Goal: Transaction & Acquisition: Purchase product/service

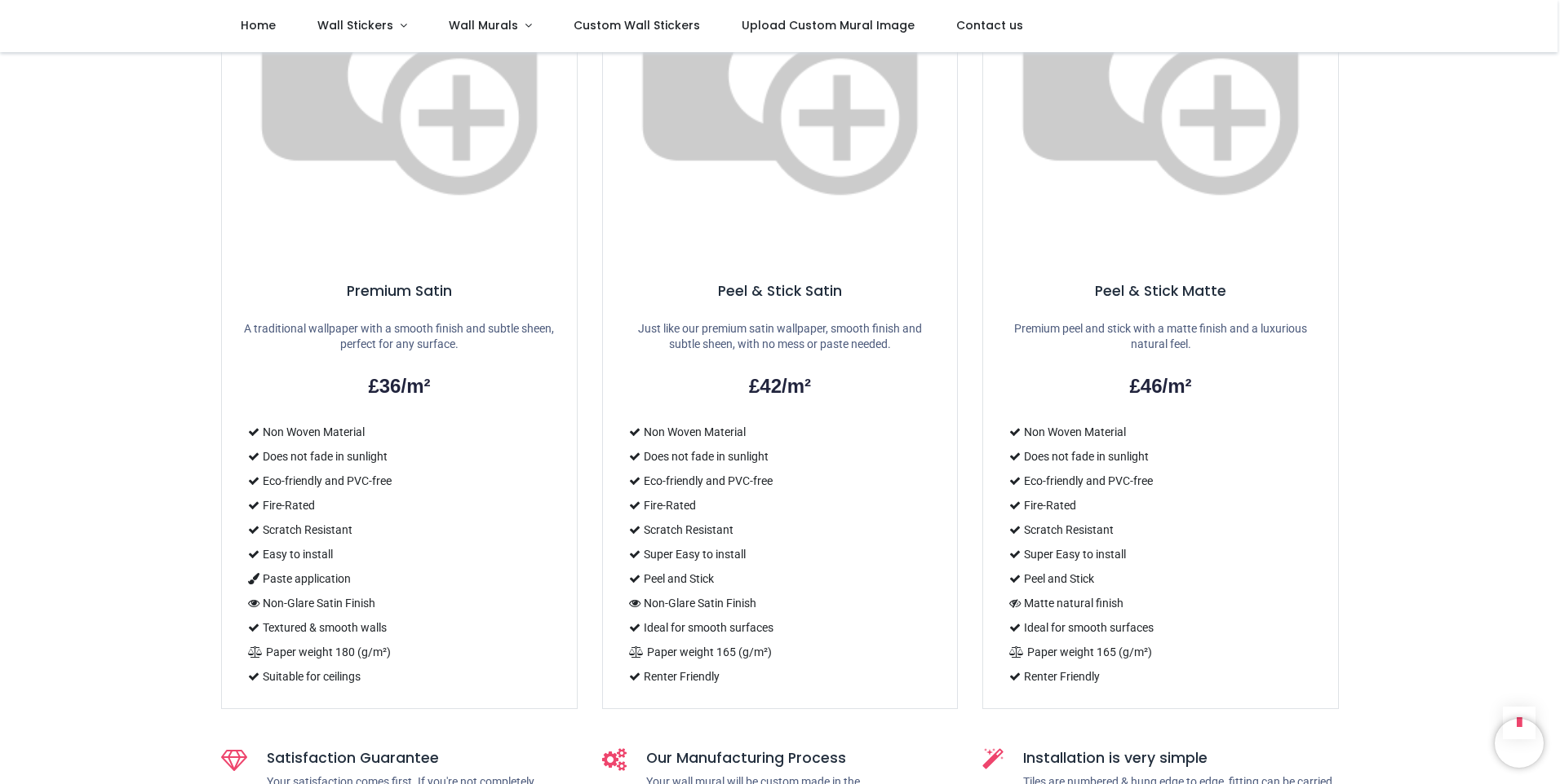
scroll to position [1060, 0]
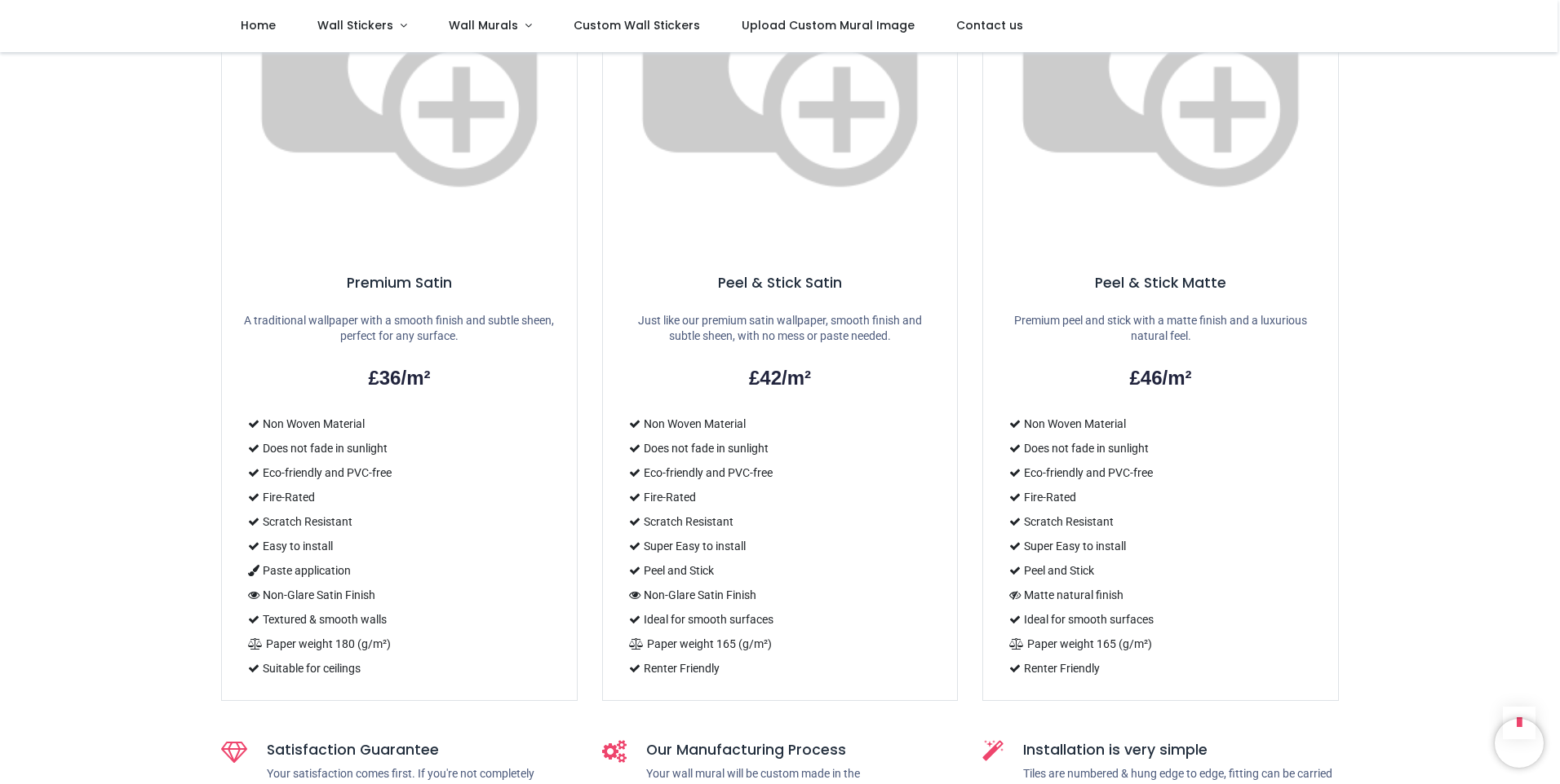
click at [862, 632] on li "Paper weight 165 (g/m²)" at bounding box center [780, 644] width 315 height 25
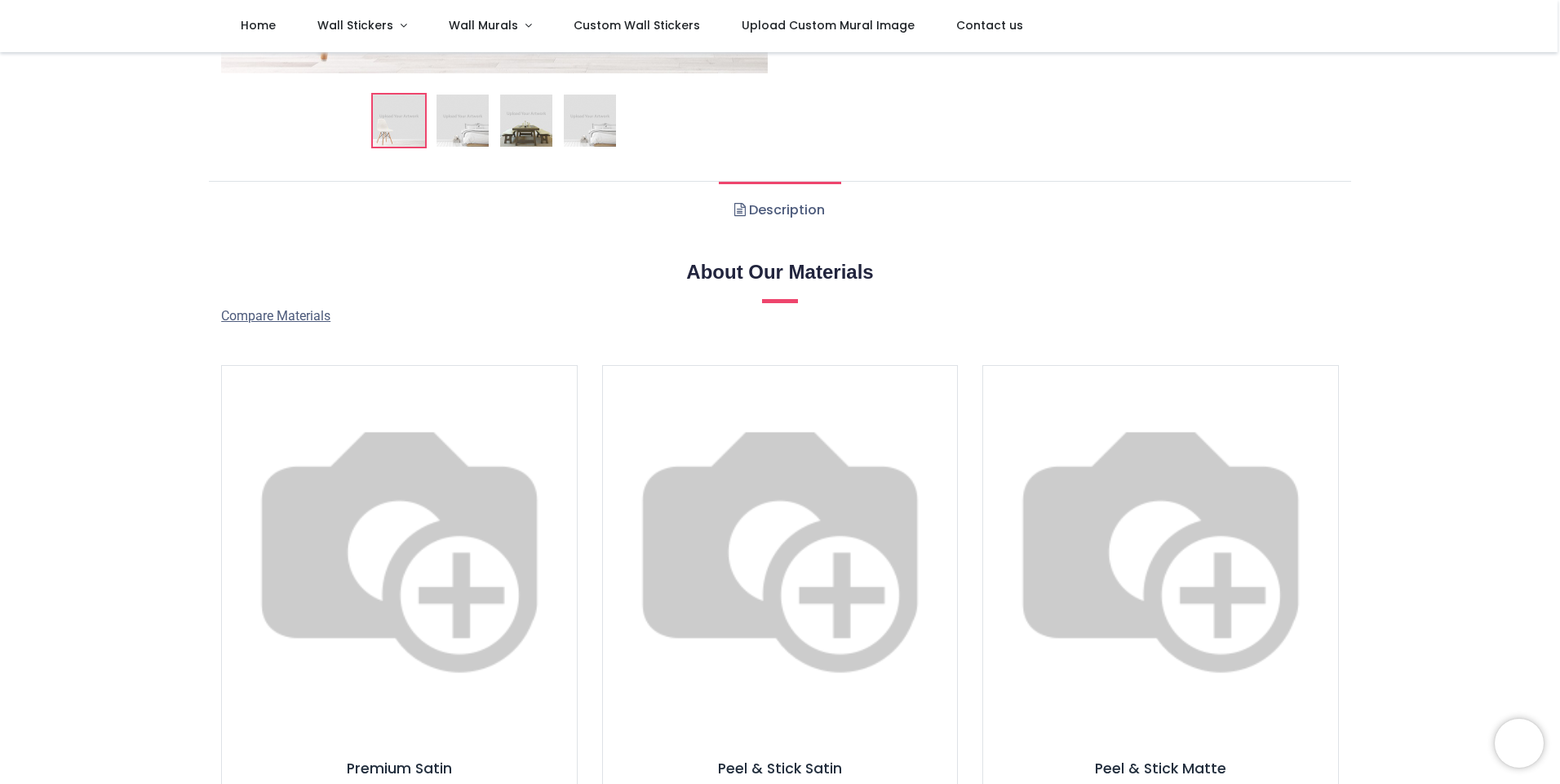
scroll to position [571, 0]
click at [783, 475] on img at bounding box center [780, 547] width 355 height 355
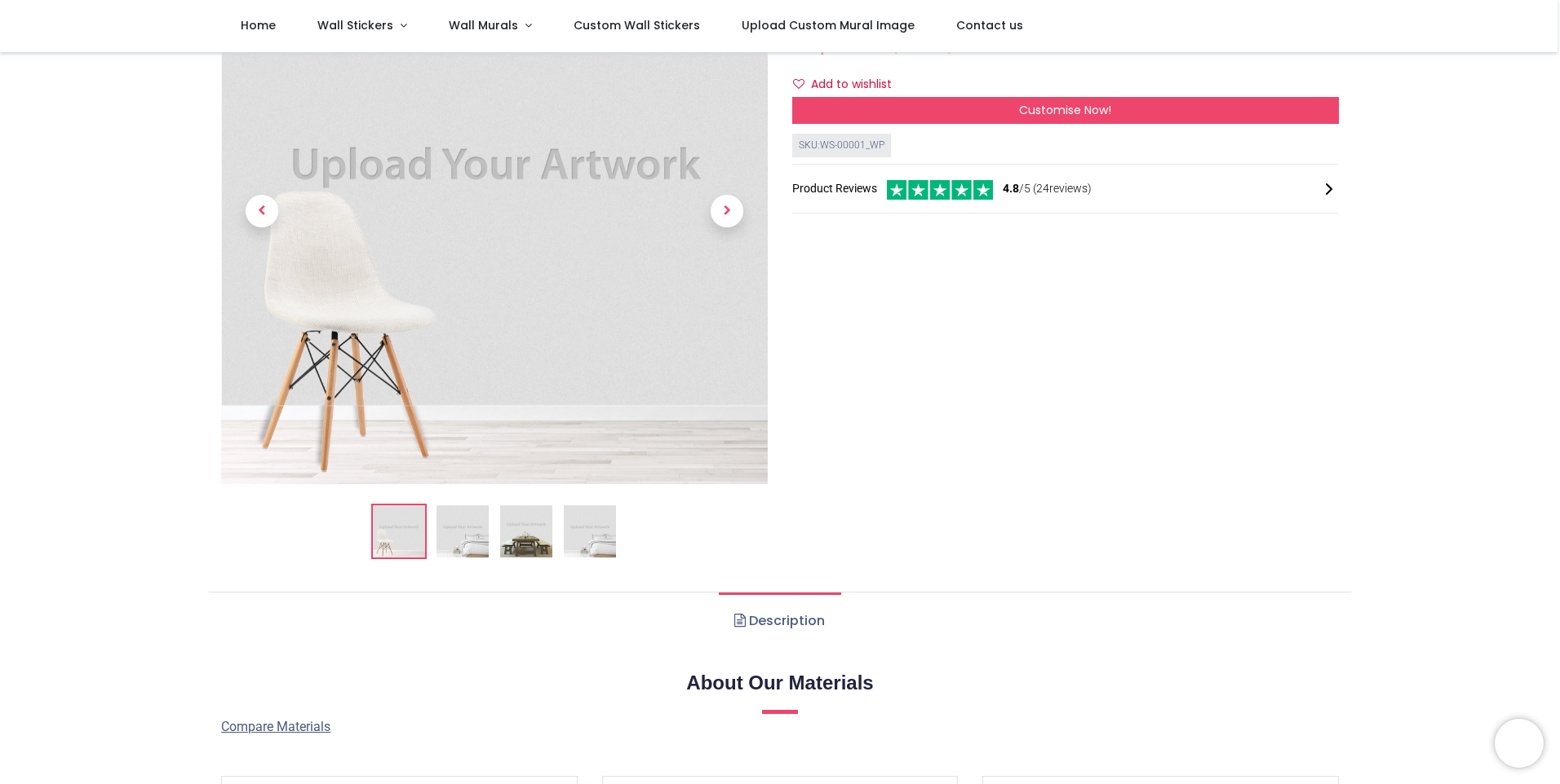
scroll to position [0, 0]
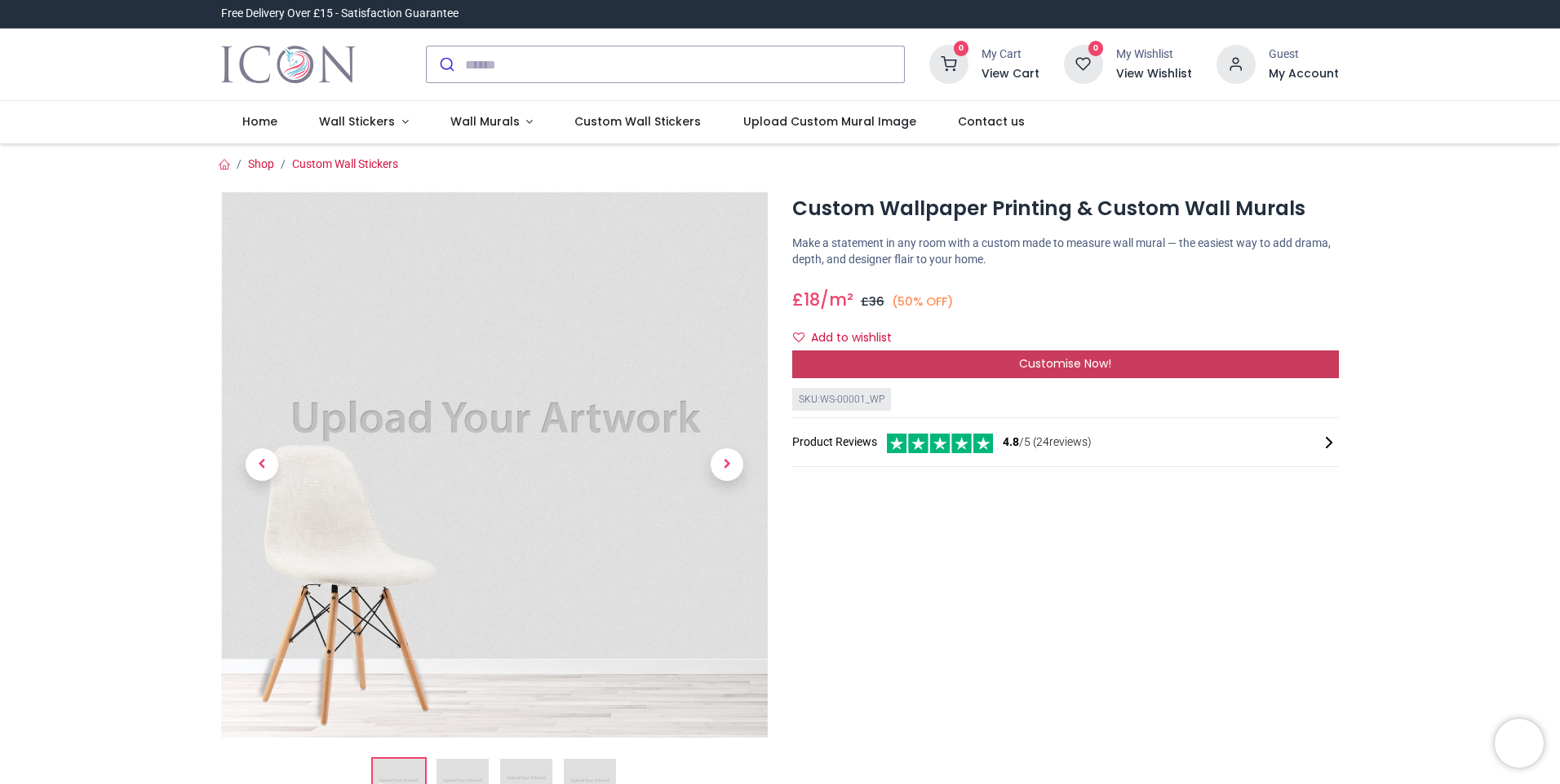
click at [1089, 368] on span "Customise Now!" at bounding box center [1065, 364] width 92 height 16
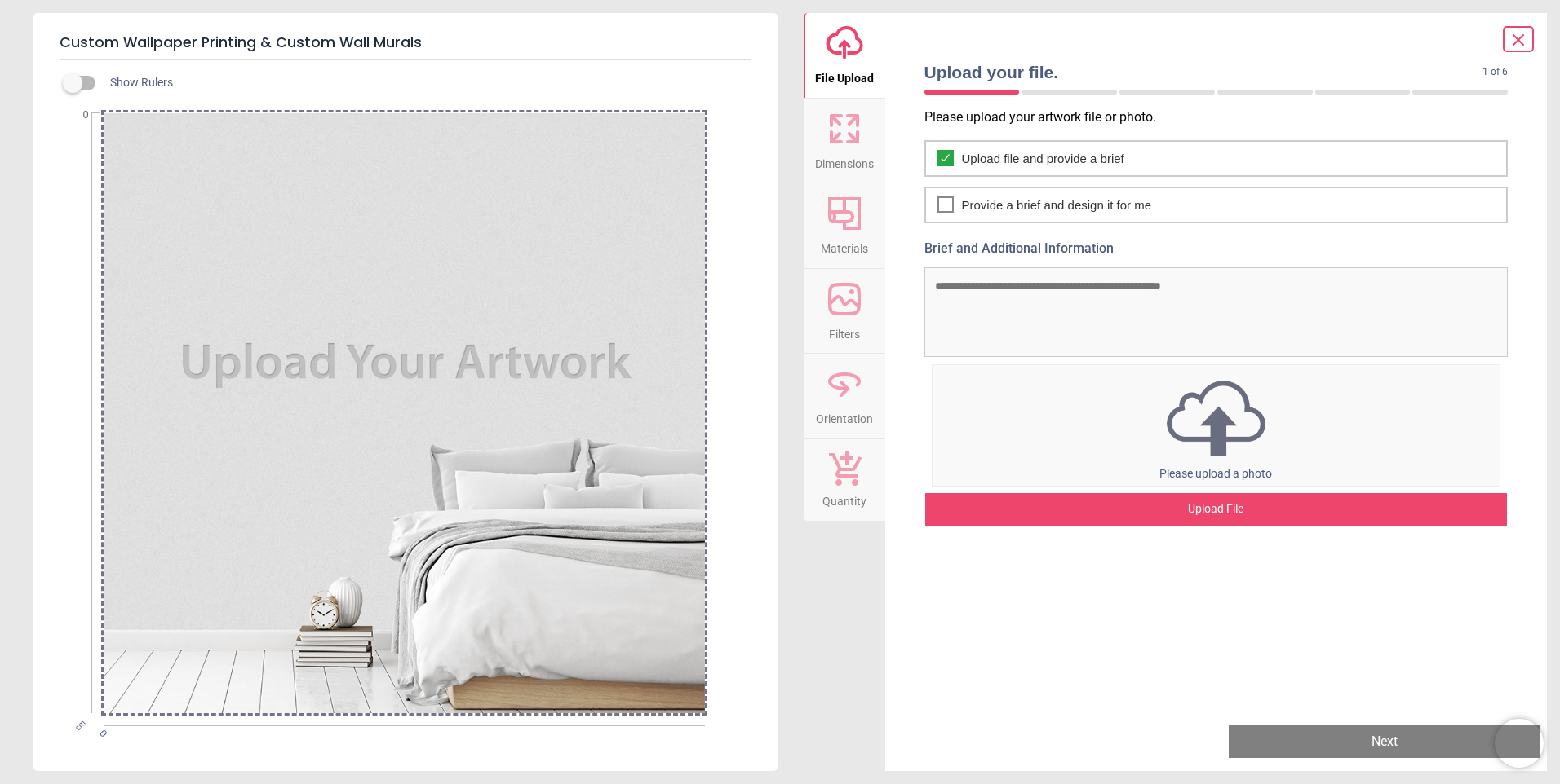
click at [1214, 517] on div "Upload File" at bounding box center [1216, 509] width 582 height 33
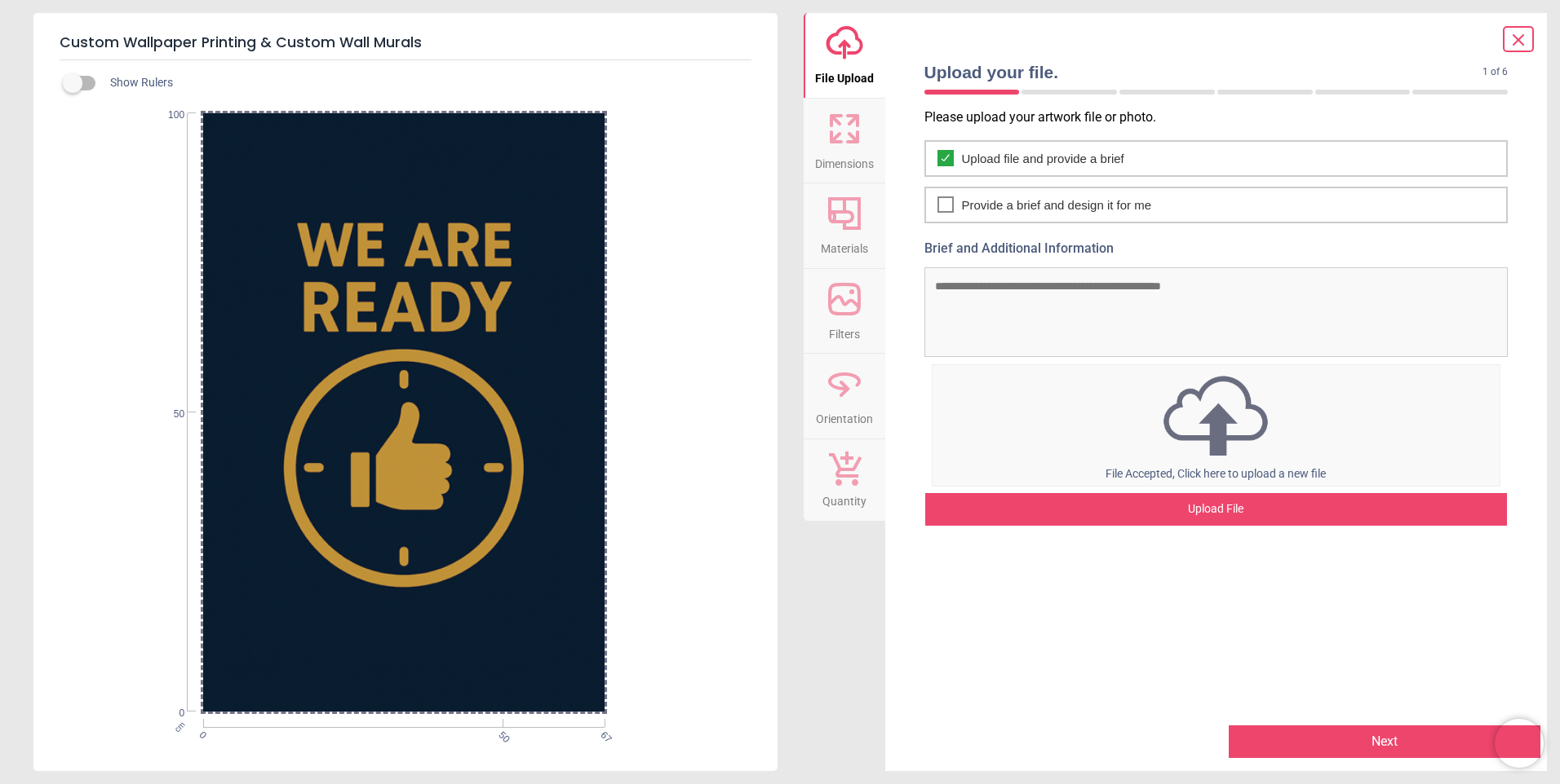
click at [840, 144] on icon at bounding box center [844, 128] width 39 height 39
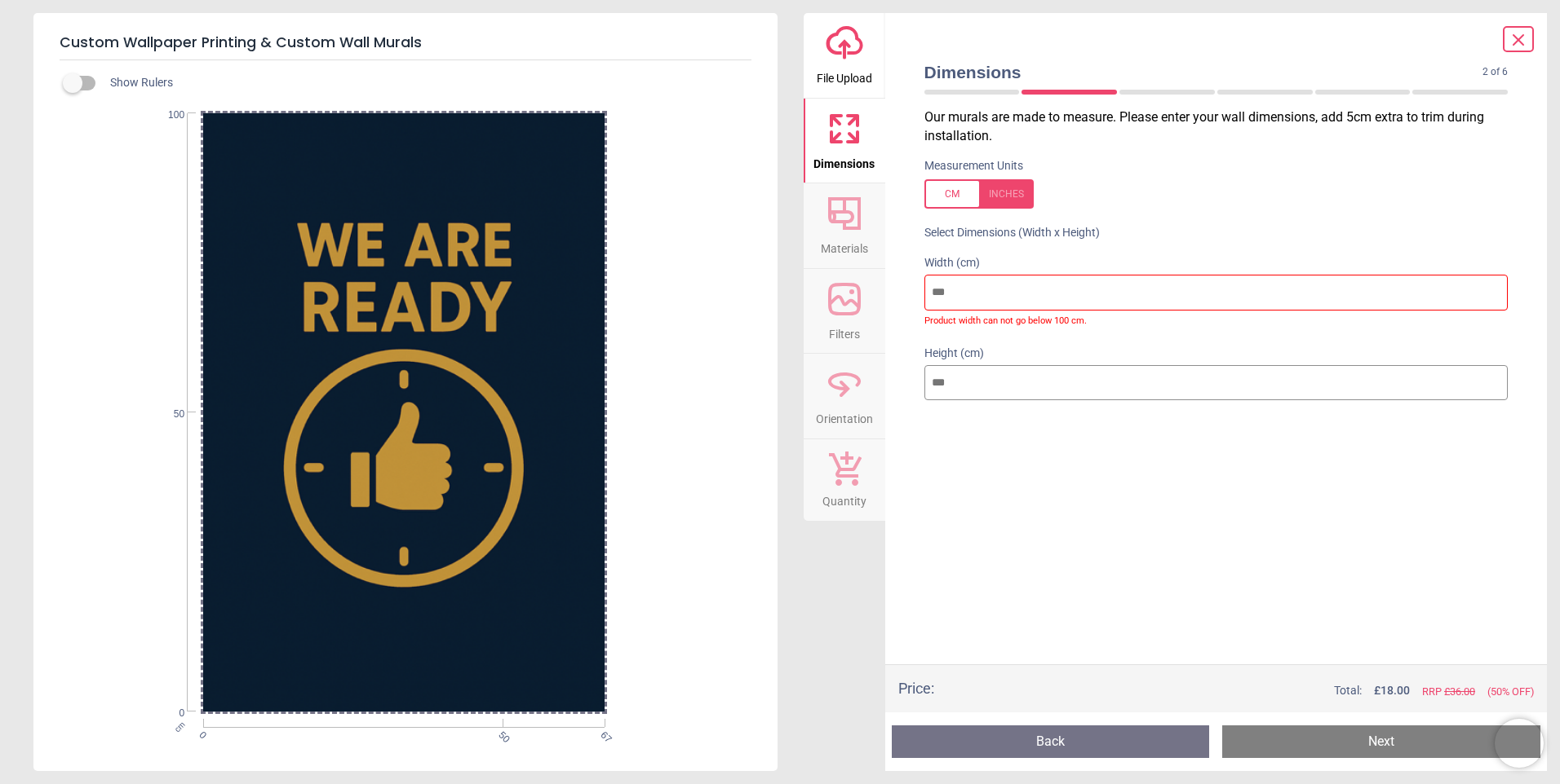
drag, startPoint x: 972, startPoint y: 294, endPoint x: 846, endPoint y: 299, distance: 126.1
click at [845, 297] on div "upload-cloud-line File Upload Dimensions Crop Materials Filters Orientation Qua…" at bounding box center [1175, 392] width 744 height 758
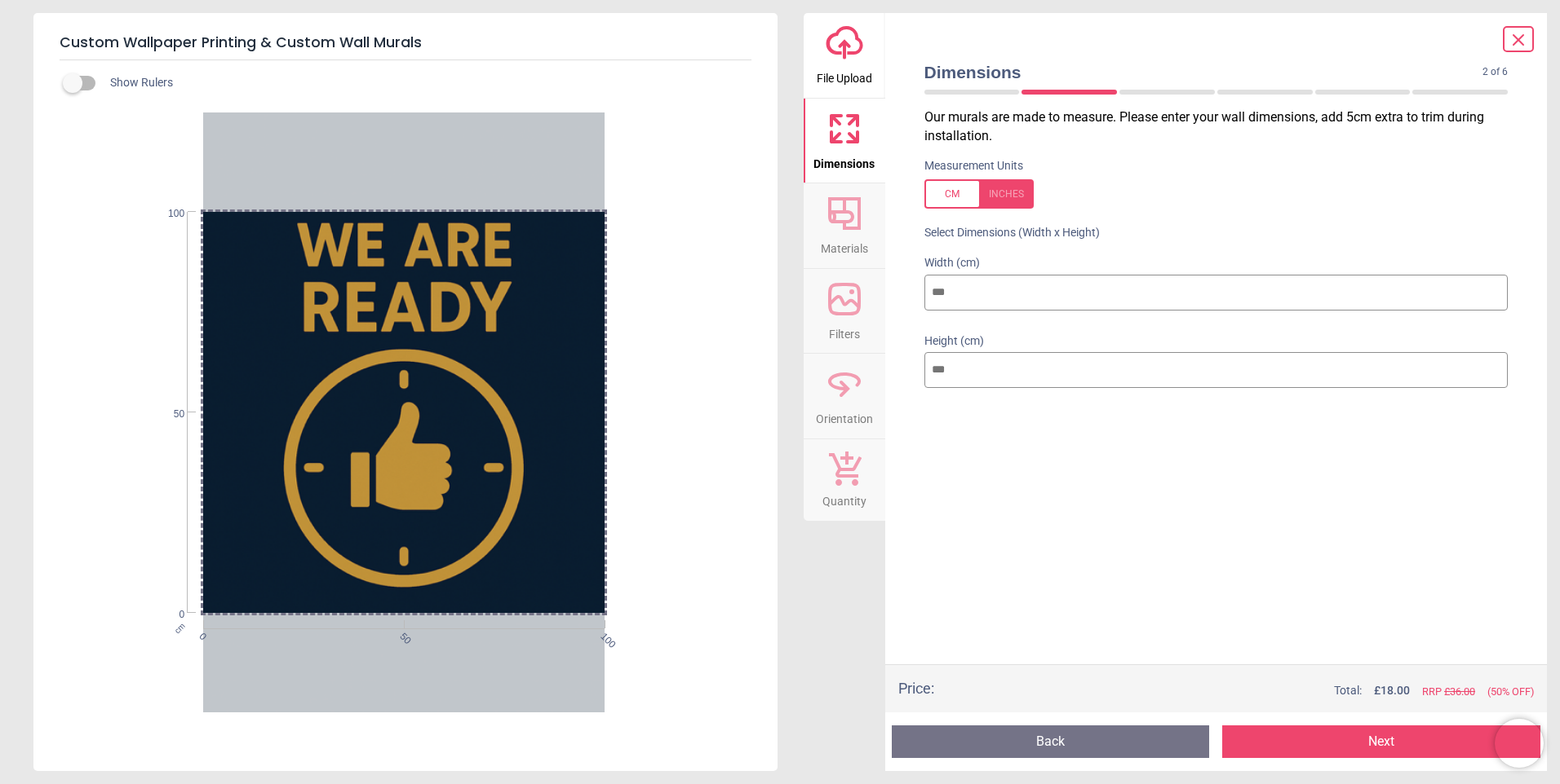
type input "***"
click at [849, 312] on icon at bounding box center [845, 299] width 30 height 30
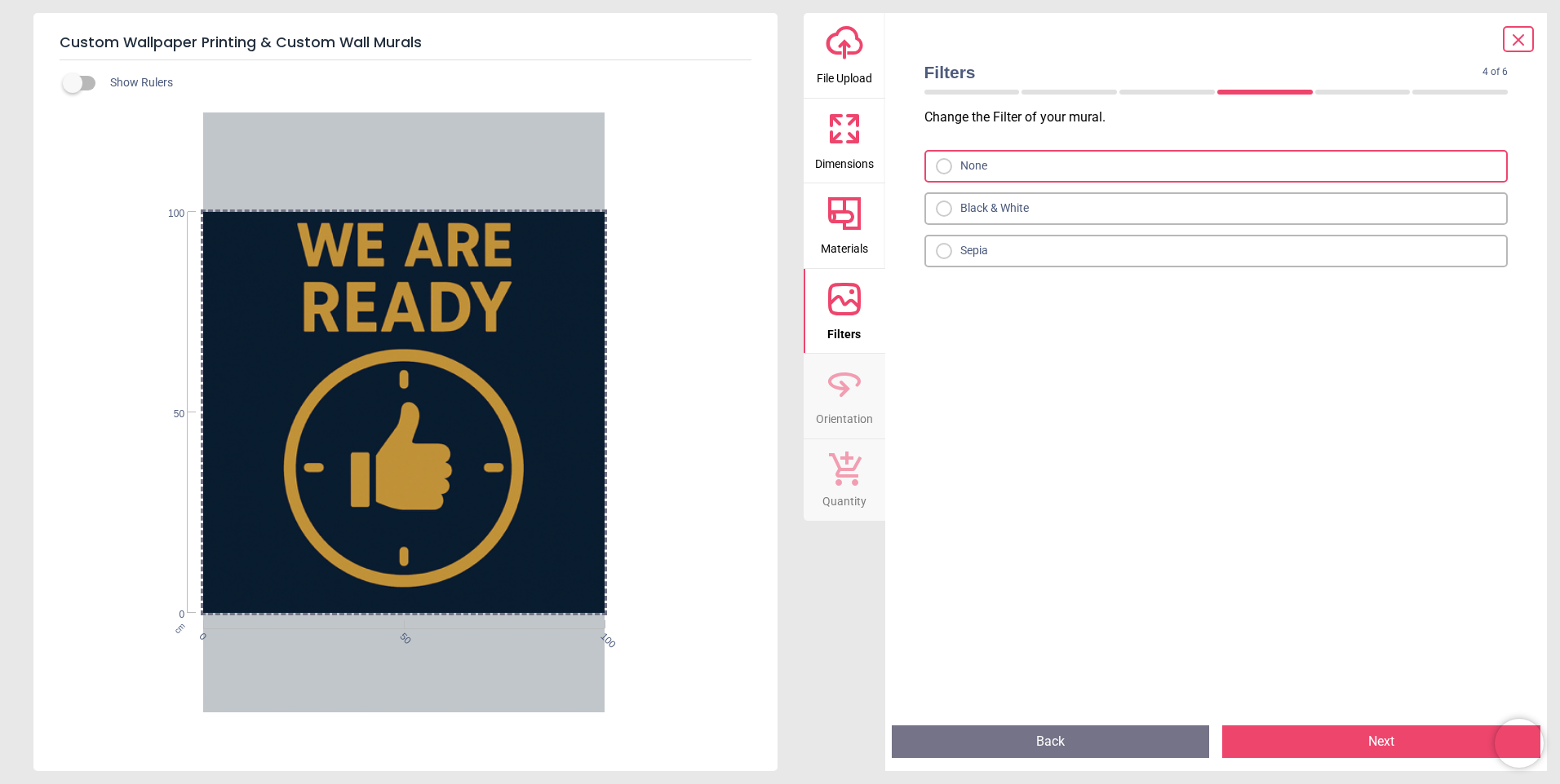
click at [1142, 746] on button "Back" at bounding box center [1050, 741] width 318 height 33
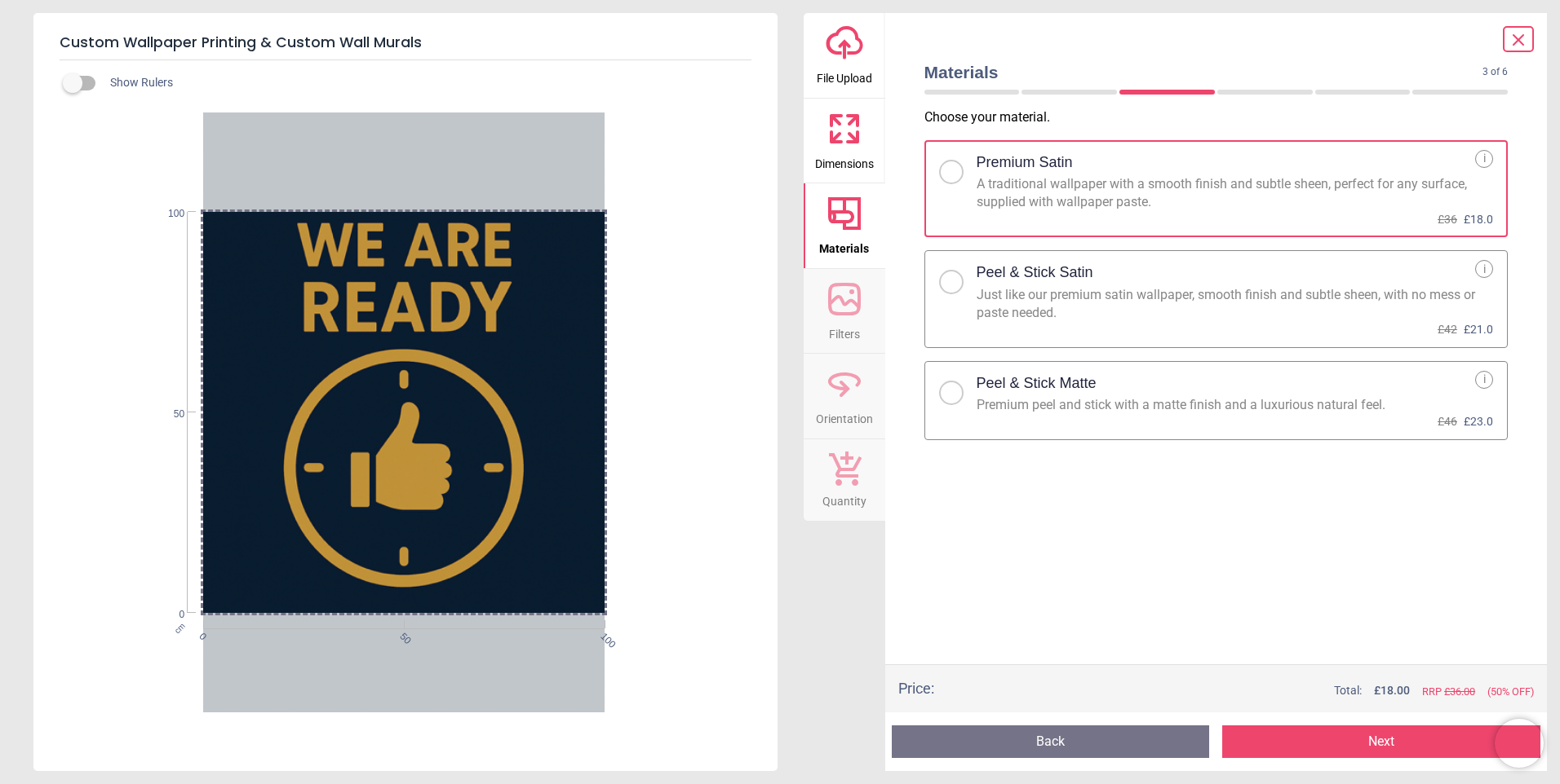
click at [1387, 738] on button "Next" at bounding box center [1380, 741] width 318 height 33
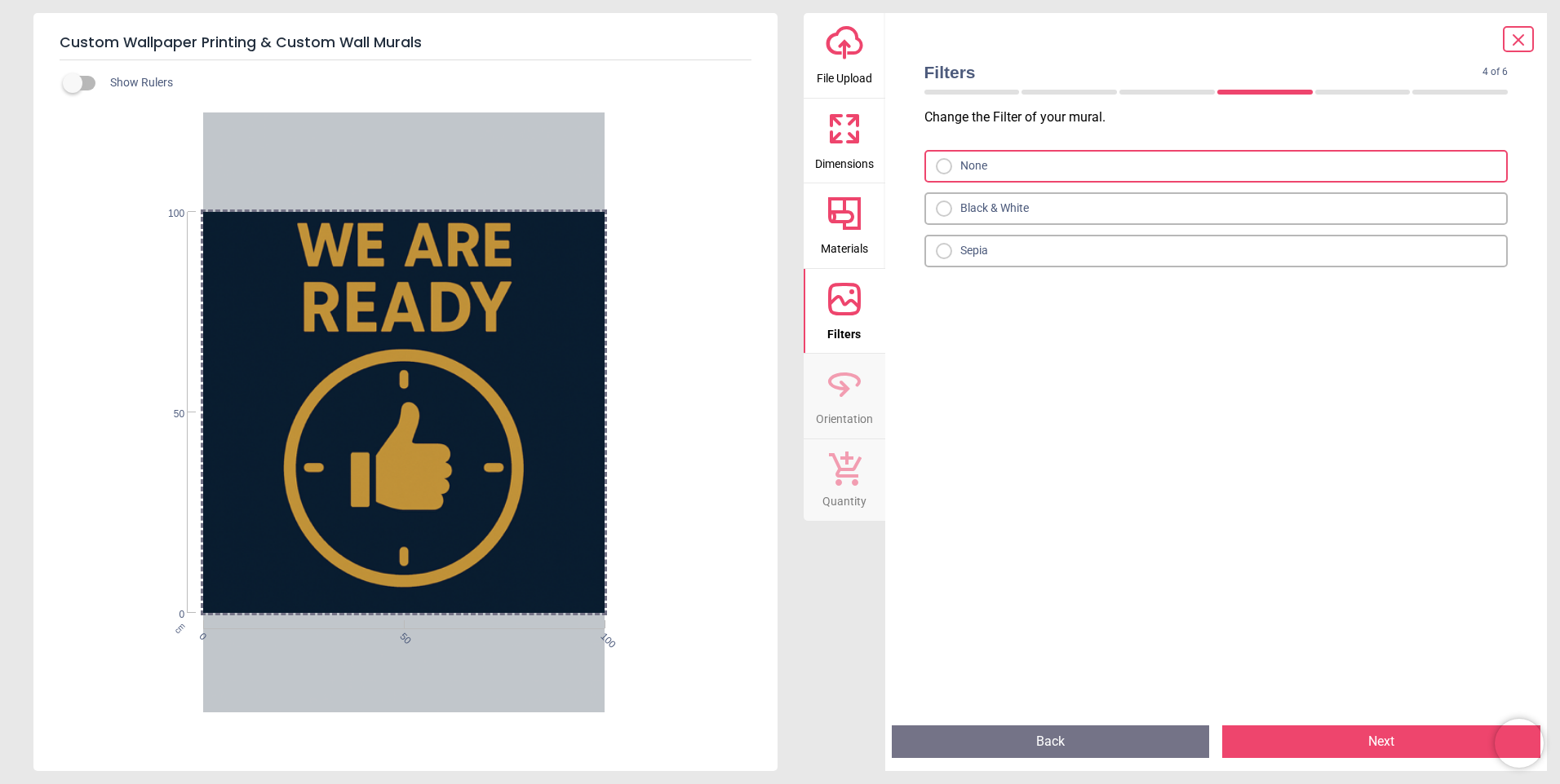
click at [1410, 739] on button "Next" at bounding box center [1380, 741] width 318 height 33
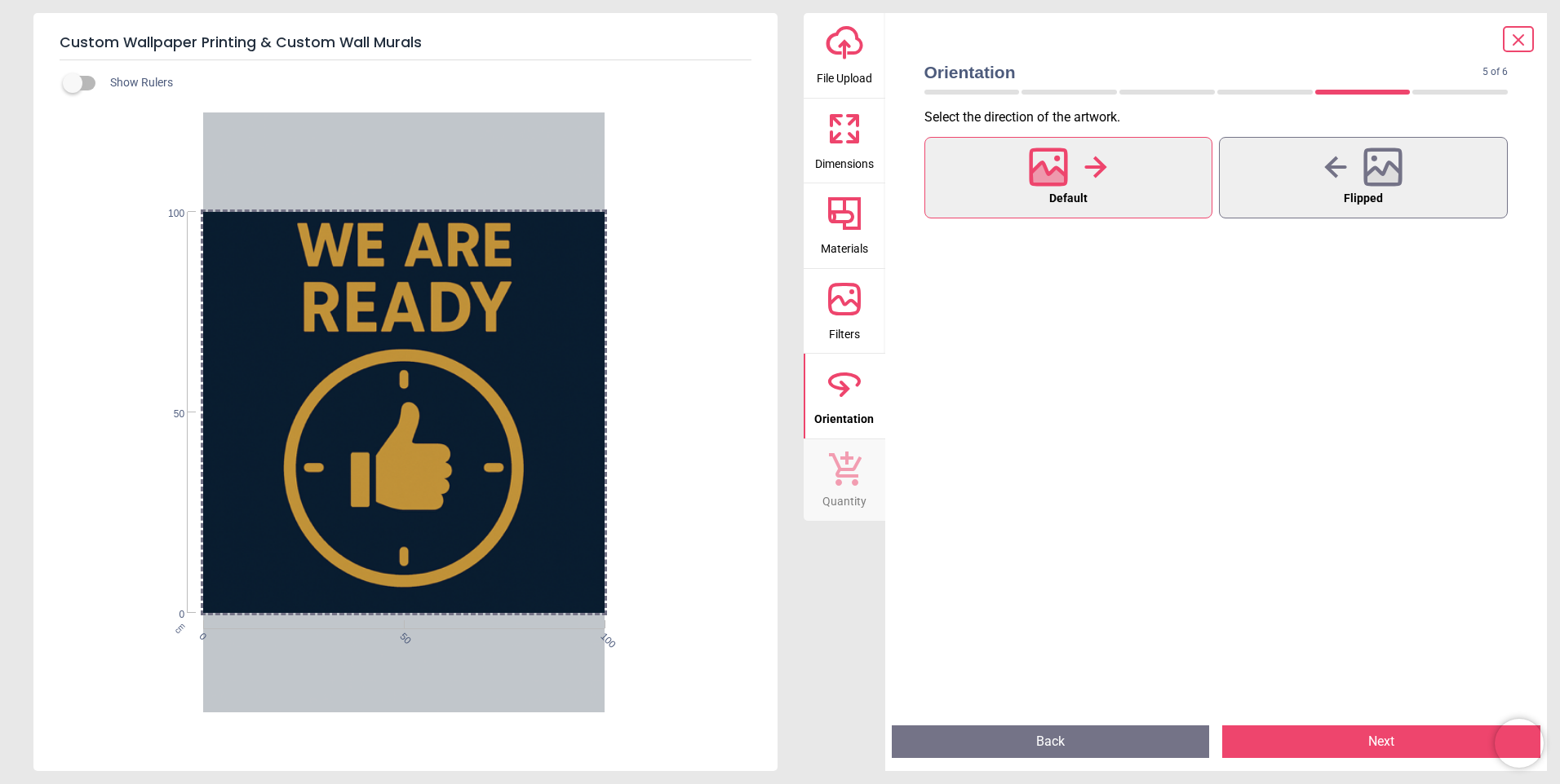
click at [1410, 739] on button "Next" at bounding box center [1380, 741] width 318 height 33
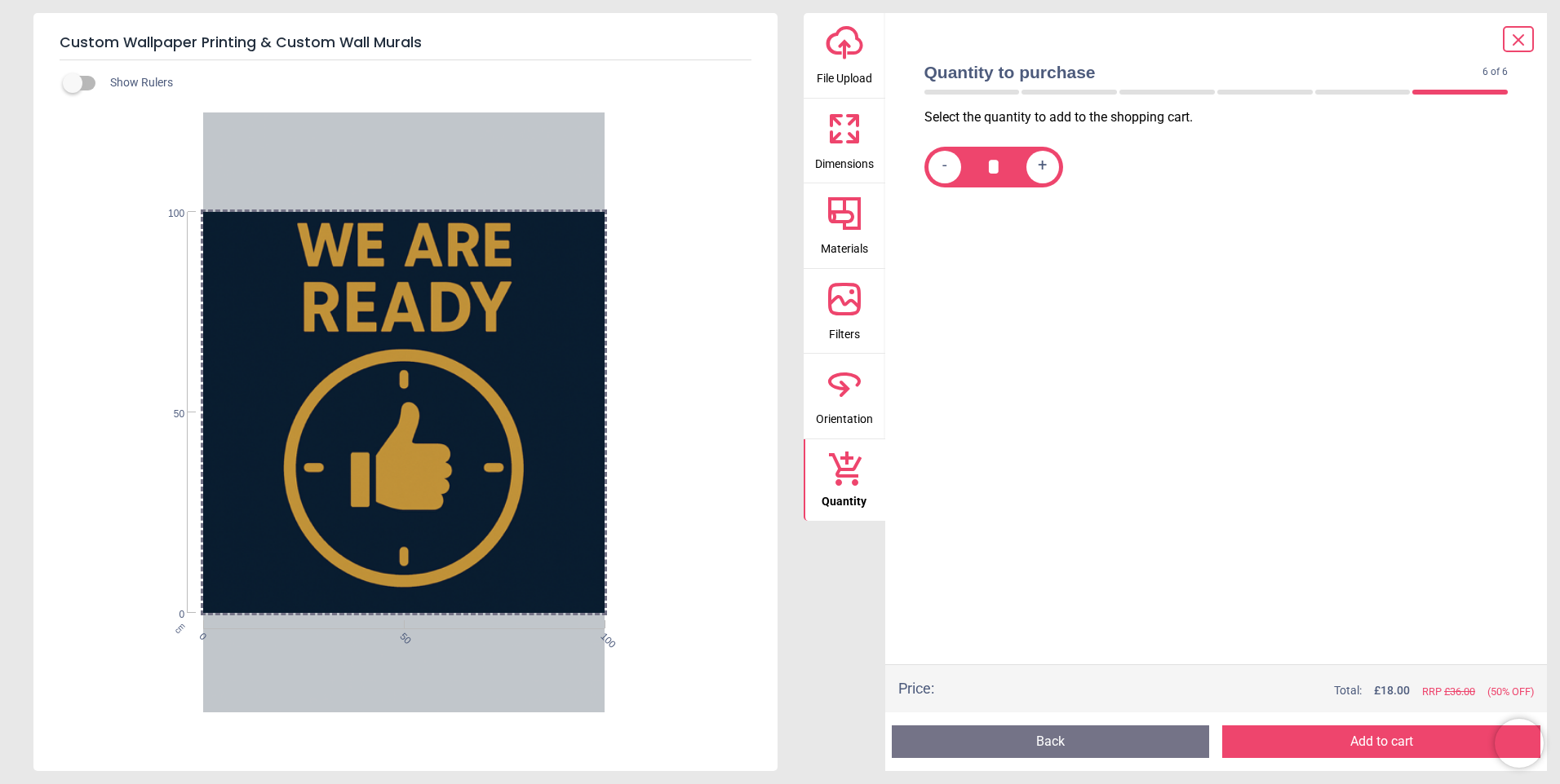
click at [1410, 739] on button "Add to cart" at bounding box center [1380, 741] width 318 height 33
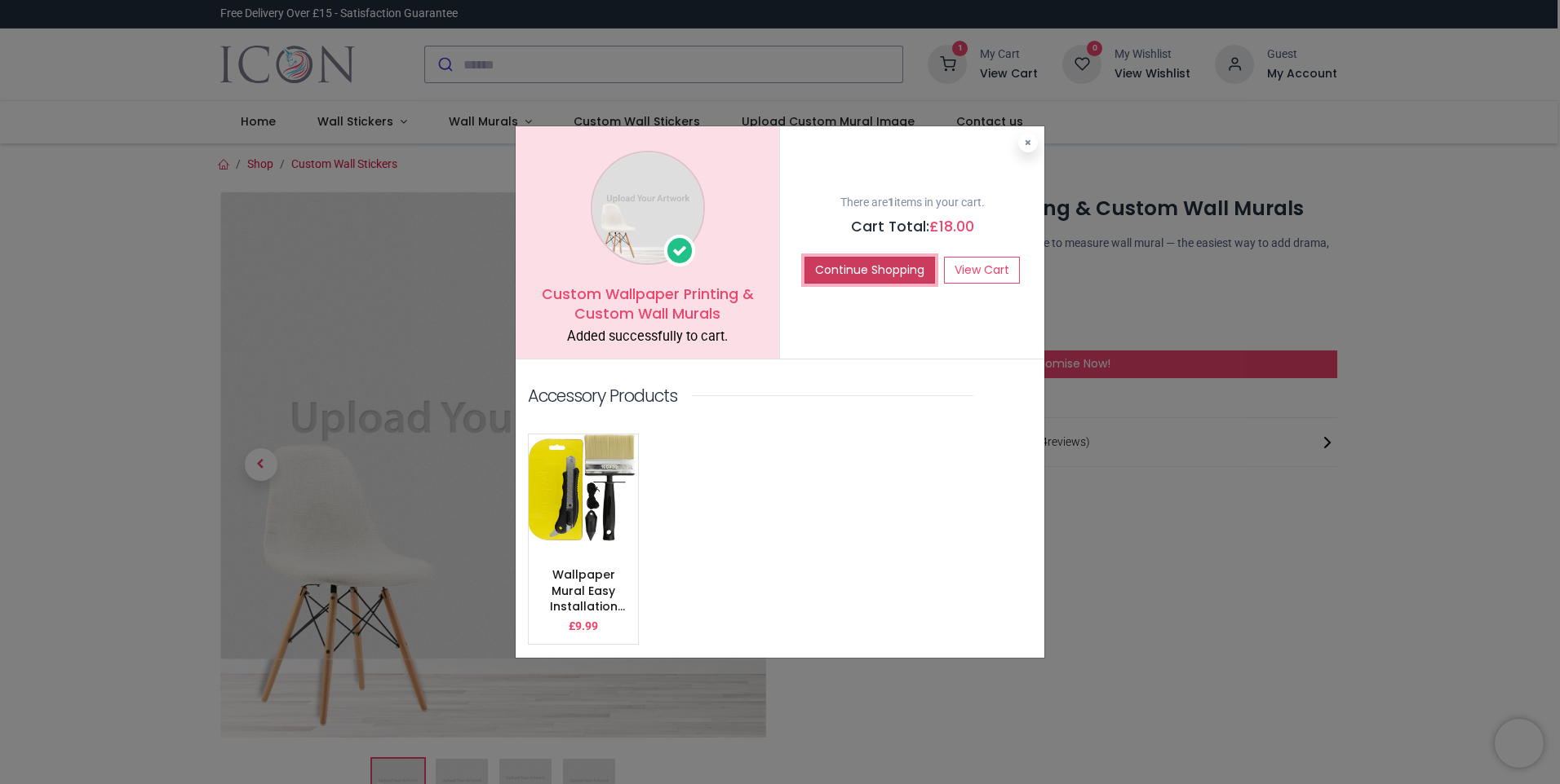
click at [851, 274] on button "Continue Shopping" at bounding box center [870, 271] width 131 height 28
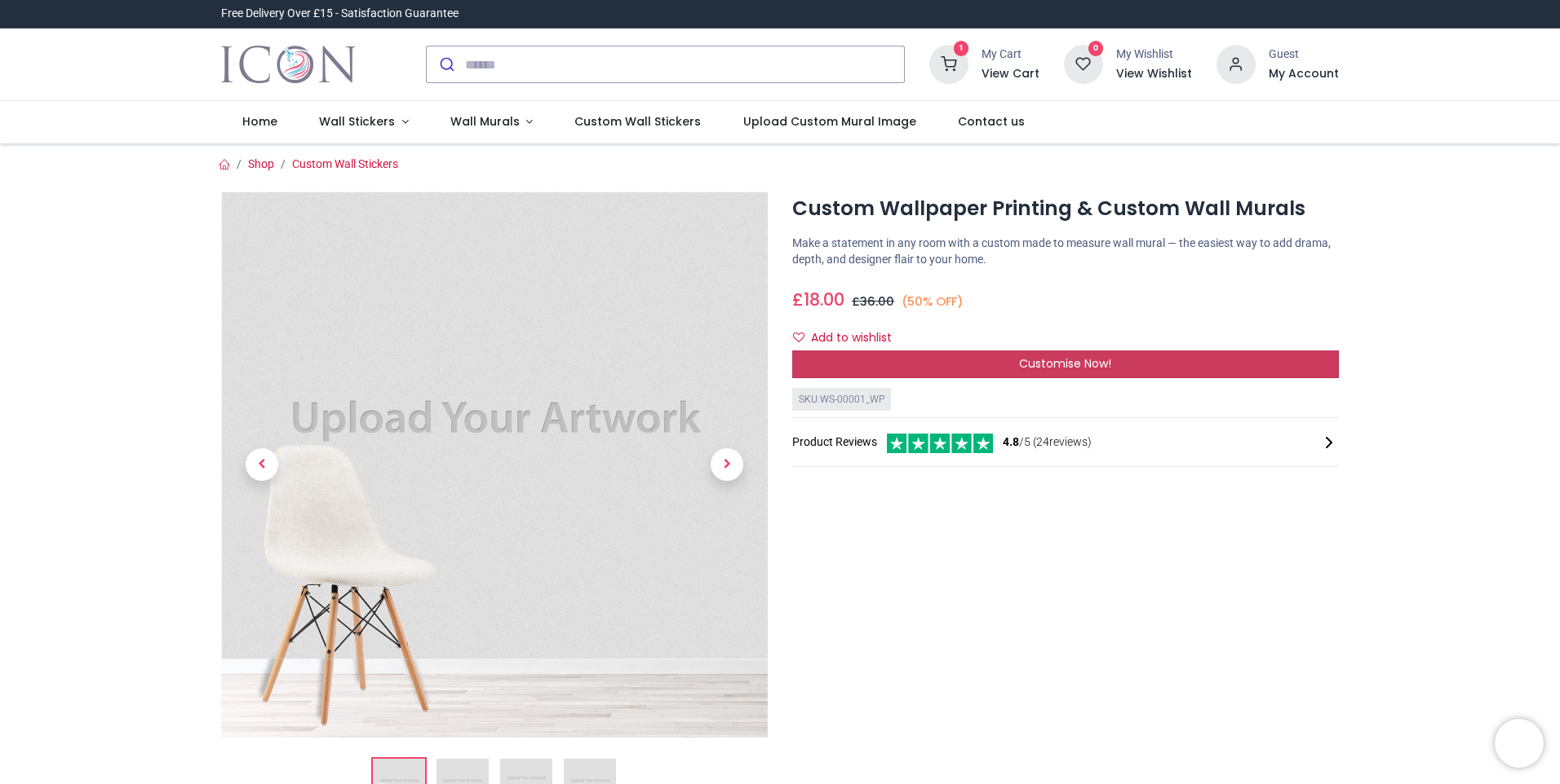
click at [1081, 370] on span "Customise Now!" at bounding box center [1065, 364] width 92 height 16
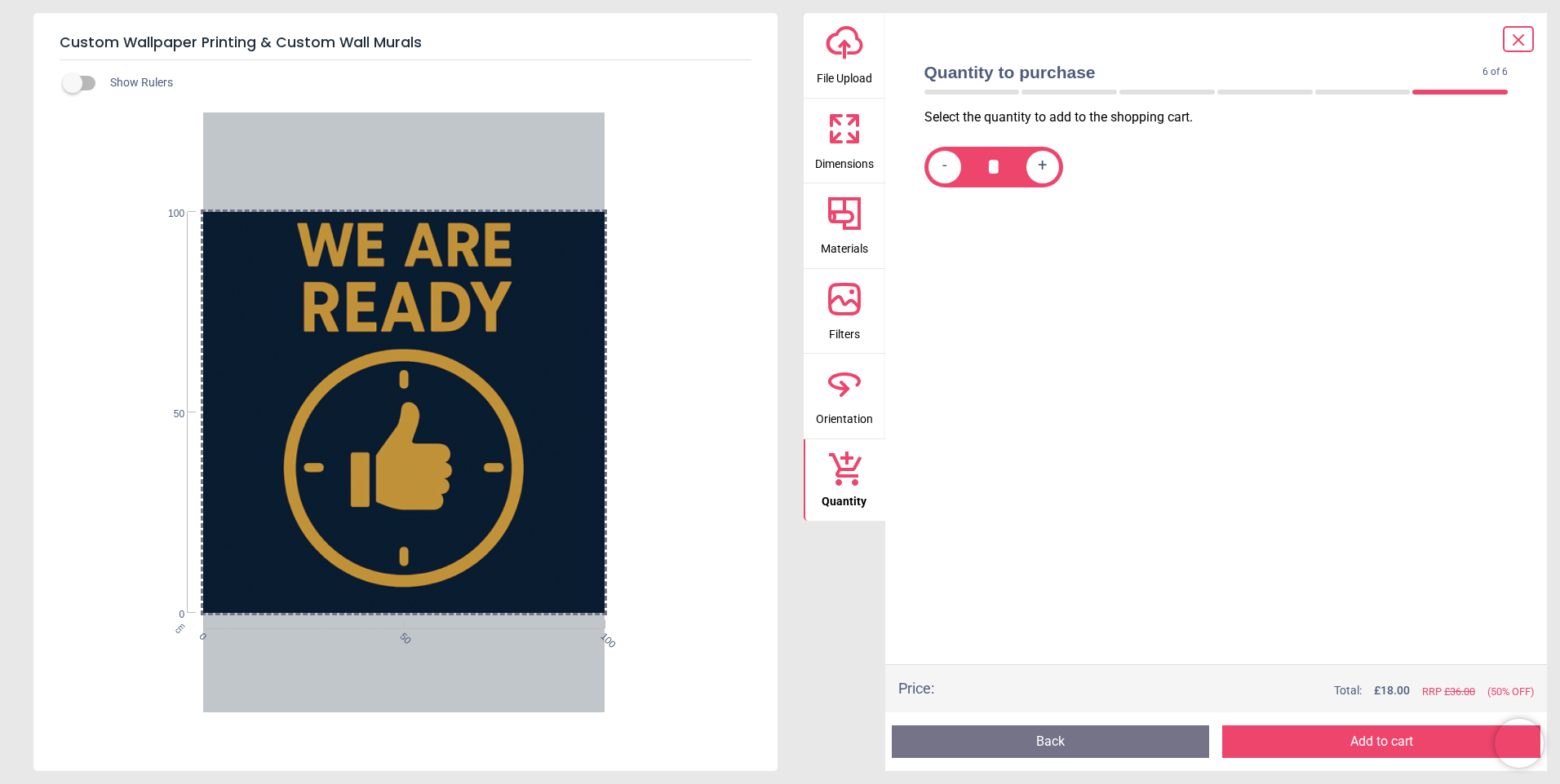
click at [846, 74] on span "File Upload" at bounding box center [845, 74] width 56 height 25
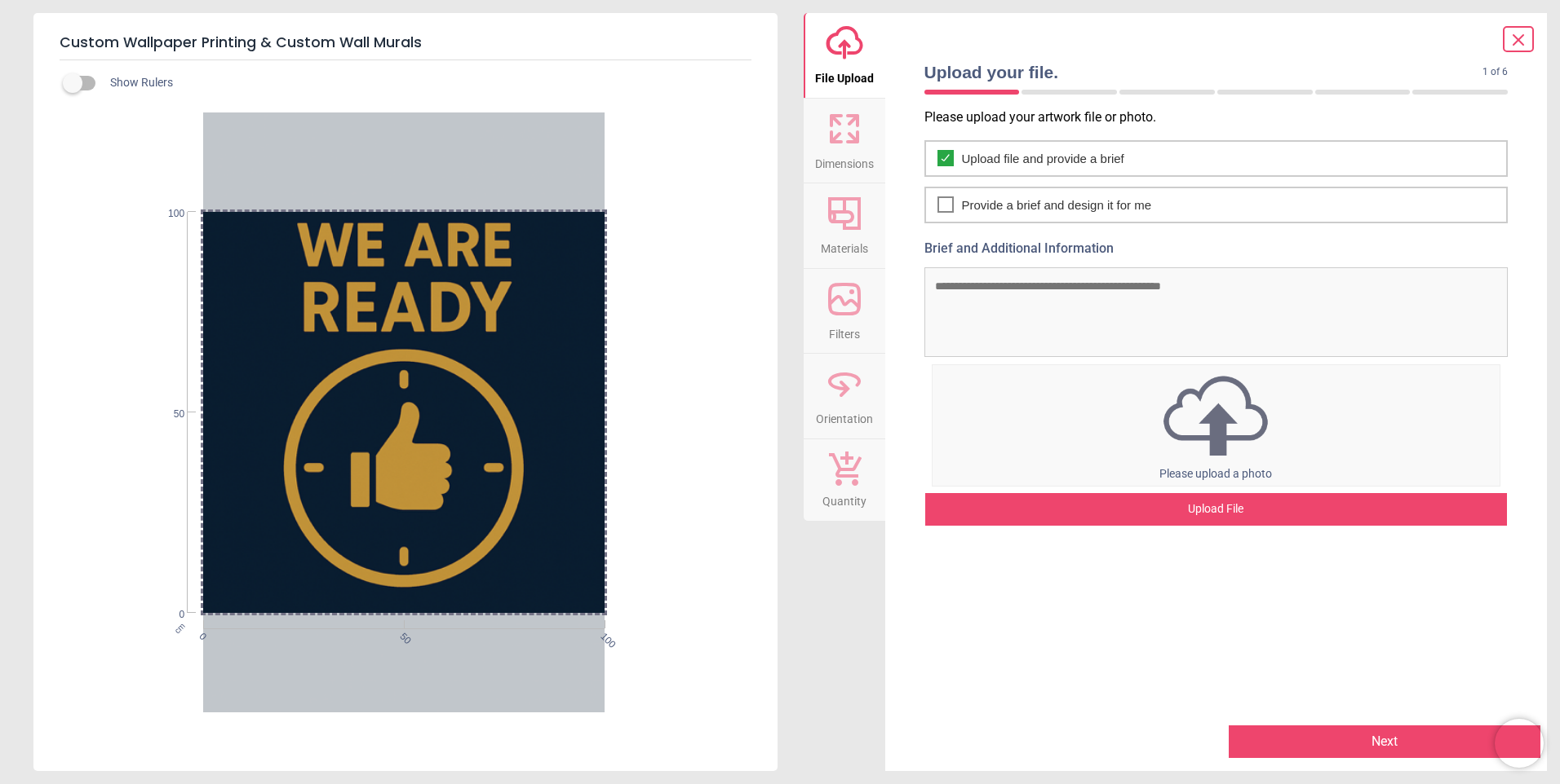
click at [1218, 457] on img at bounding box center [1216, 415] width 568 height 89
click at [1213, 504] on div "Upload File" at bounding box center [1216, 509] width 582 height 33
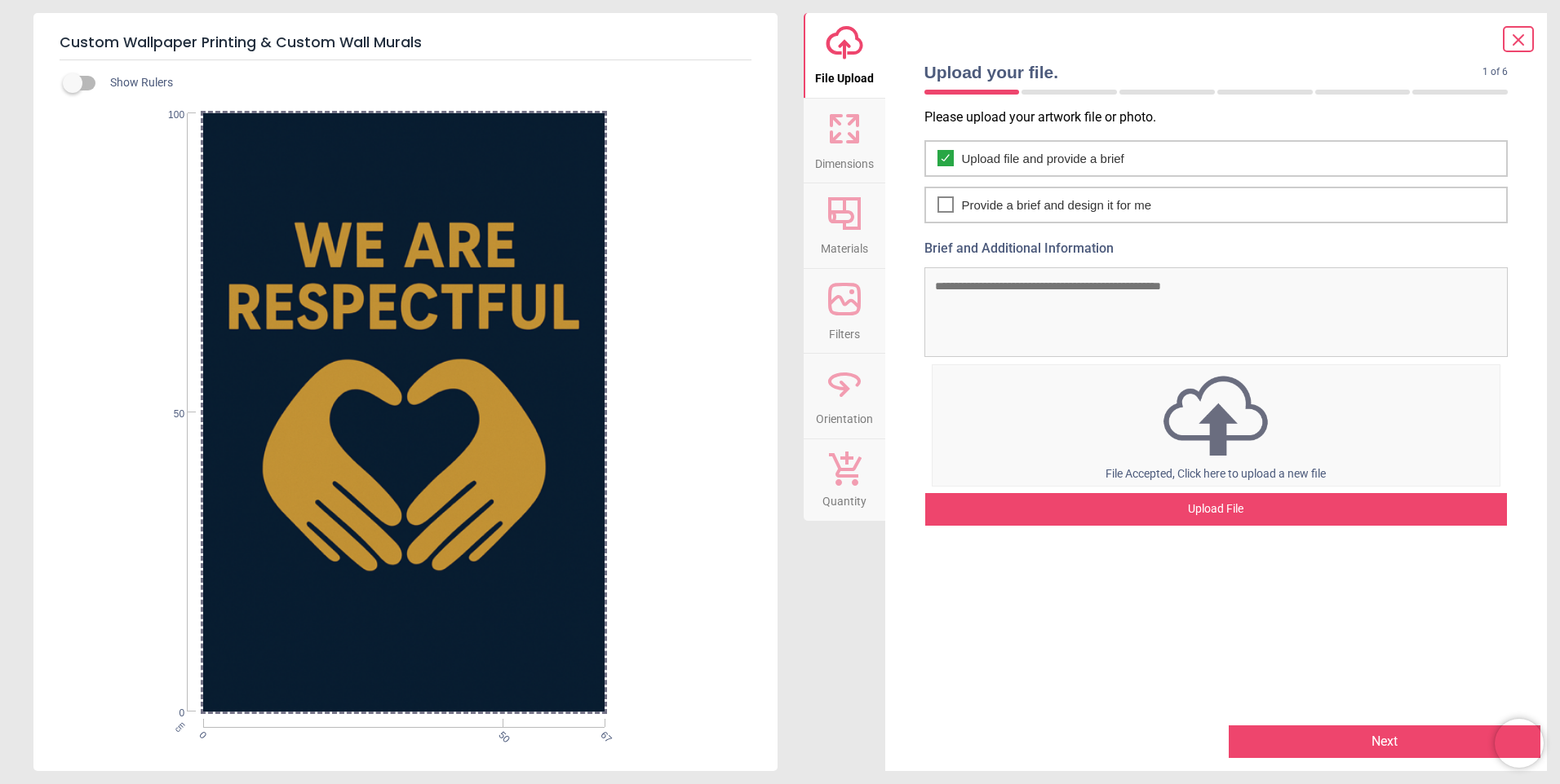
click at [849, 141] on icon at bounding box center [853, 137] width 10 height 10
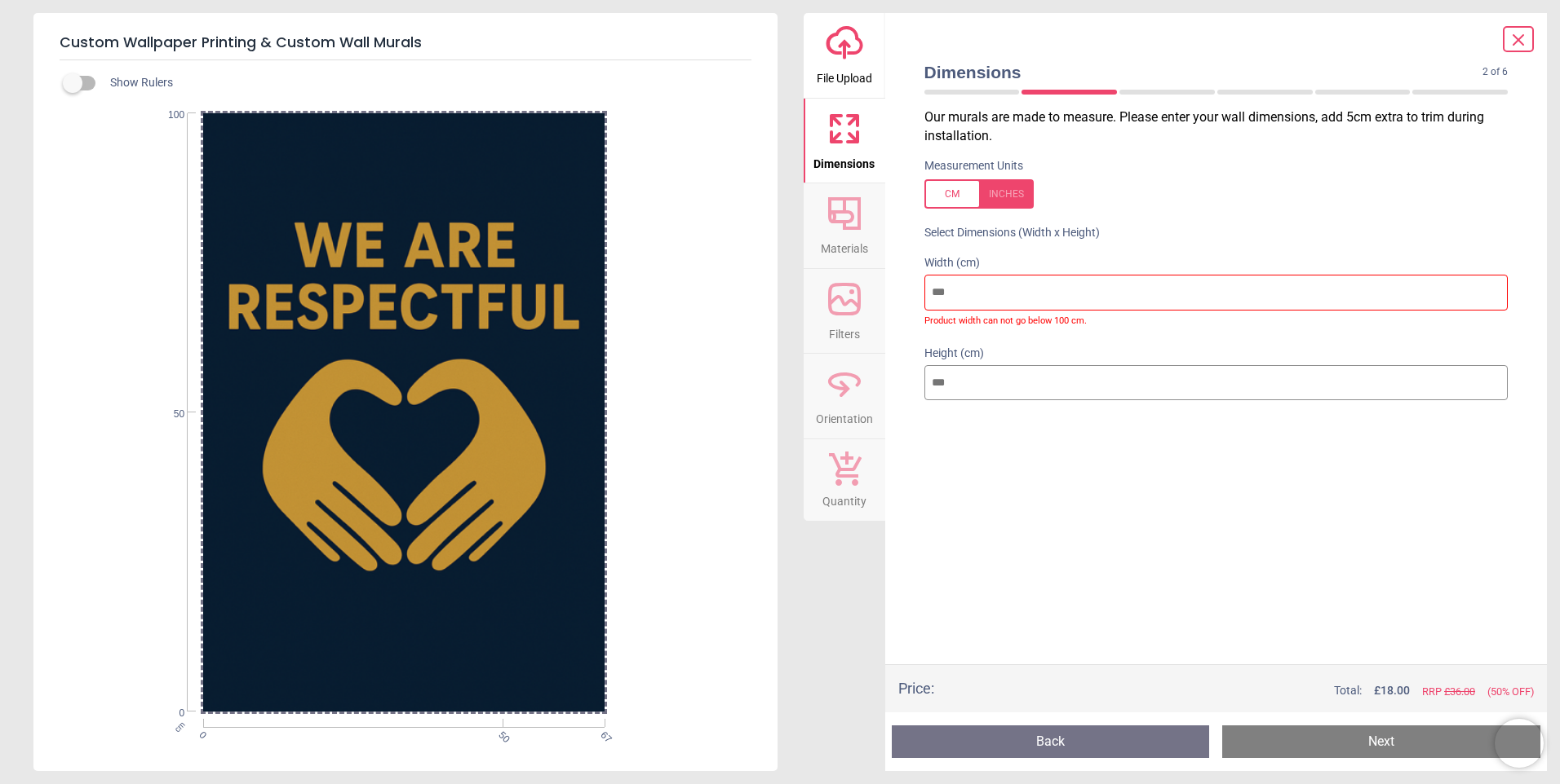
drag, startPoint x: 954, startPoint y: 292, endPoint x: 843, endPoint y: 295, distance: 111.0
click at [858, 292] on div "upload-cloud-line File Upload Dimensions Crop Materials Filters Orientation Qua…" at bounding box center [1175, 392] width 744 height 758
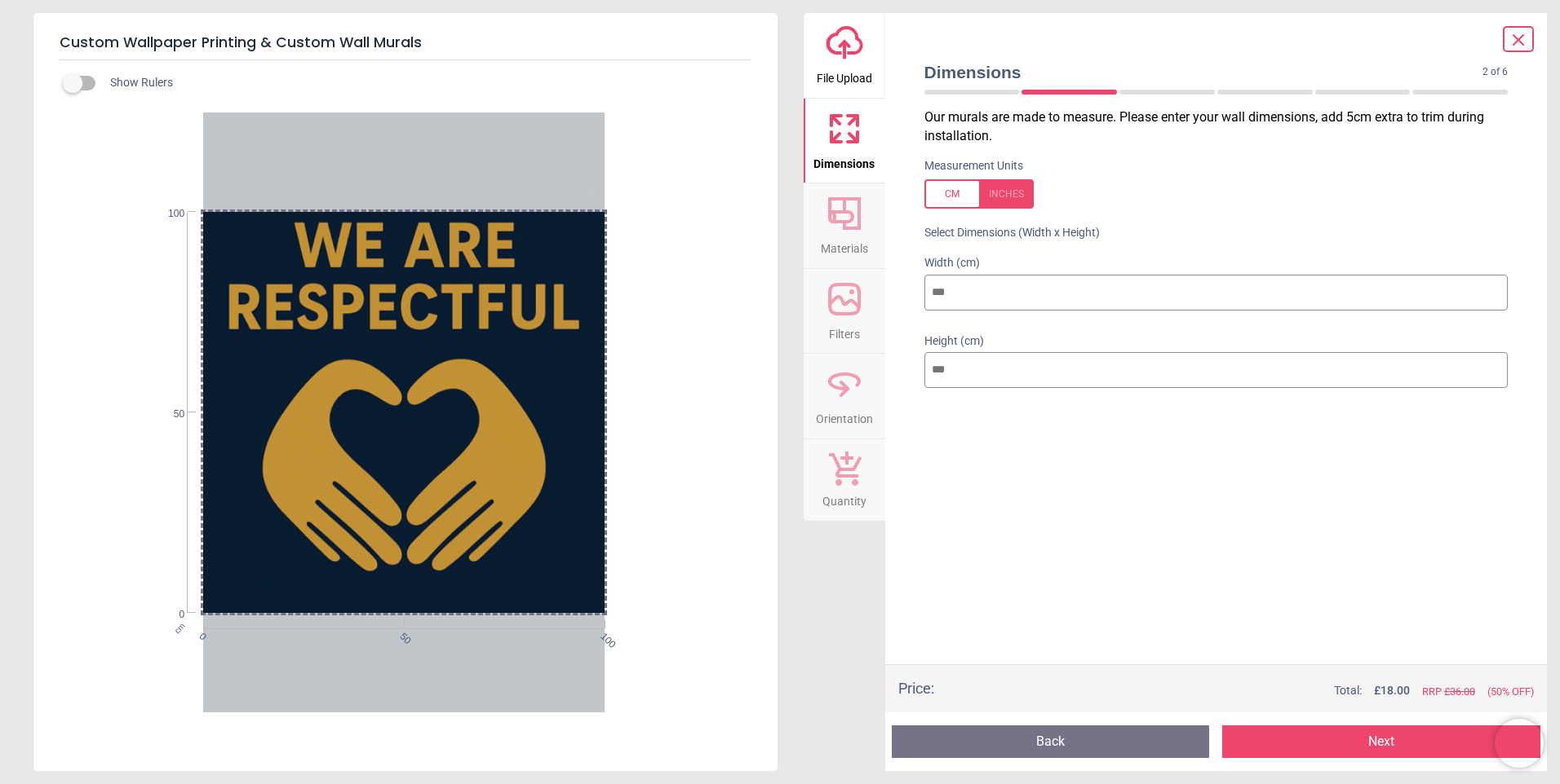
type input "***"
click at [1376, 748] on button "Next" at bounding box center [1380, 741] width 318 height 33
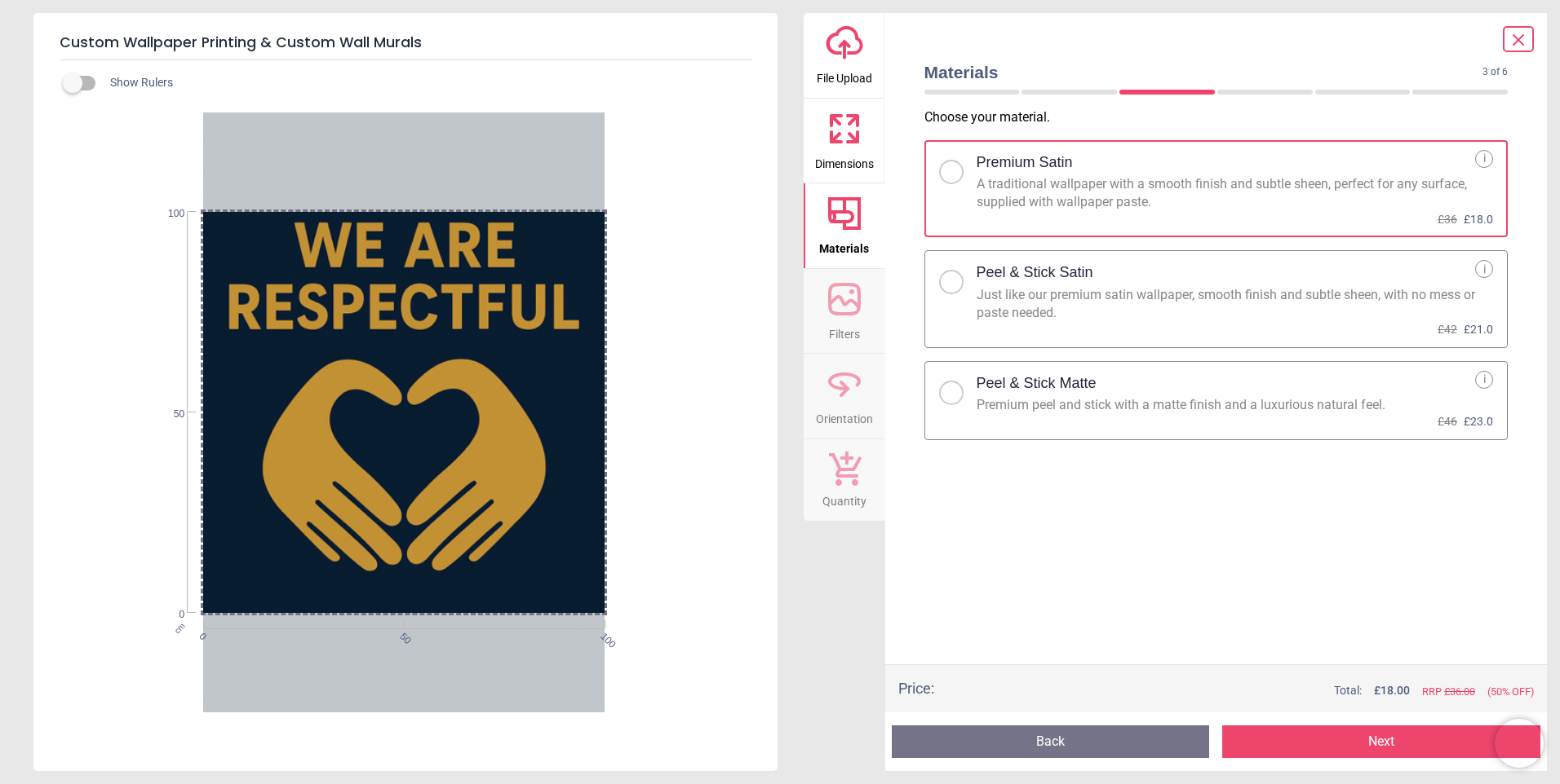
click at [1376, 748] on button "Next" at bounding box center [1380, 741] width 318 height 33
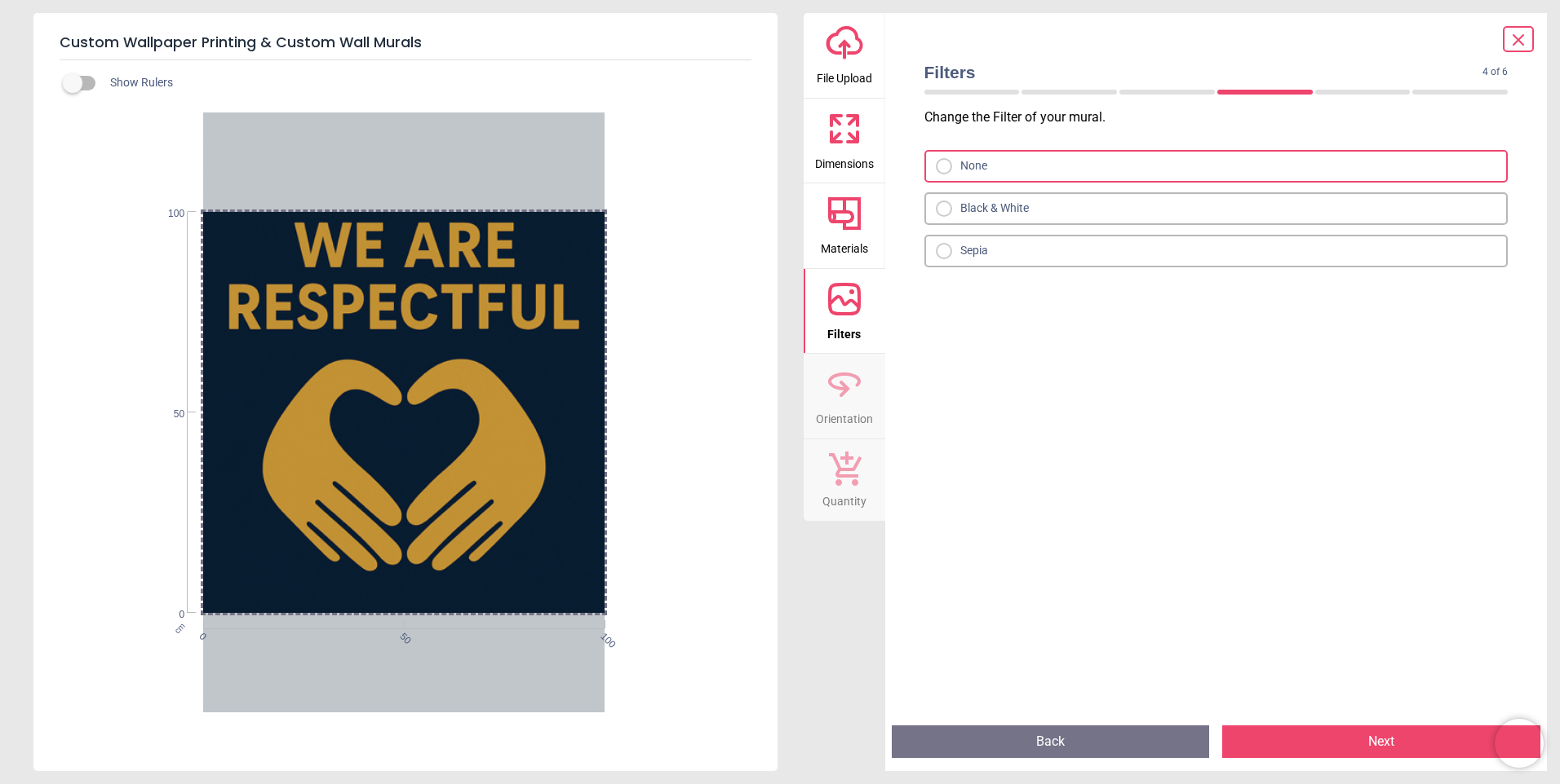
click at [1380, 742] on button "Next" at bounding box center [1380, 741] width 318 height 33
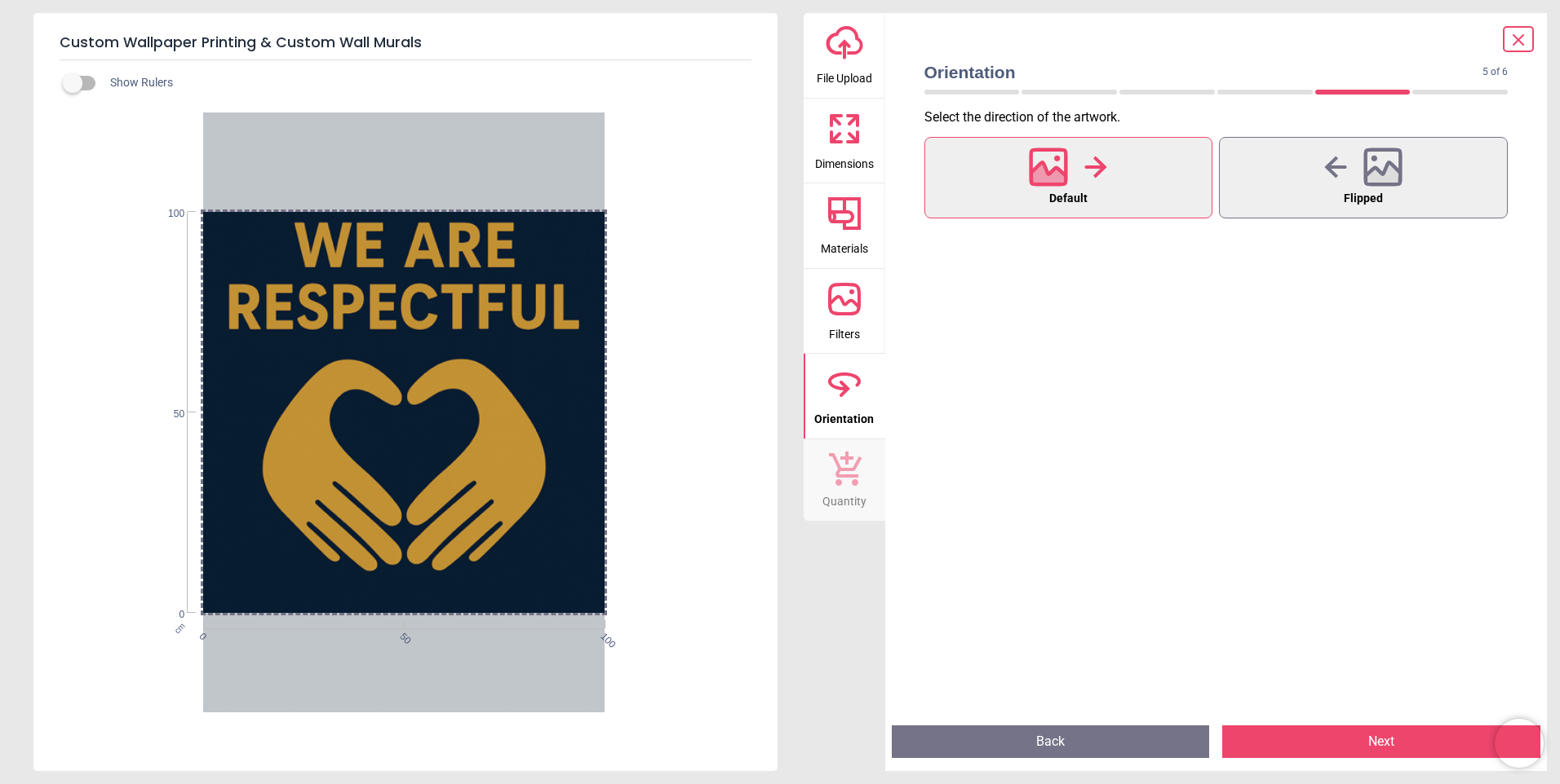
click at [850, 150] on span "Dimensions" at bounding box center [844, 161] width 59 height 25
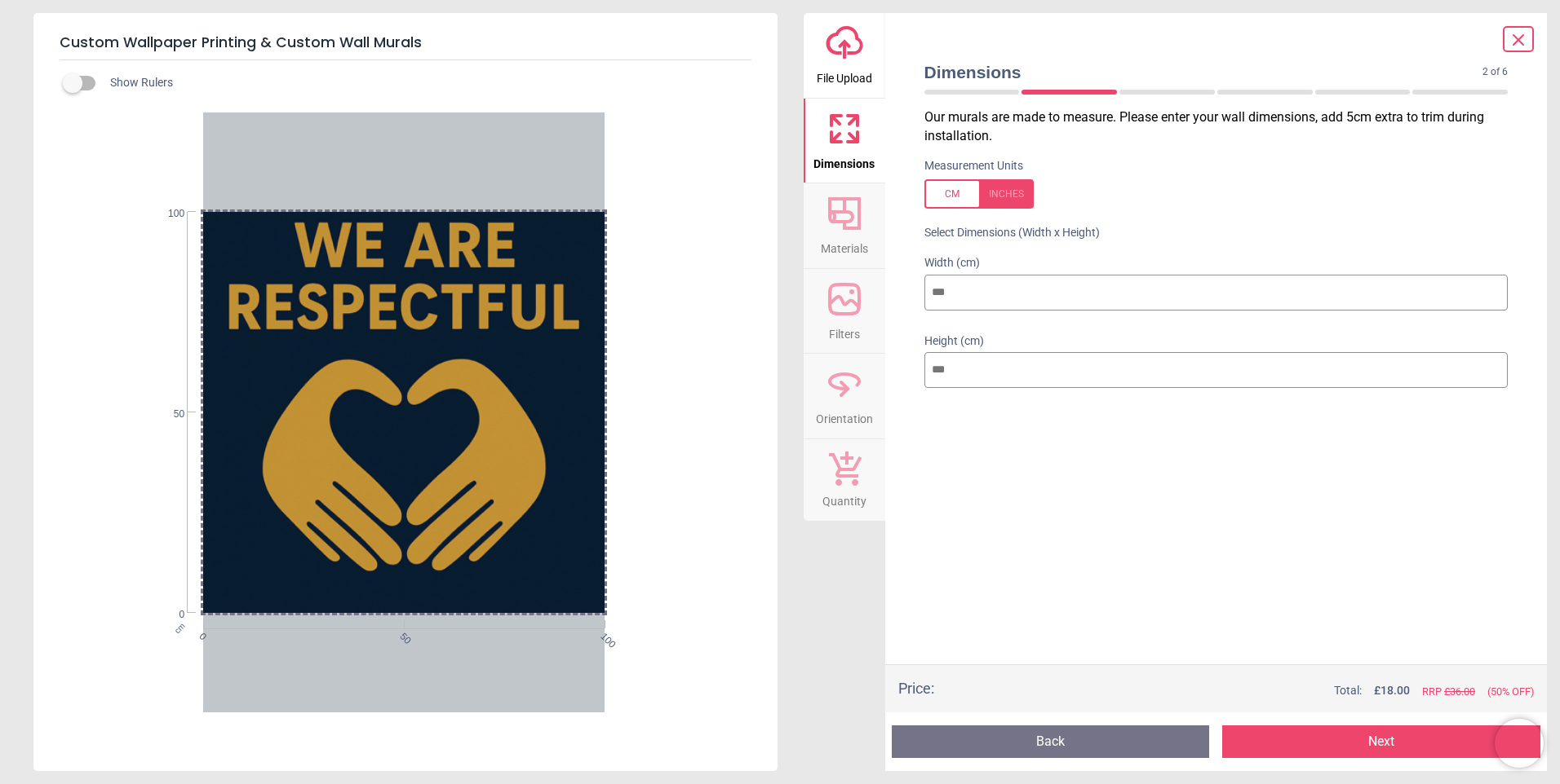
click at [1386, 744] on button "Next" at bounding box center [1380, 741] width 318 height 33
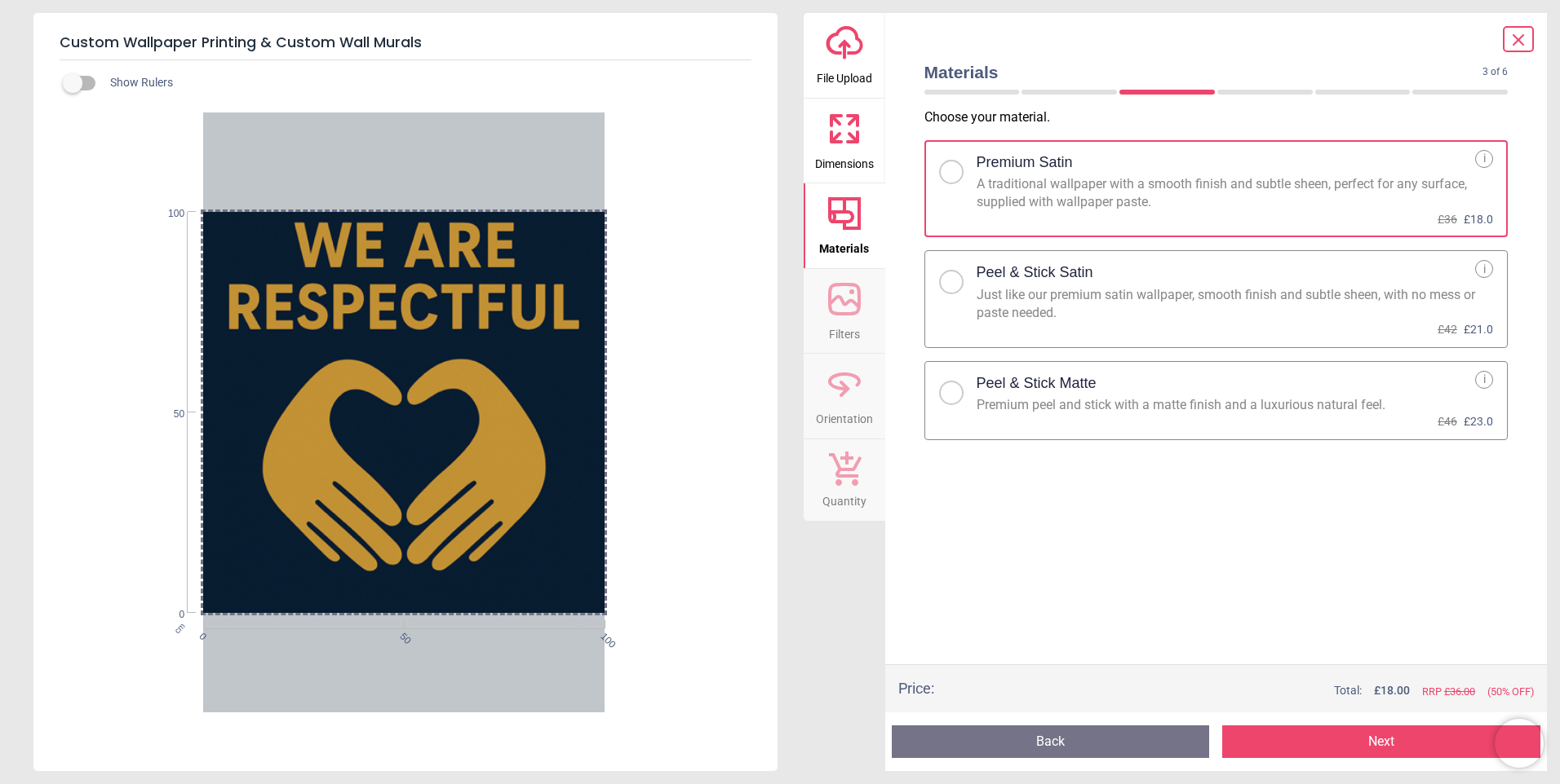
click at [1373, 742] on button "Next" at bounding box center [1380, 741] width 318 height 33
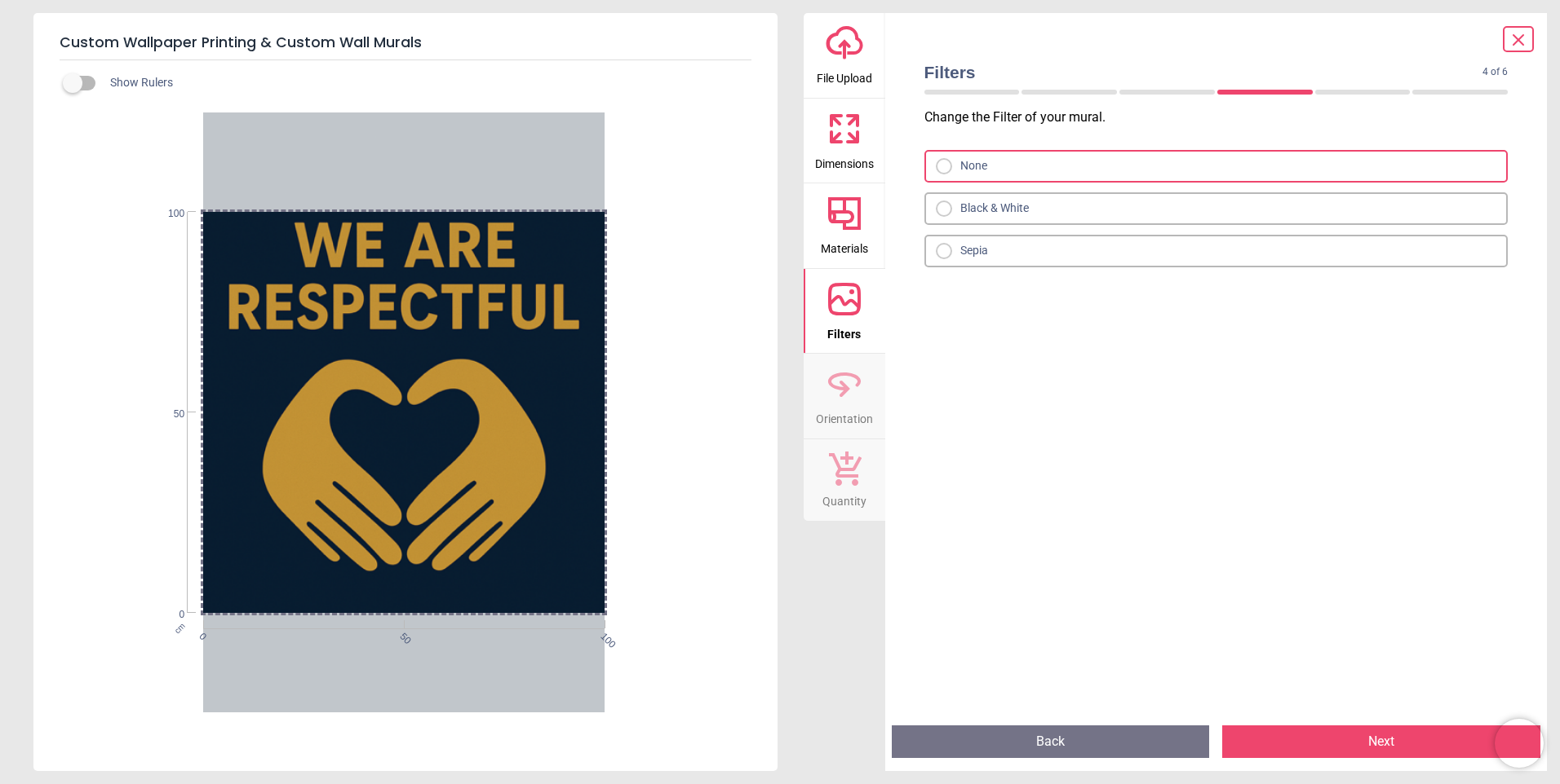
click at [1385, 745] on button "Next" at bounding box center [1380, 741] width 318 height 33
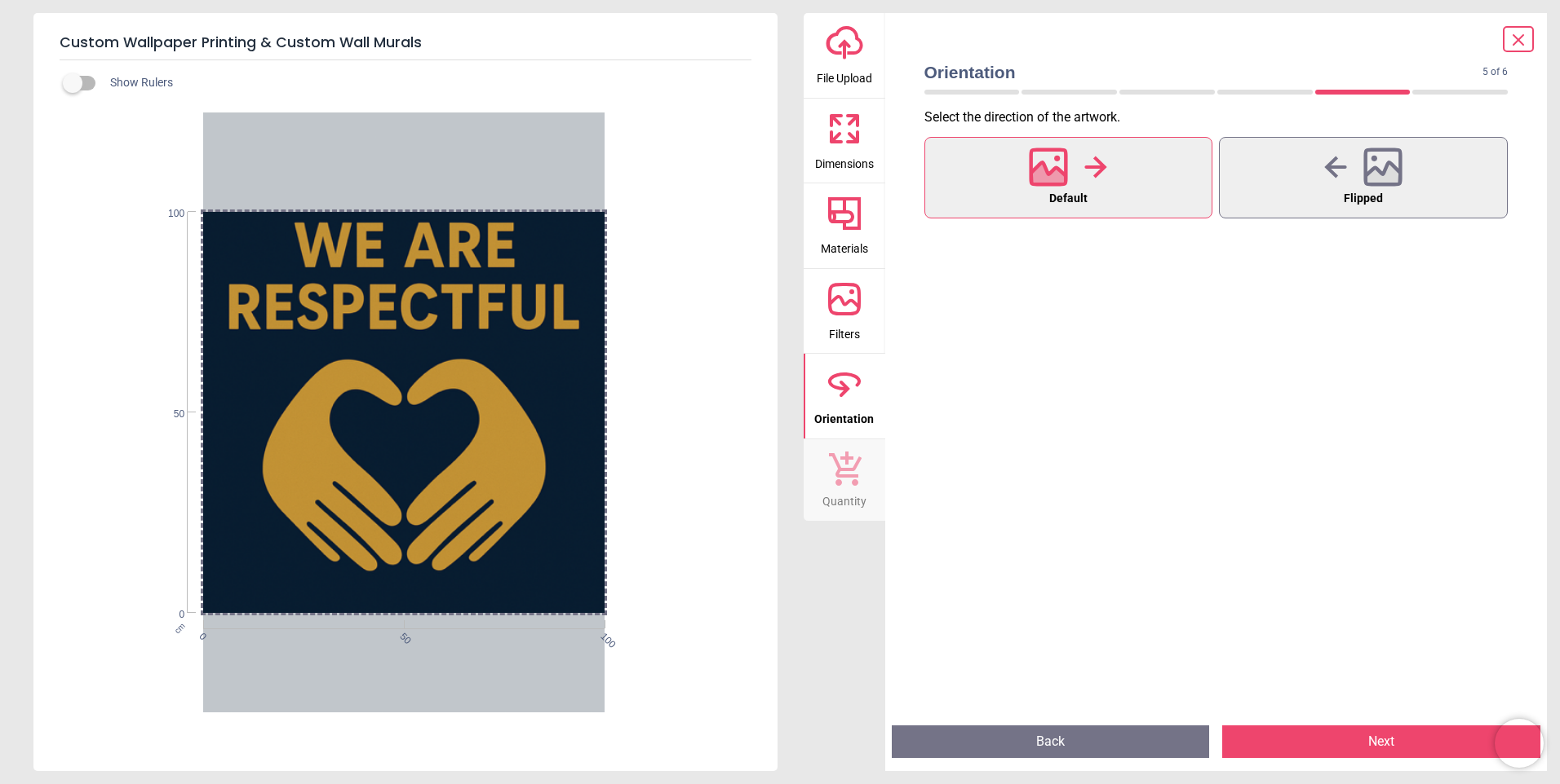
click at [1385, 745] on button "Next" at bounding box center [1380, 741] width 318 height 33
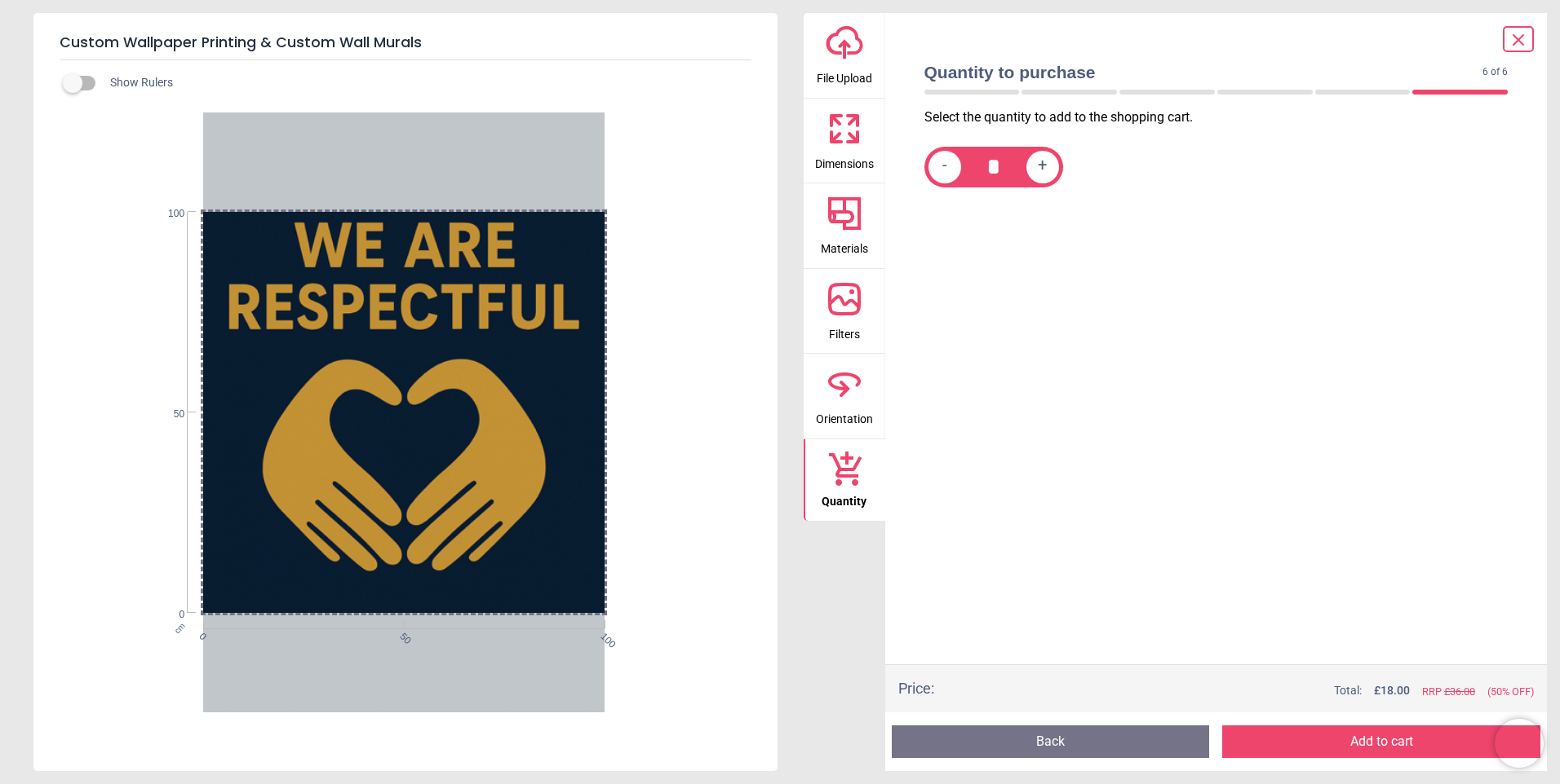
click at [1385, 745] on button "Add to cart" at bounding box center [1380, 741] width 318 height 33
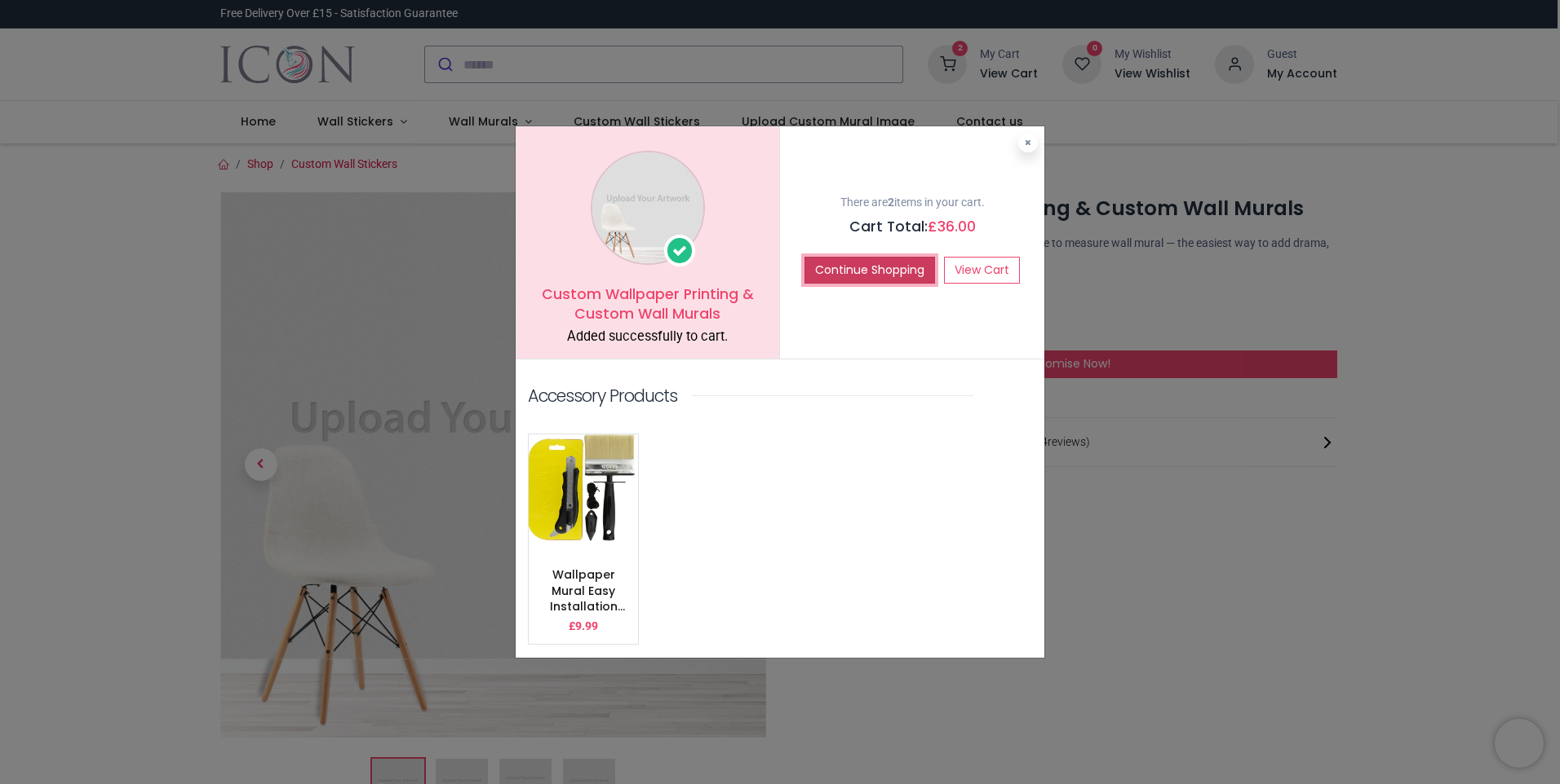
click at [863, 273] on button "Continue Shopping" at bounding box center [870, 271] width 131 height 28
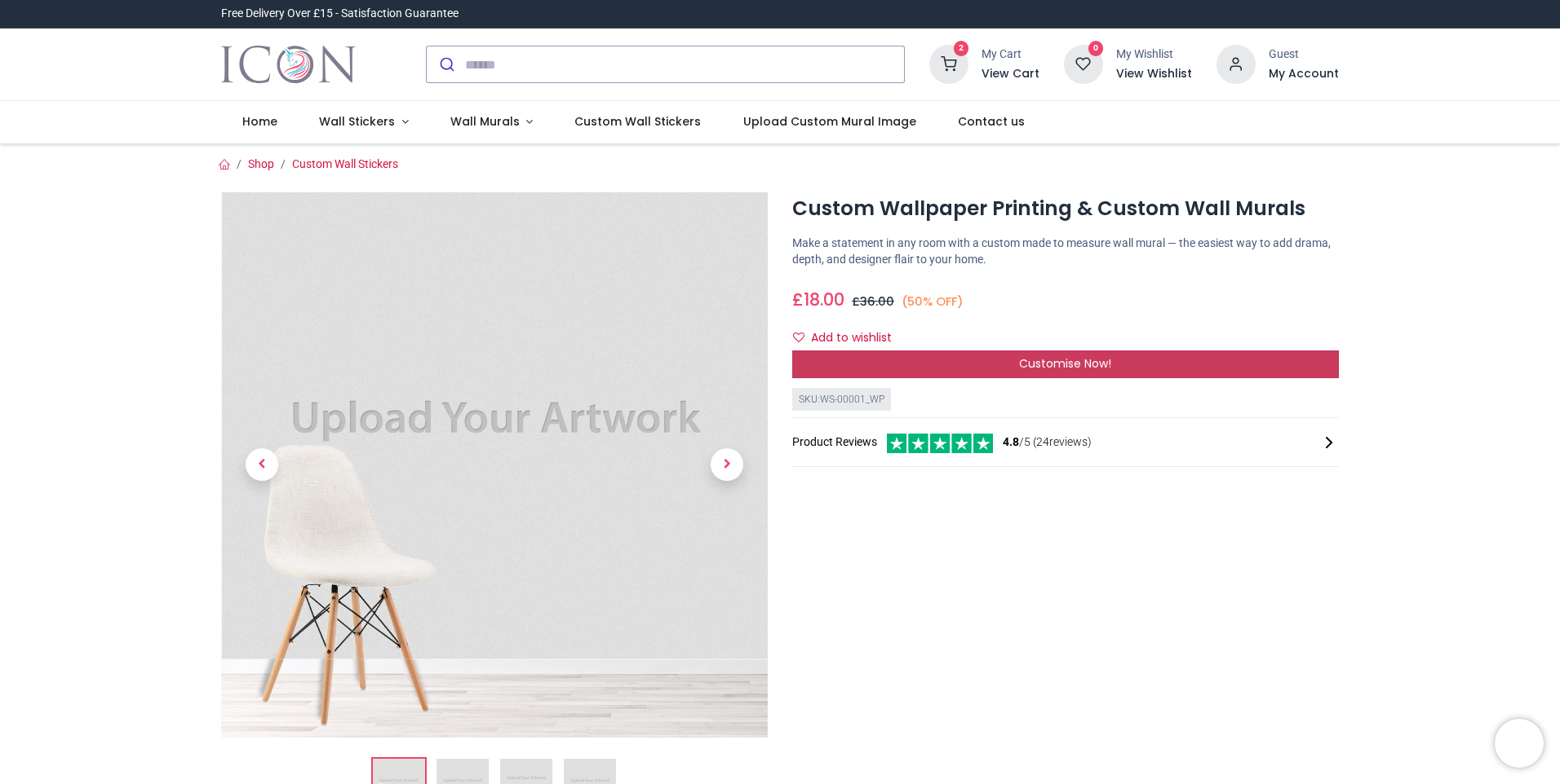
click at [1083, 359] on span "Customise Now!" at bounding box center [1065, 364] width 92 height 16
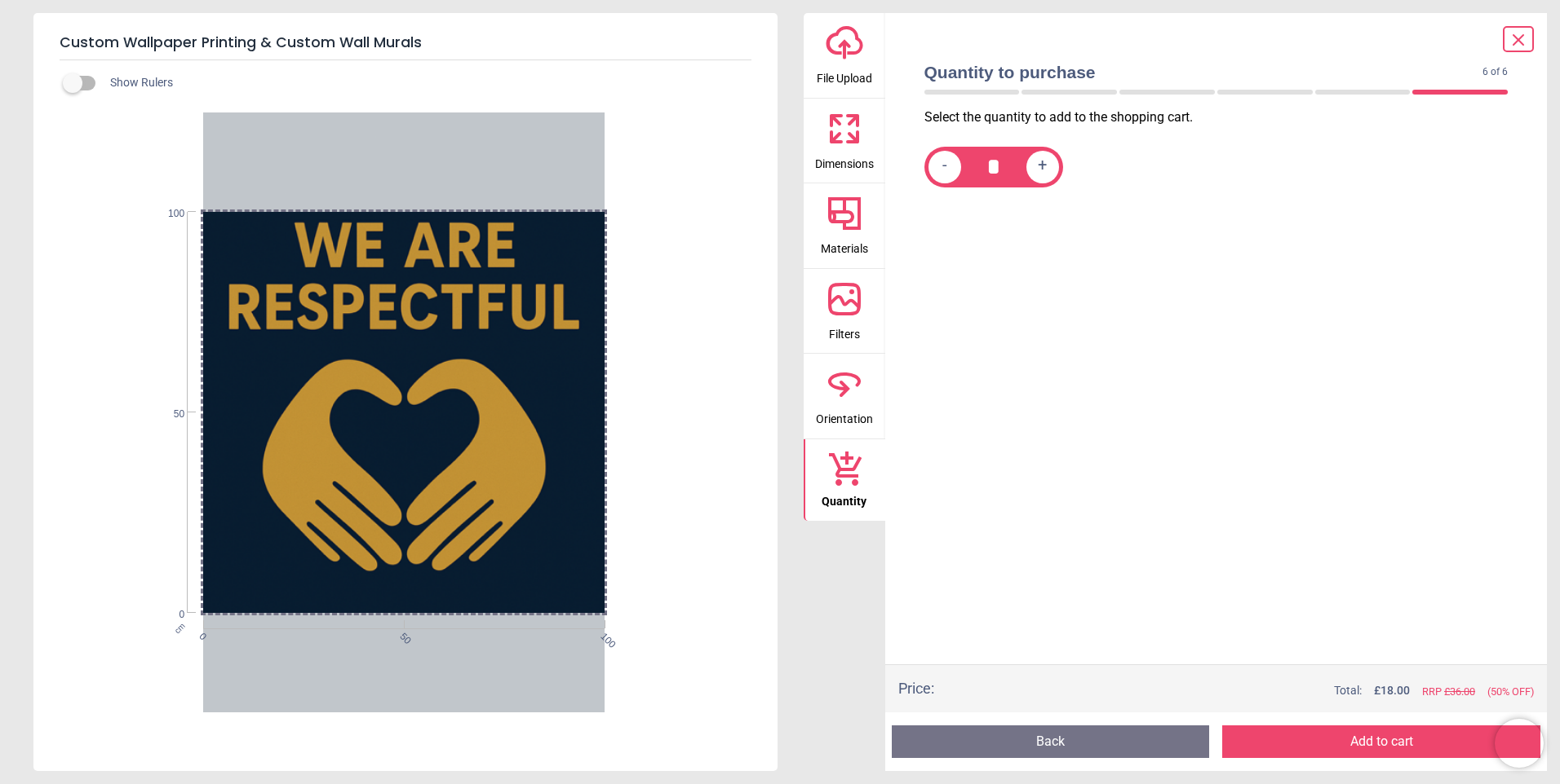
click at [841, 52] on icon "upload-cloud-line" at bounding box center [844, 43] width 39 height 39
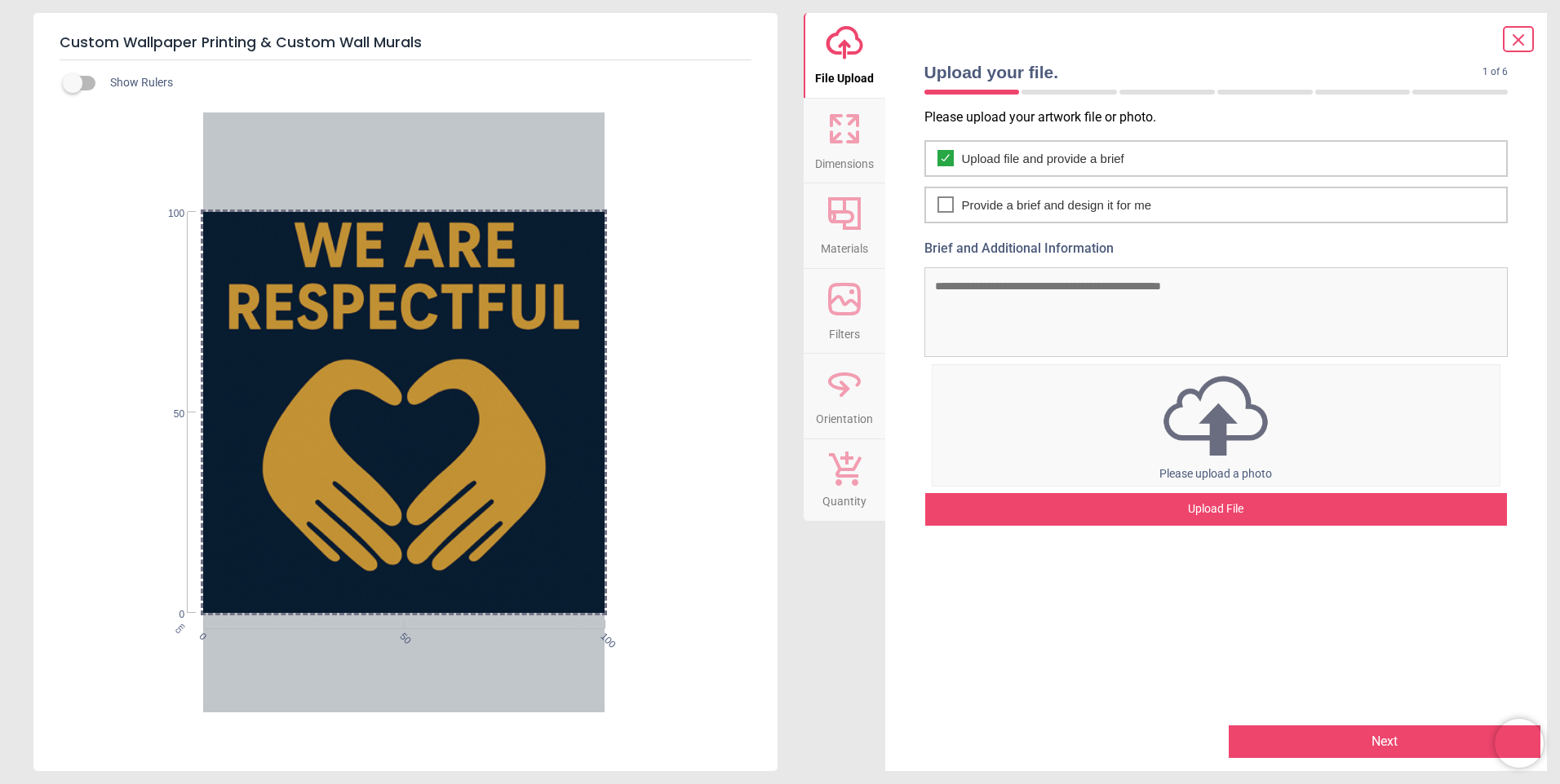
click at [1222, 505] on div "Upload File" at bounding box center [1216, 509] width 582 height 33
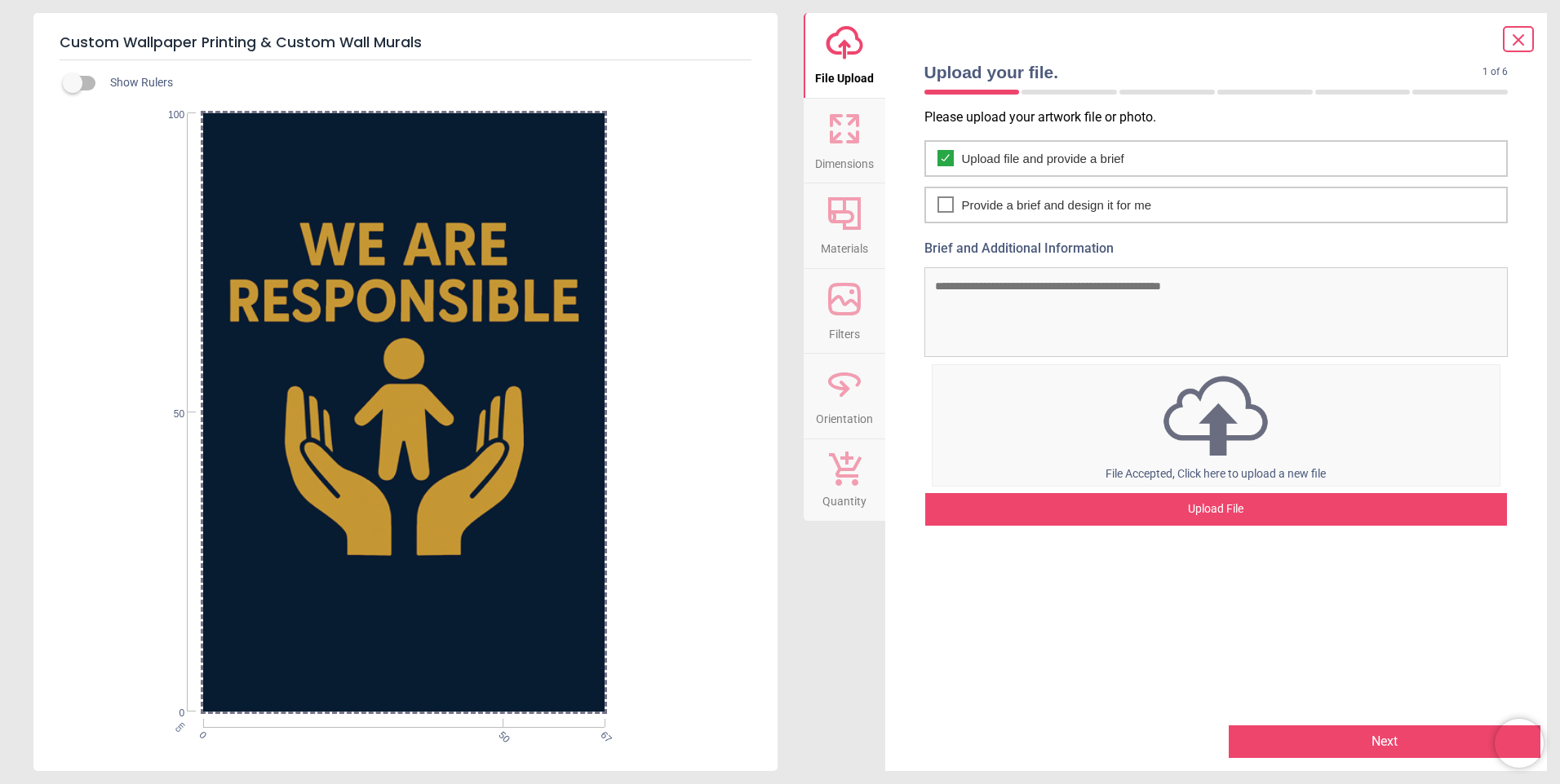
click at [845, 136] on icon at bounding box center [844, 128] width 39 height 39
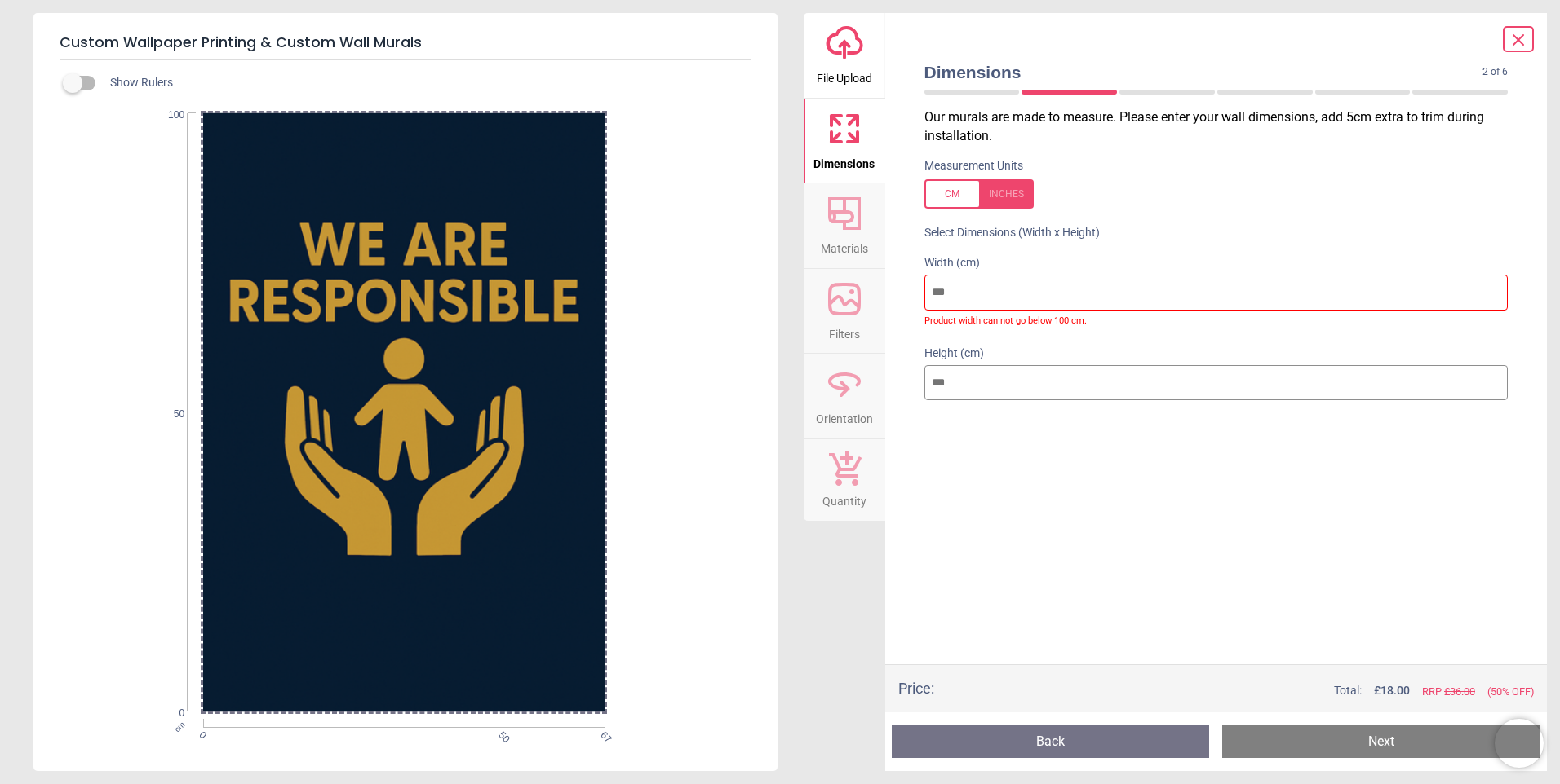
drag, startPoint x: 973, startPoint y: 295, endPoint x: 903, endPoint y: 306, distance: 70.9
click at [903, 306] on div "Dimensions 2 of 6 2 of 8 Our murals are made to measure. Please enter your wall…" at bounding box center [1217, 392] width 662 height 758
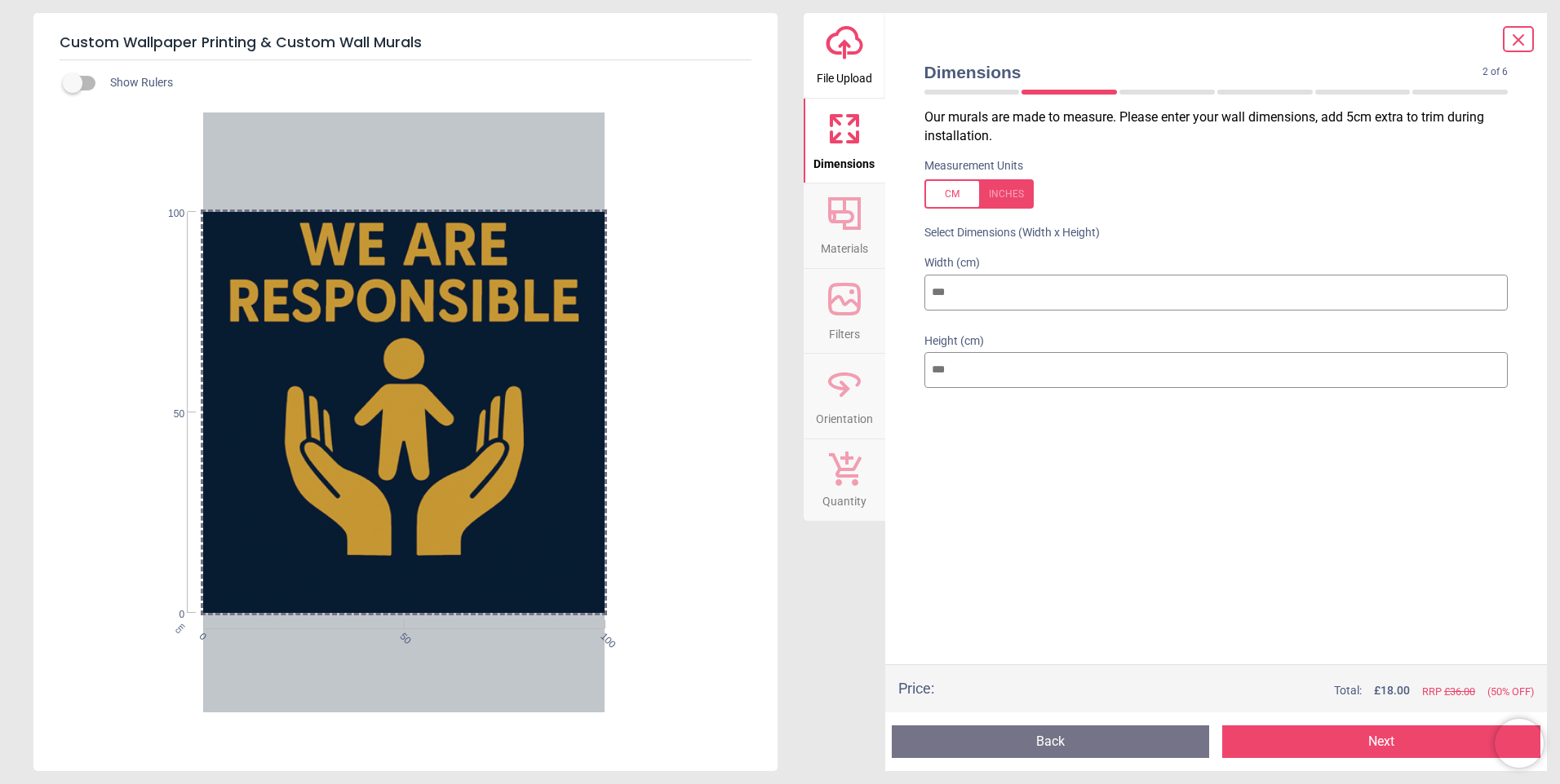
type input "***"
click at [1397, 744] on button "Next" at bounding box center [1380, 741] width 318 height 33
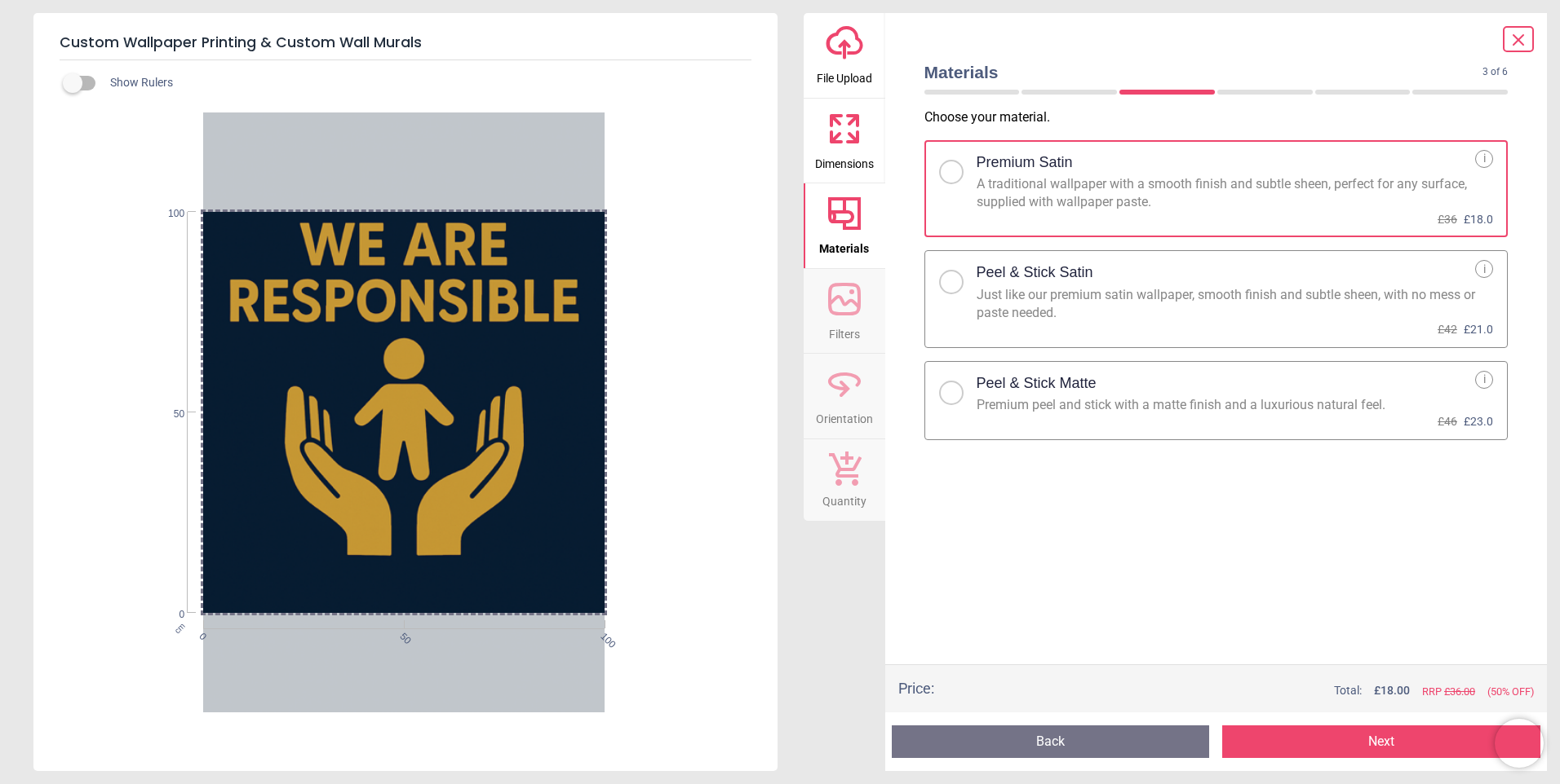
click at [1397, 744] on button "Next" at bounding box center [1380, 741] width 318 height 33
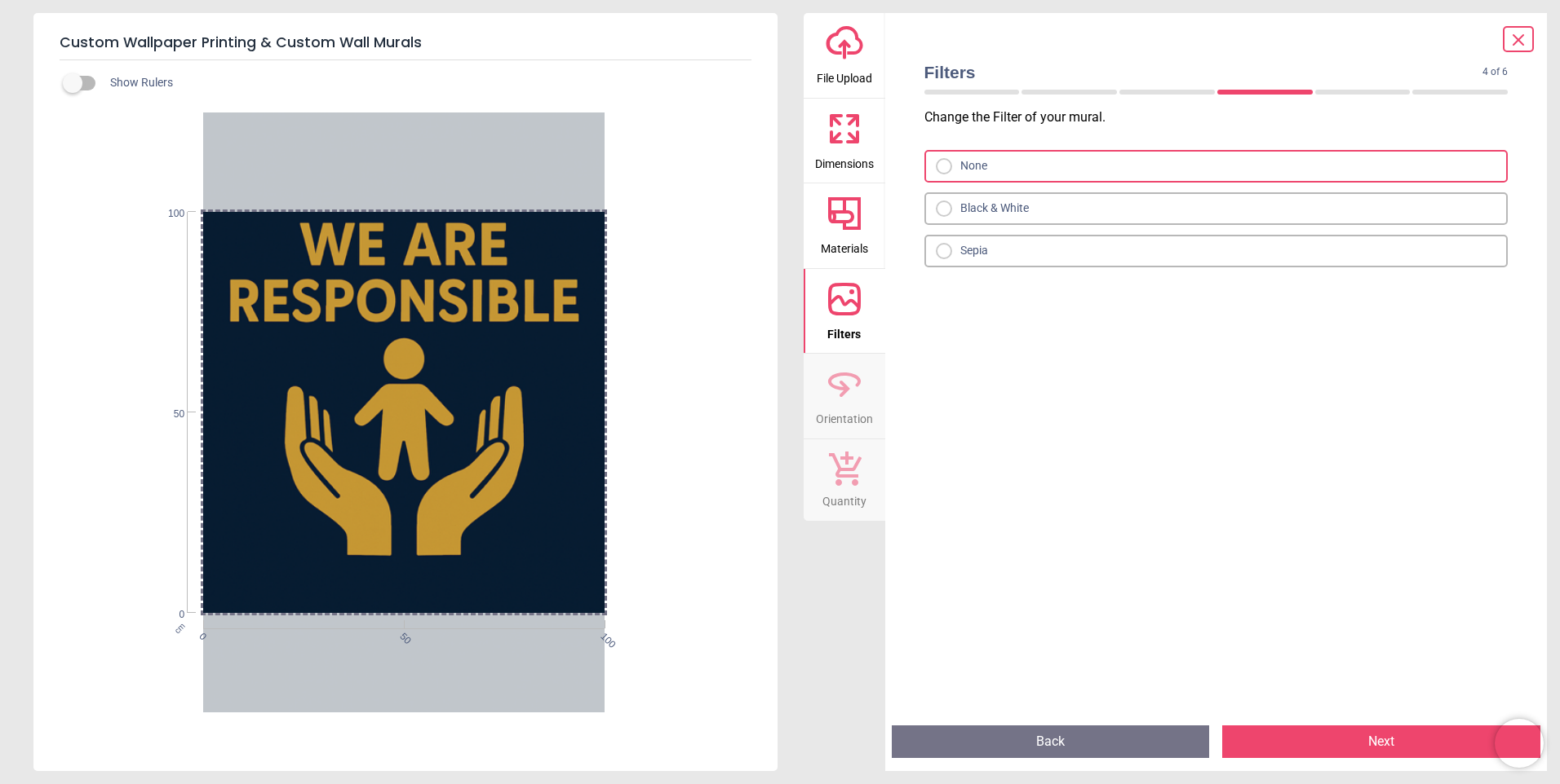
click at [1397, 744] on button "Next" at bounding box center [1380, 741] width 318 height 33
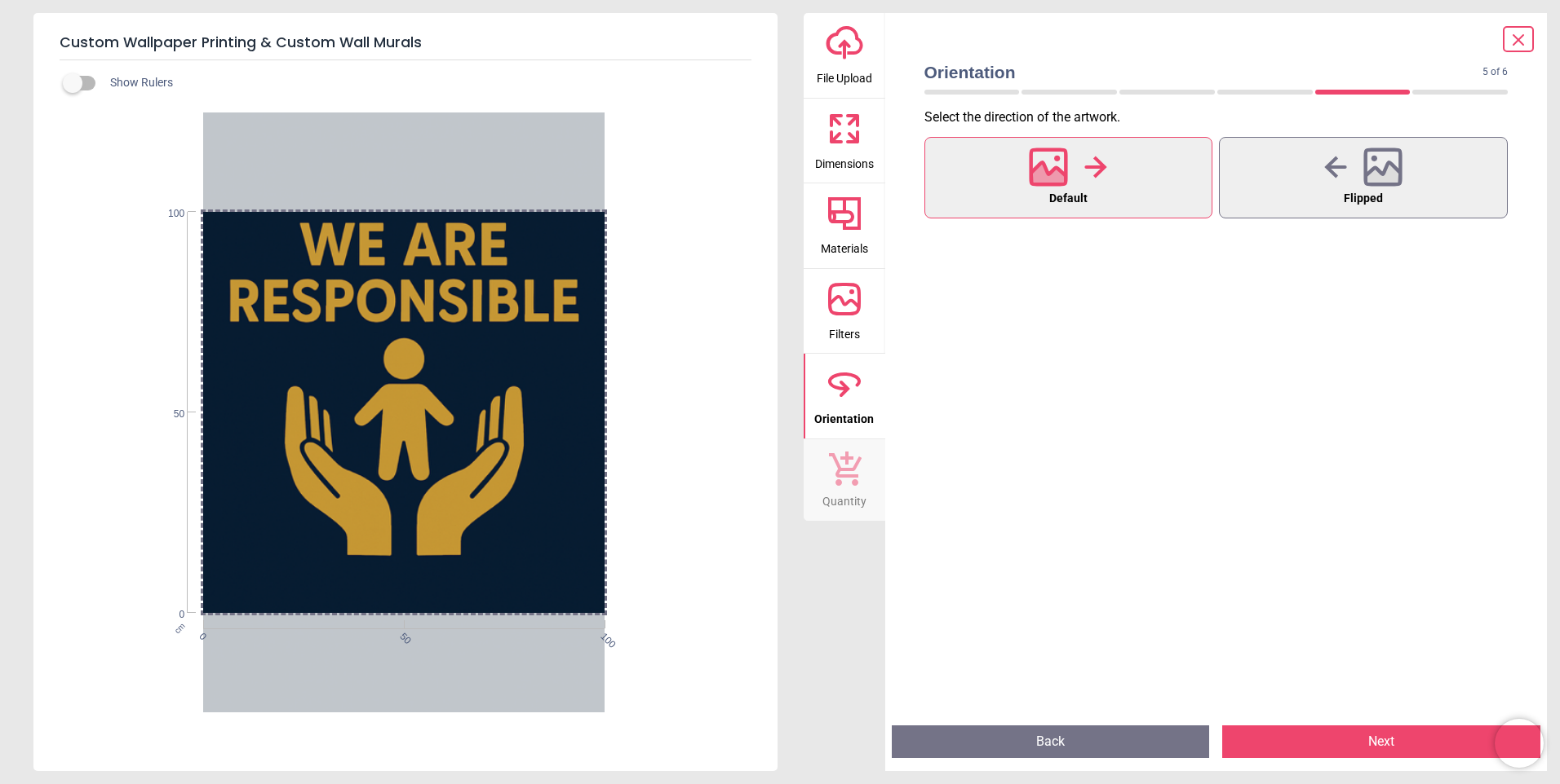
click at [1397, 744] on button "Next" at bounding box center [1380, 741] width 318 height 33
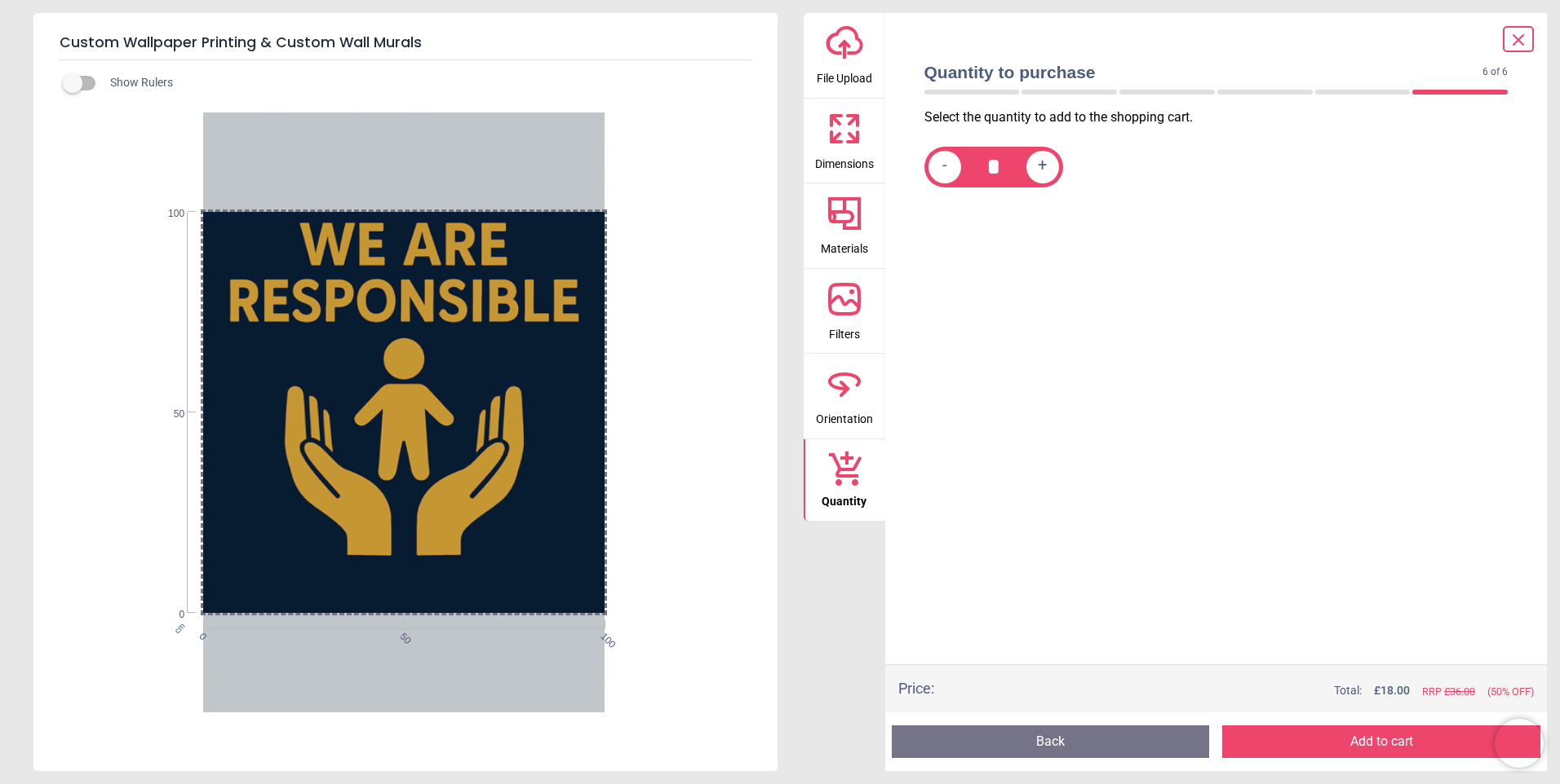
click at [1397, 744] on button "Add to cart" at bounding box center [1380, 741] width 318 height 33
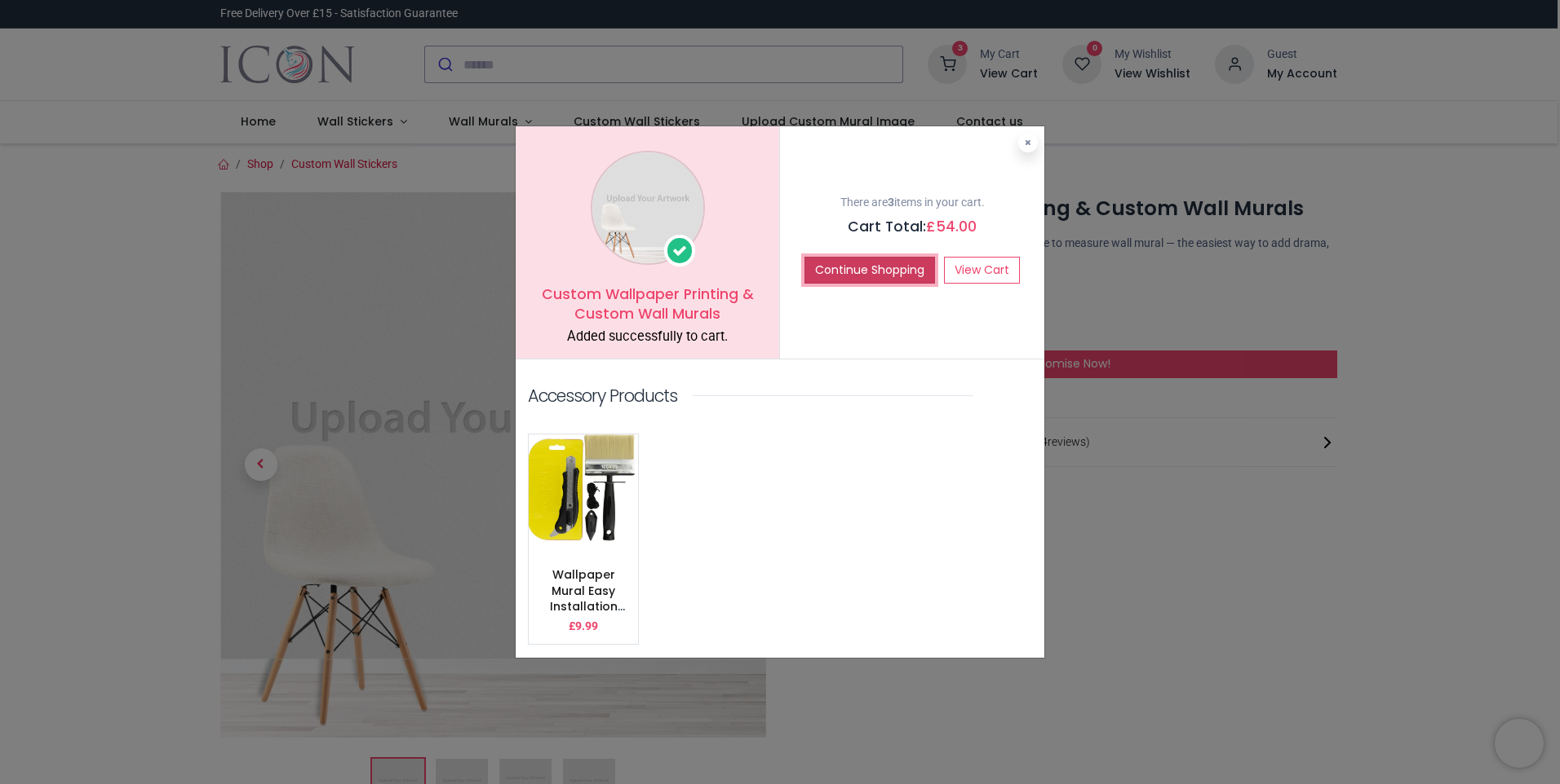
click at [893, 271] on button "Continue Shopping" at bounding box center [870, 271] width 131 height 28
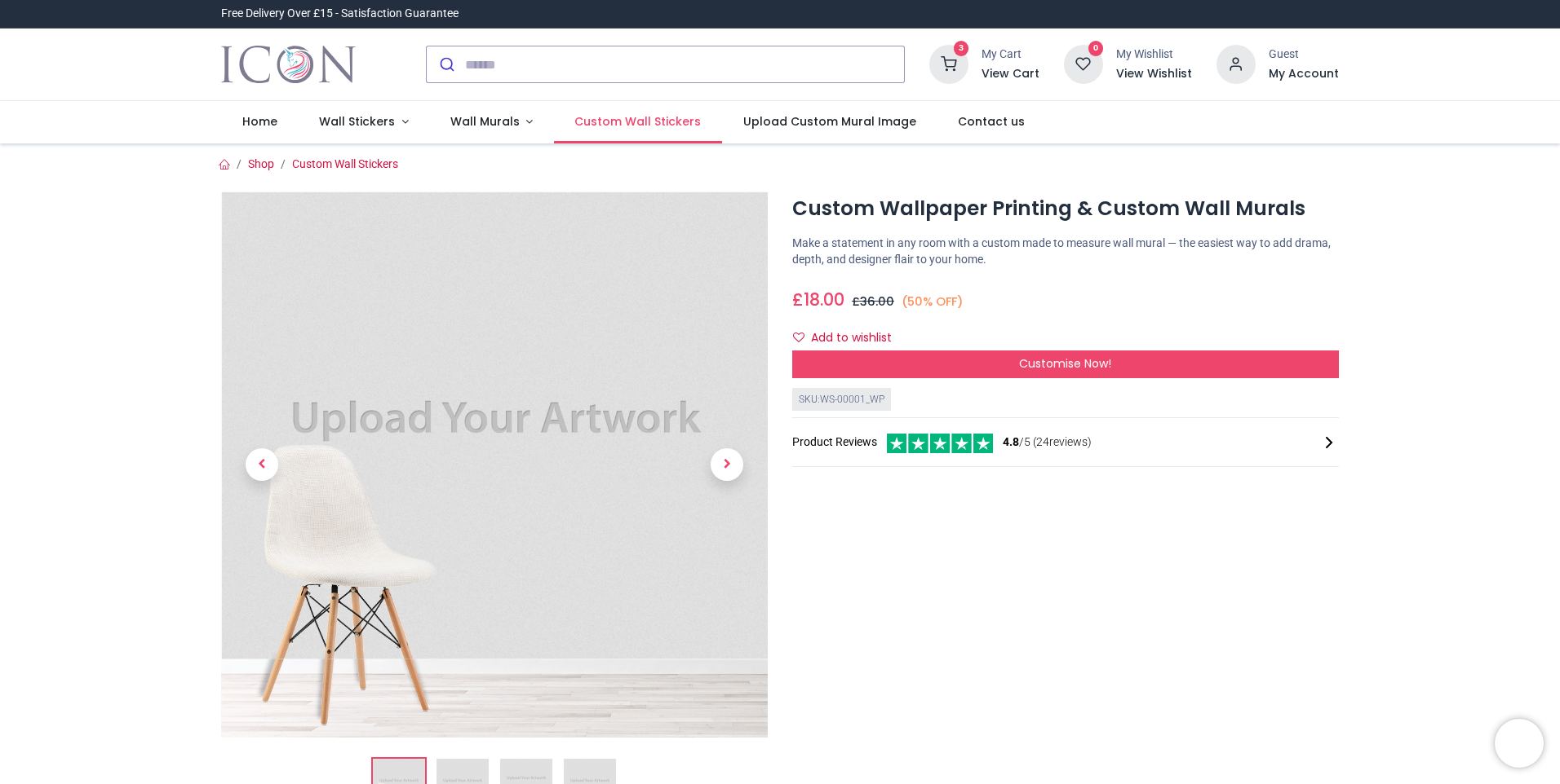
click at [657, 121] on span "Custom Wall Stickers" at bounding box center [638, 121] width 127 height 16
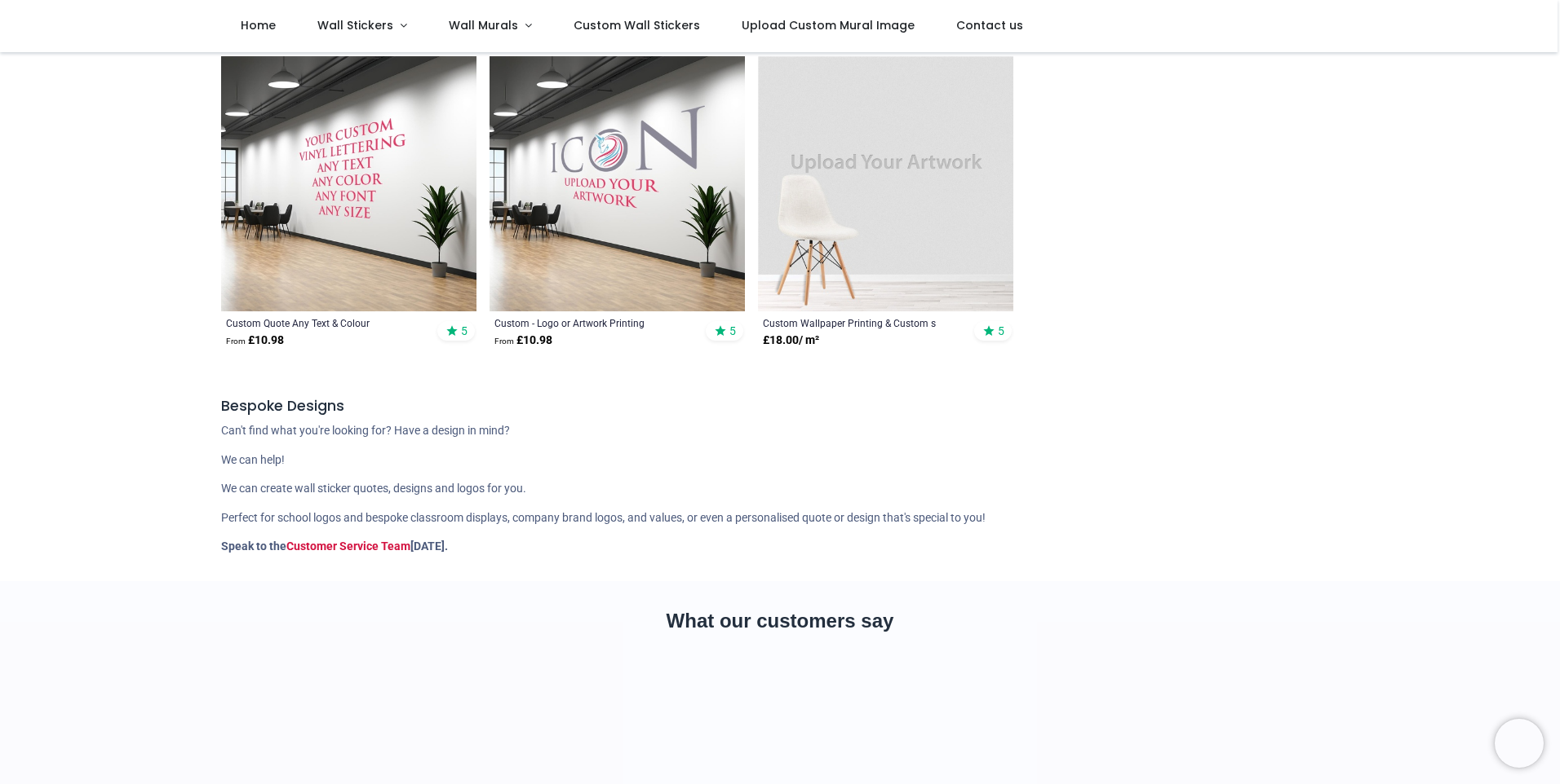
scroll to position [407, 0]
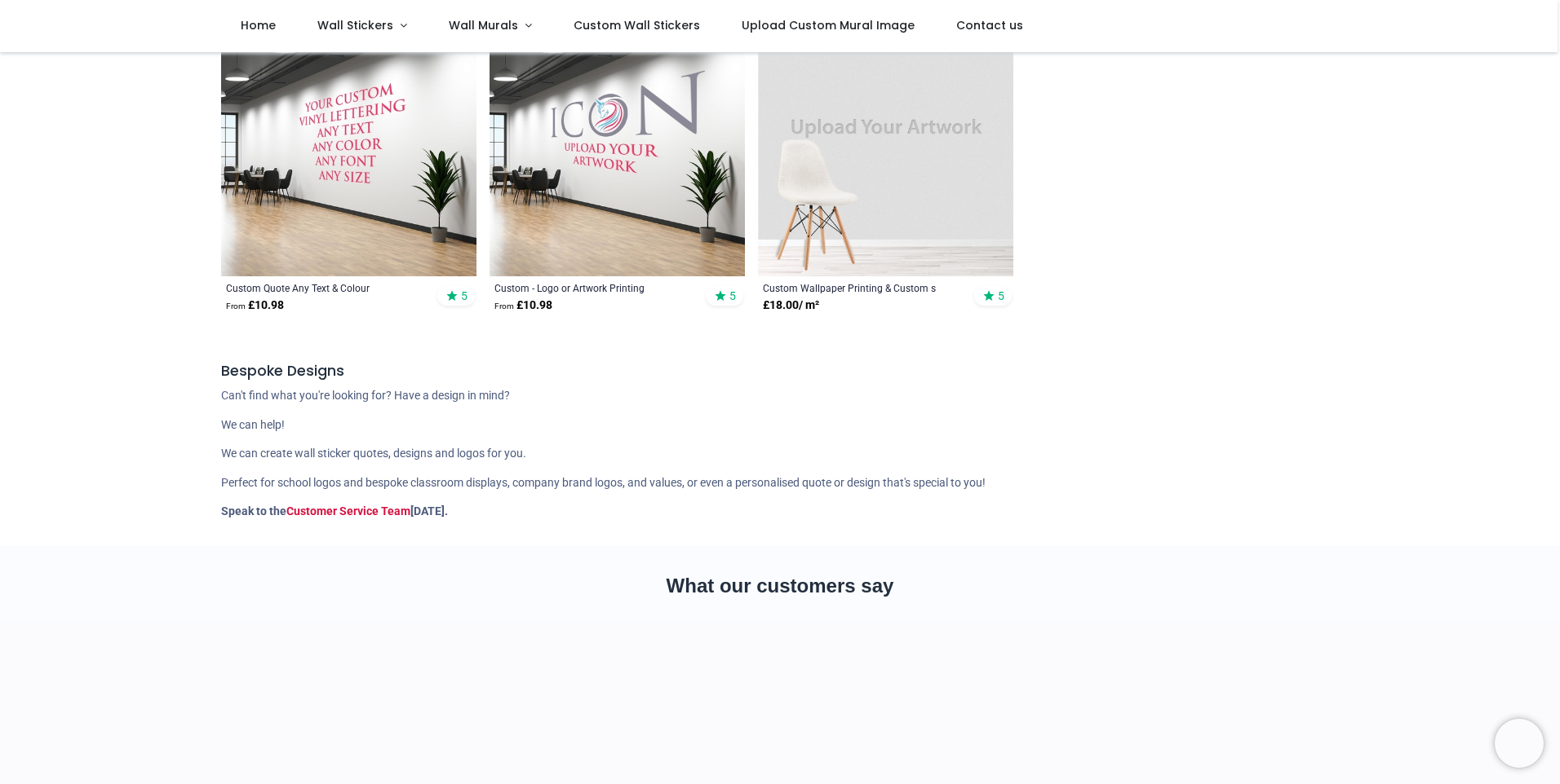
click at [616, 133] on img at bounding box center [618, 149] width 256 height 256
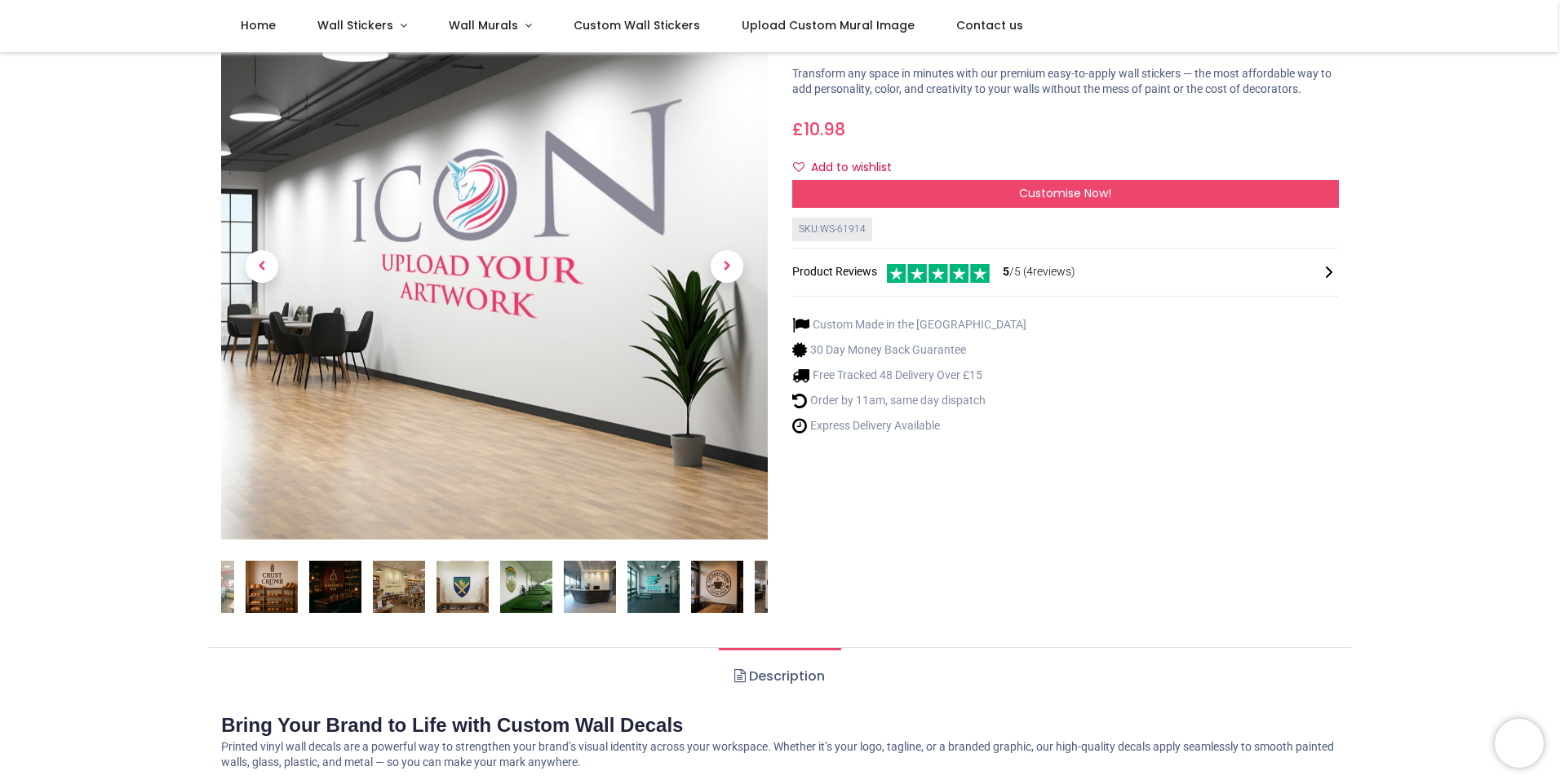
scroll to position [81, 0]
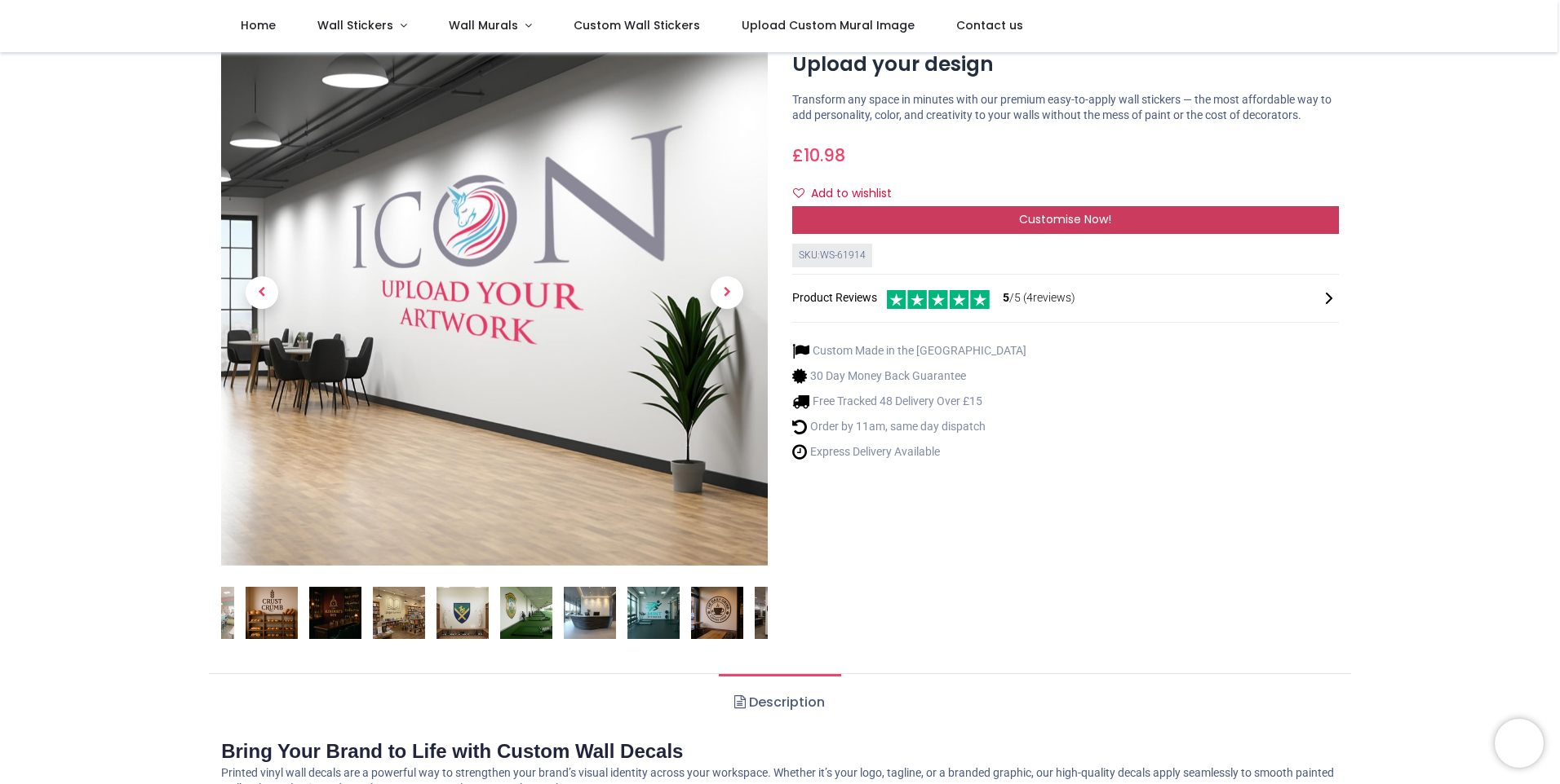
click at [1056, 211] on span "Customise Now!" at bounding box center [1065, 219] width 92 height 16
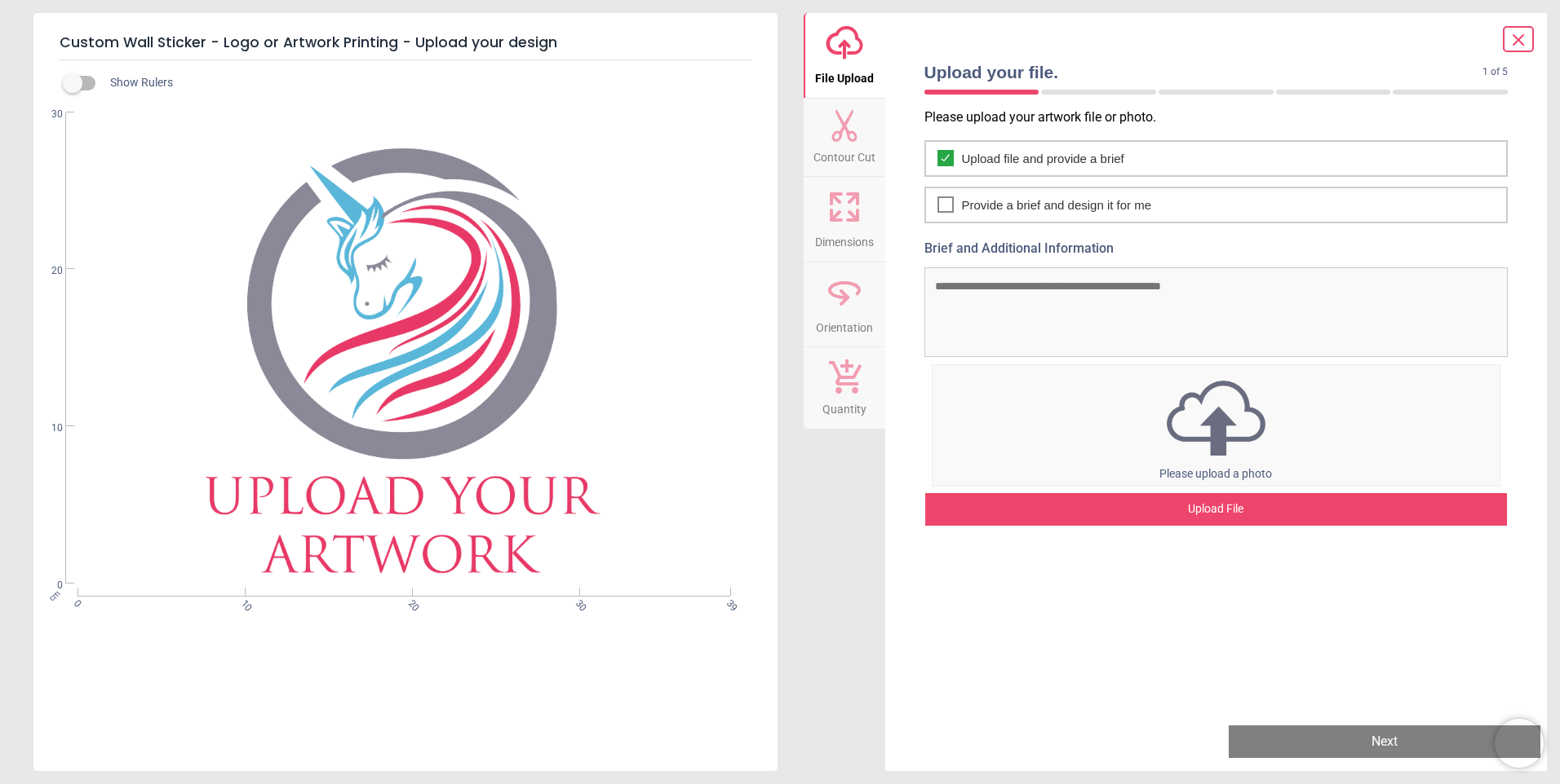
click at [1224, 509] on div "Upload File" at bounding box center [1216, 509] width 582 height 33
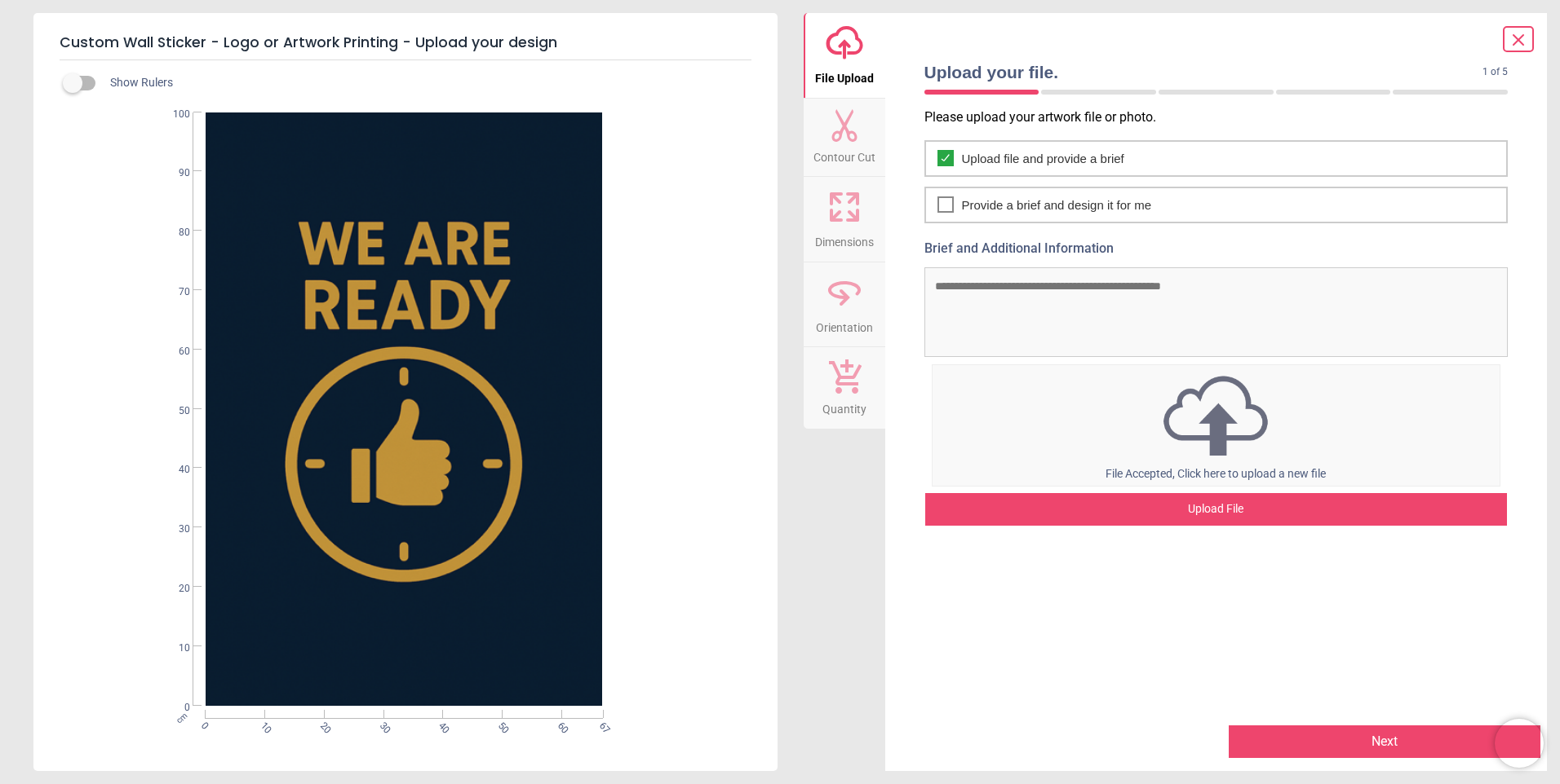
click at [856, 201] on icon at bounding box center [853, 199] width 10 height 10
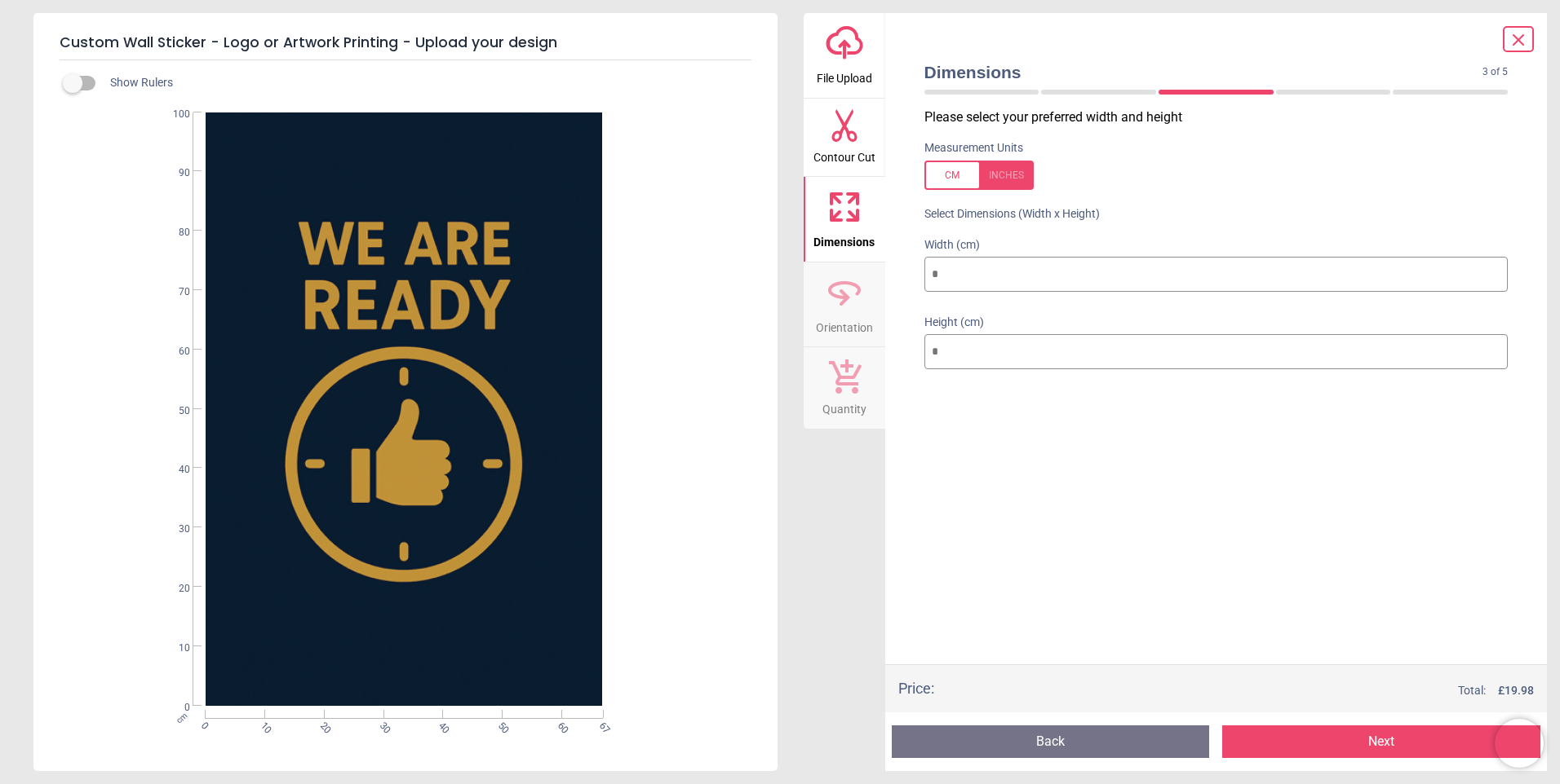
drag, startPoint x: 967, startPoint y: 282, endPoint x: 725, endPoint y: 300, distance: 242.7
click at [725, 300] on div "Custom Wall Sticker - Logo or Artwork Printing - Upload your design Show Rulers…" at bounding box center [780, 392] width 1560 height 784
type input "*"
type input "**"
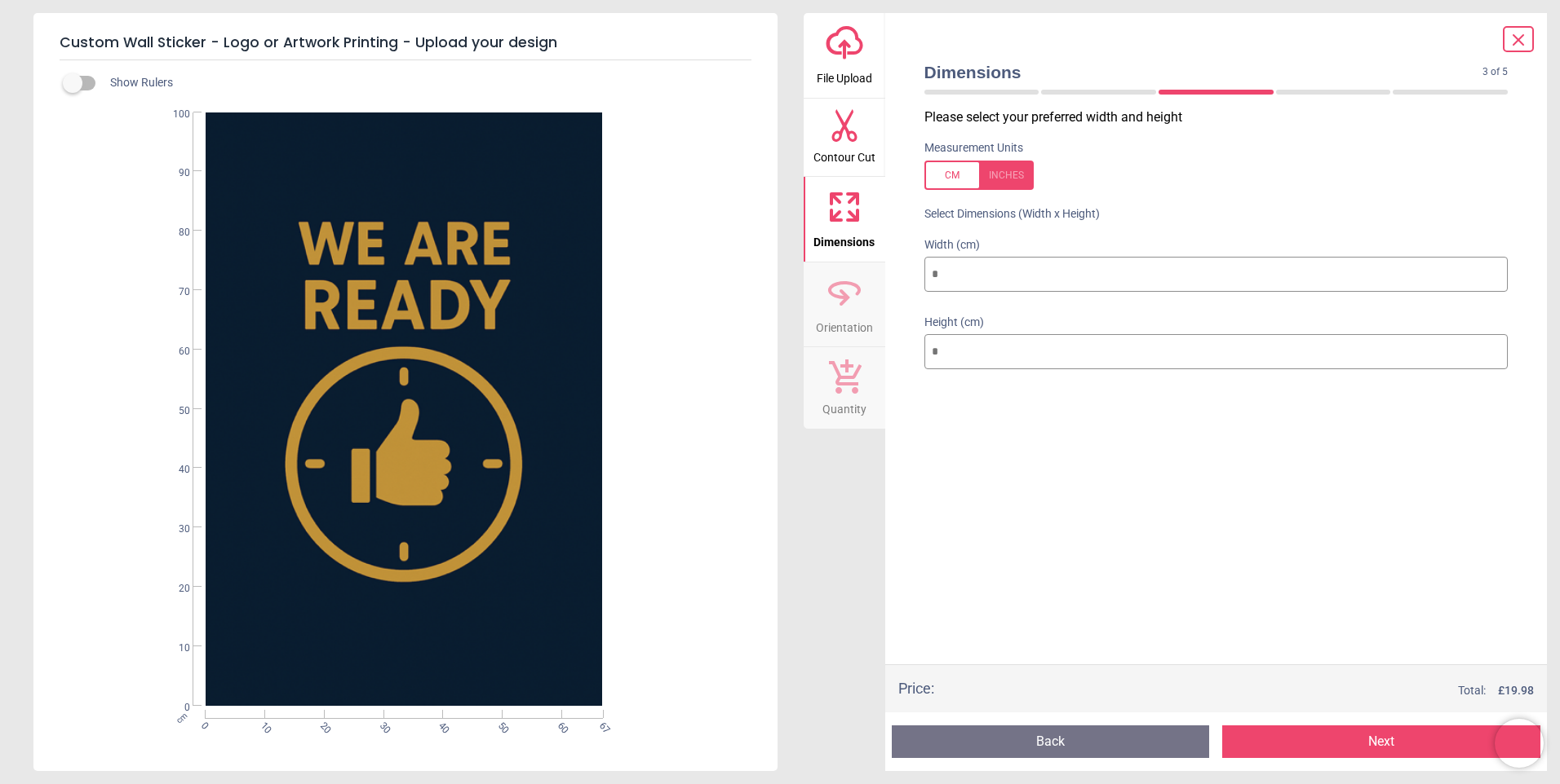
type input "**"
type input "***"
drag, startPoint x: 974, startPoint y: 347, endPoint x: 838, endPoint y: 344, distance: 136.0
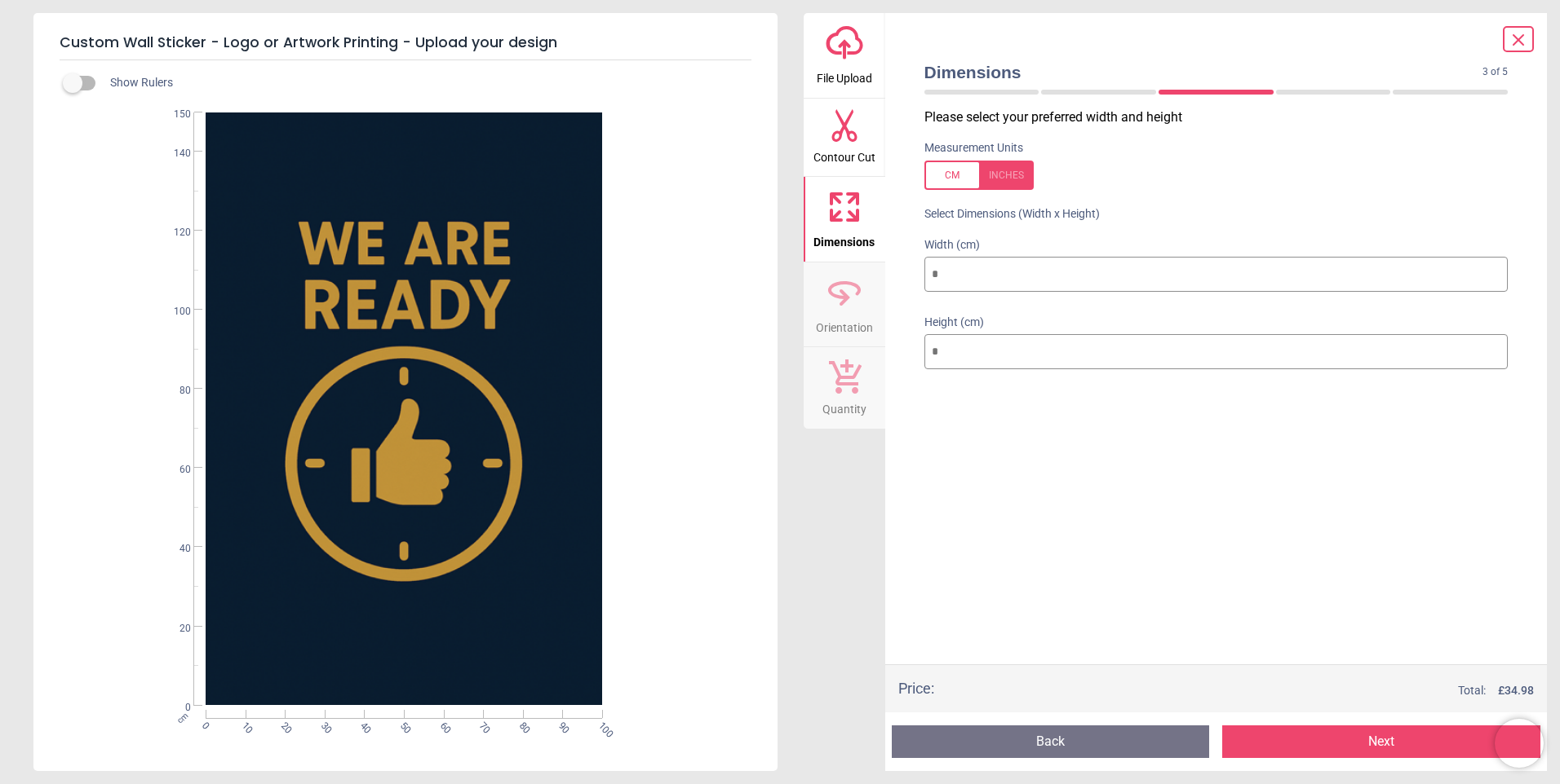
click at [838, 344] on div "upload-cloud-line File Upload Contour Cut Dimensions Orientation Quantity Dimen…" at bounding box center [1175, 392] width 744 height 758
type input "*"
type input "**"
type input "*"
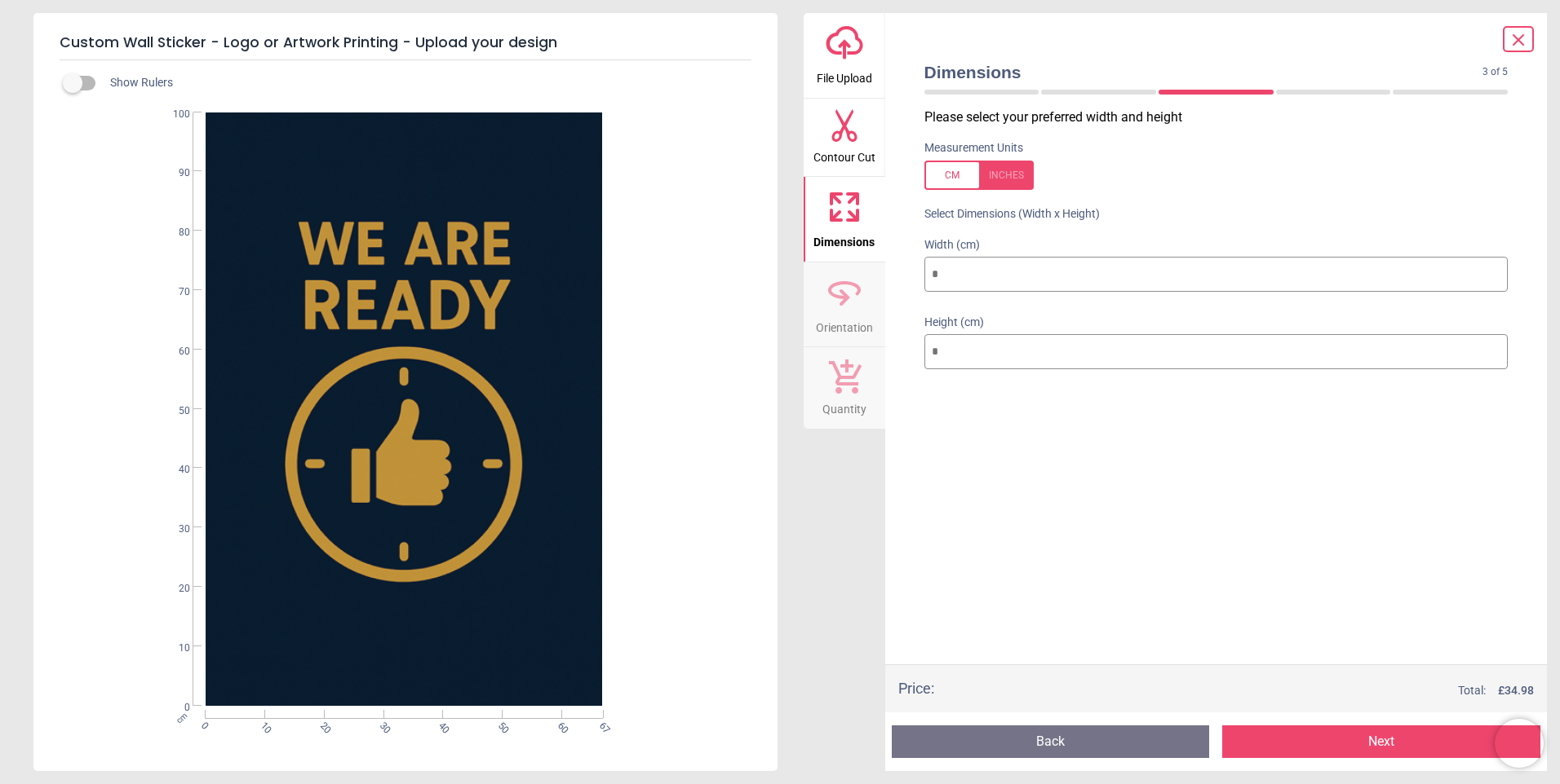
type input "***"
type input "**"
type input "***"
drag, startPoint x: 964, startPoint y: 265, endPoint x: 931, endPoint y: 267, distance: 33.1
click at [931, 267] on input "**" at bounding box center [1216, 275] width 584 height 36
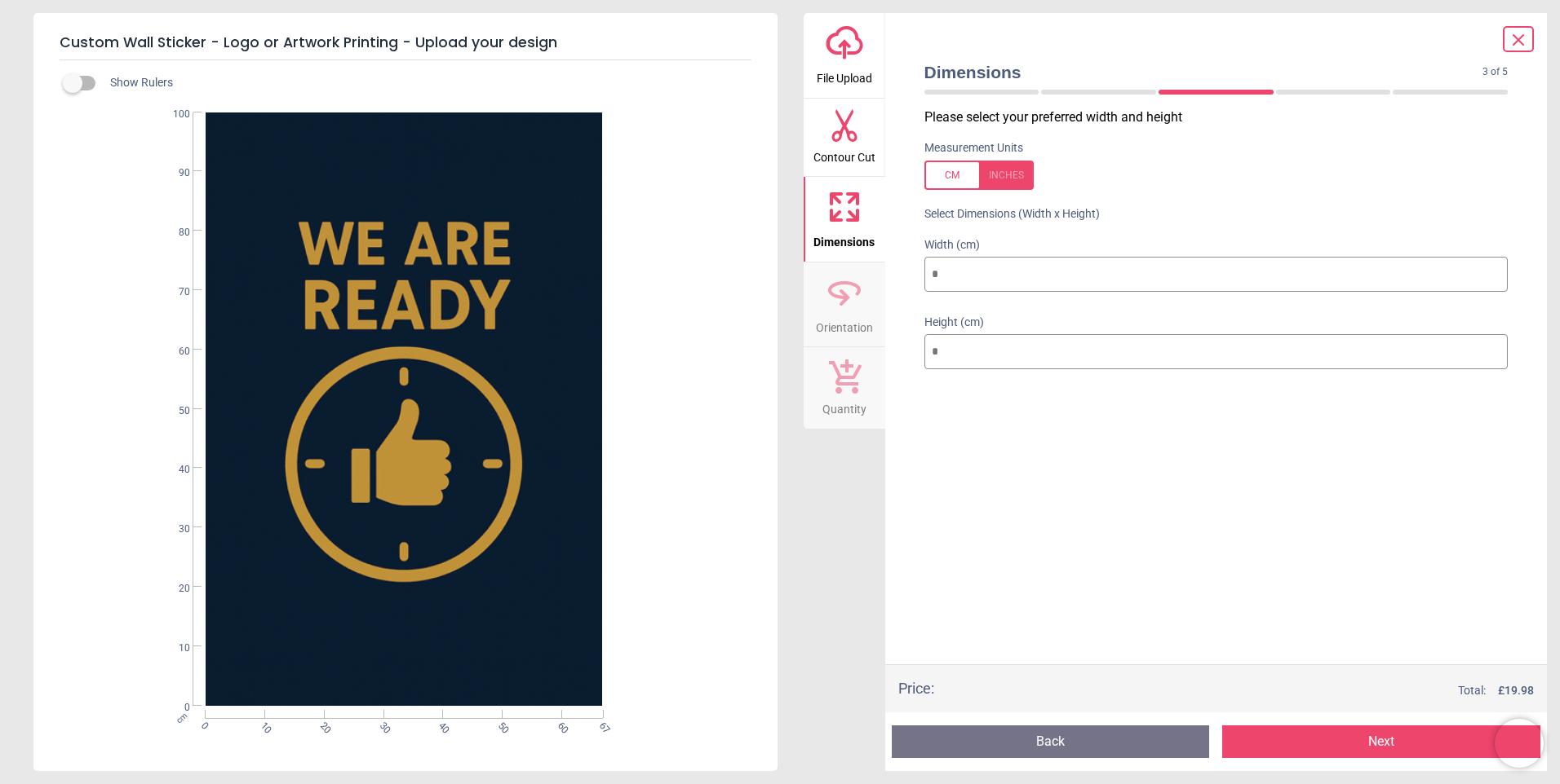
type input "*"
type input "**"
type input "***"
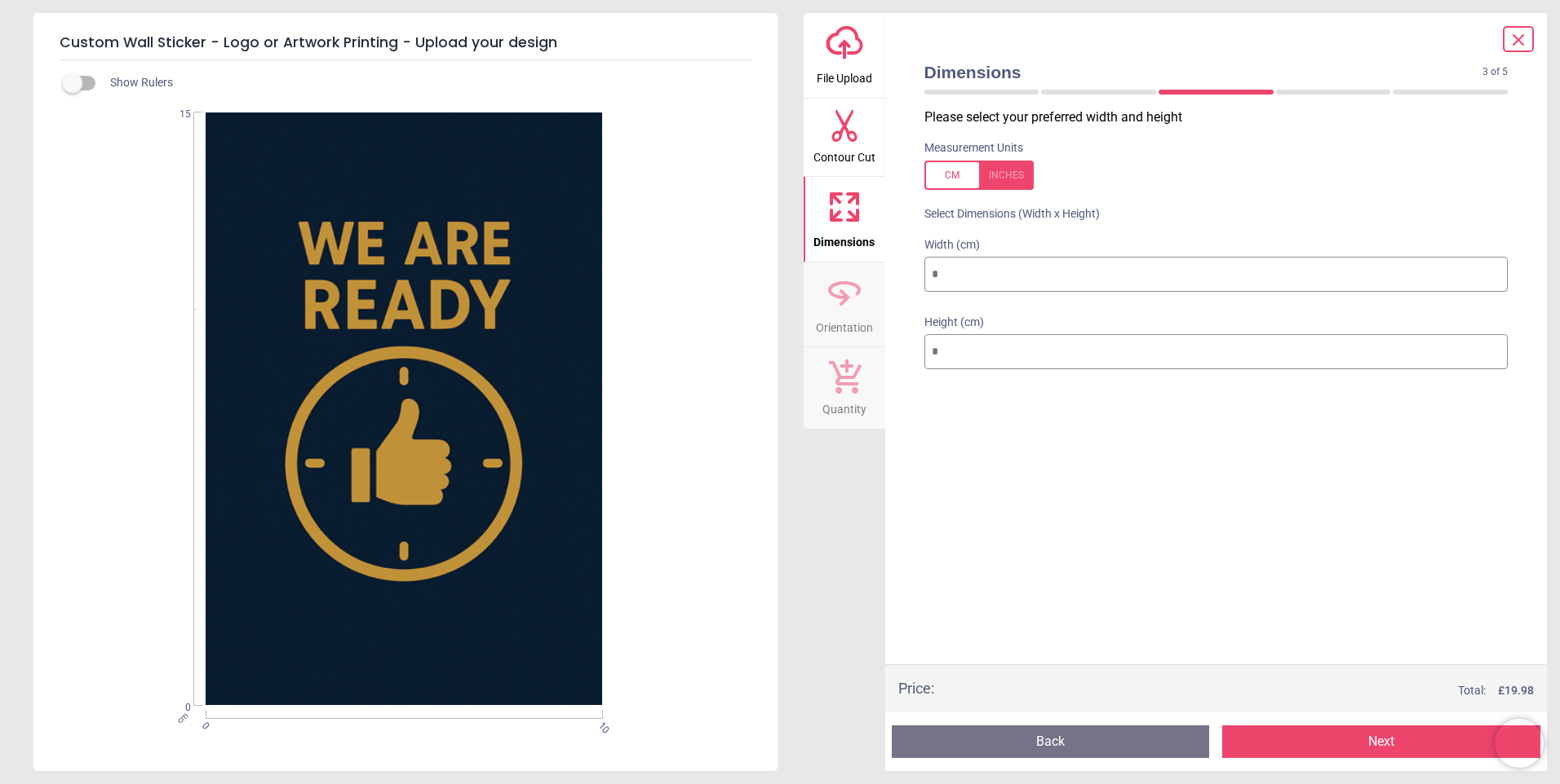
type input "***"
click at [1369, 740] on button "Next" at bounding box center [1380, 741] width 318 height 33
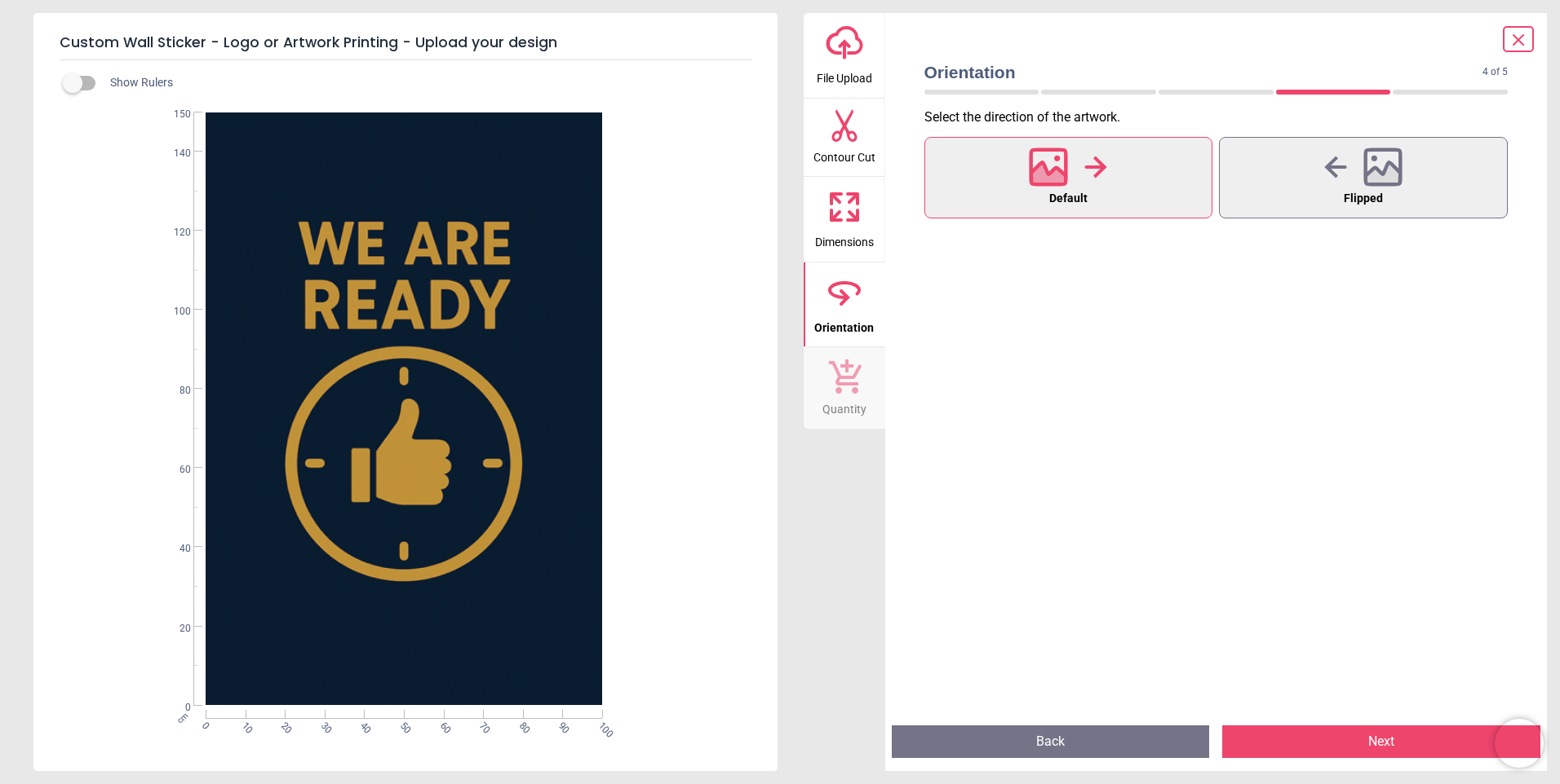
click at [1387, 738] on button "Next" at bounding box center [1380, 741] width 318 height 33
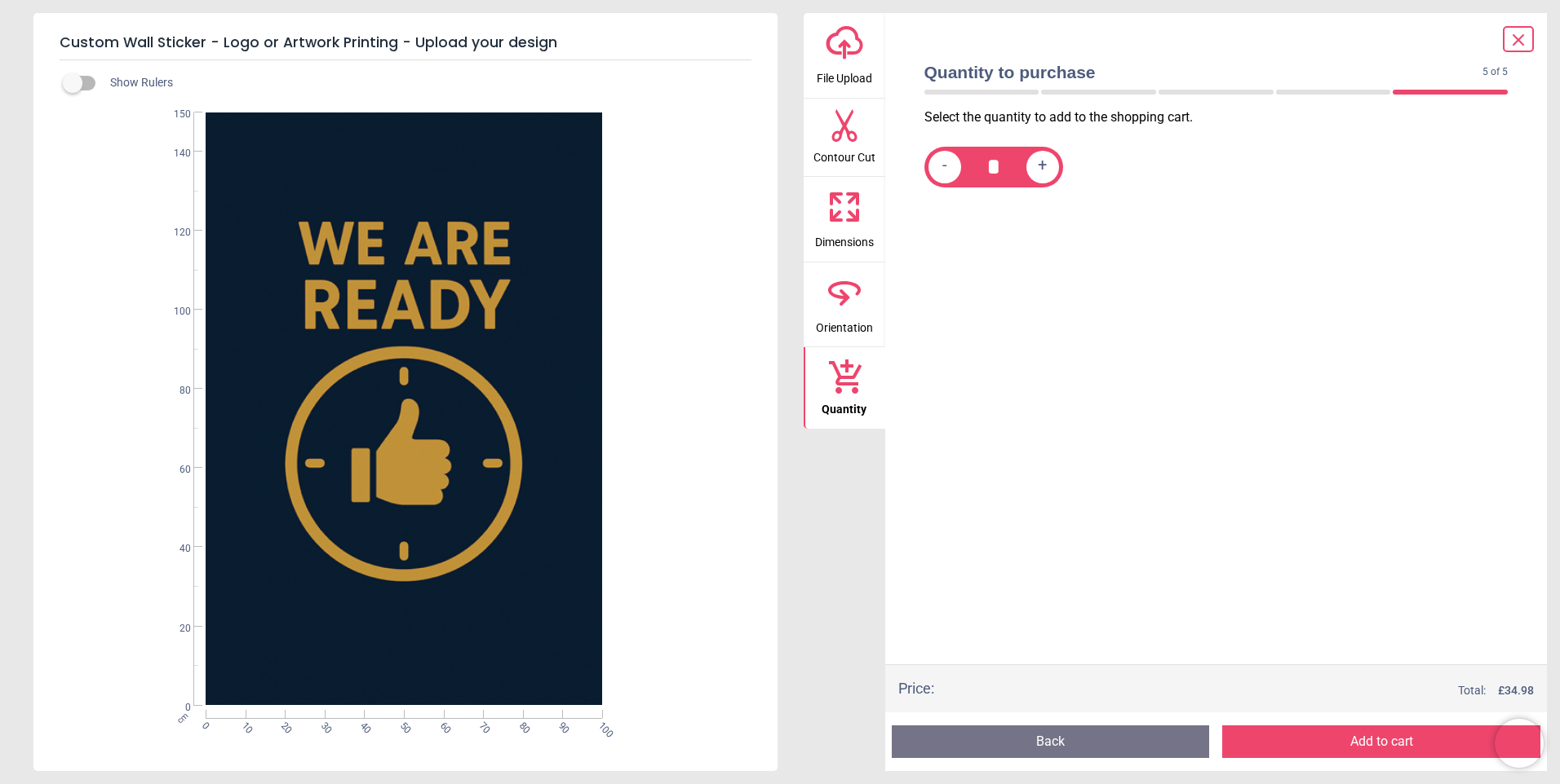
click at [1387, 738] on button "Add to cart" at bounding box center [1380, 741] width 318 height 33
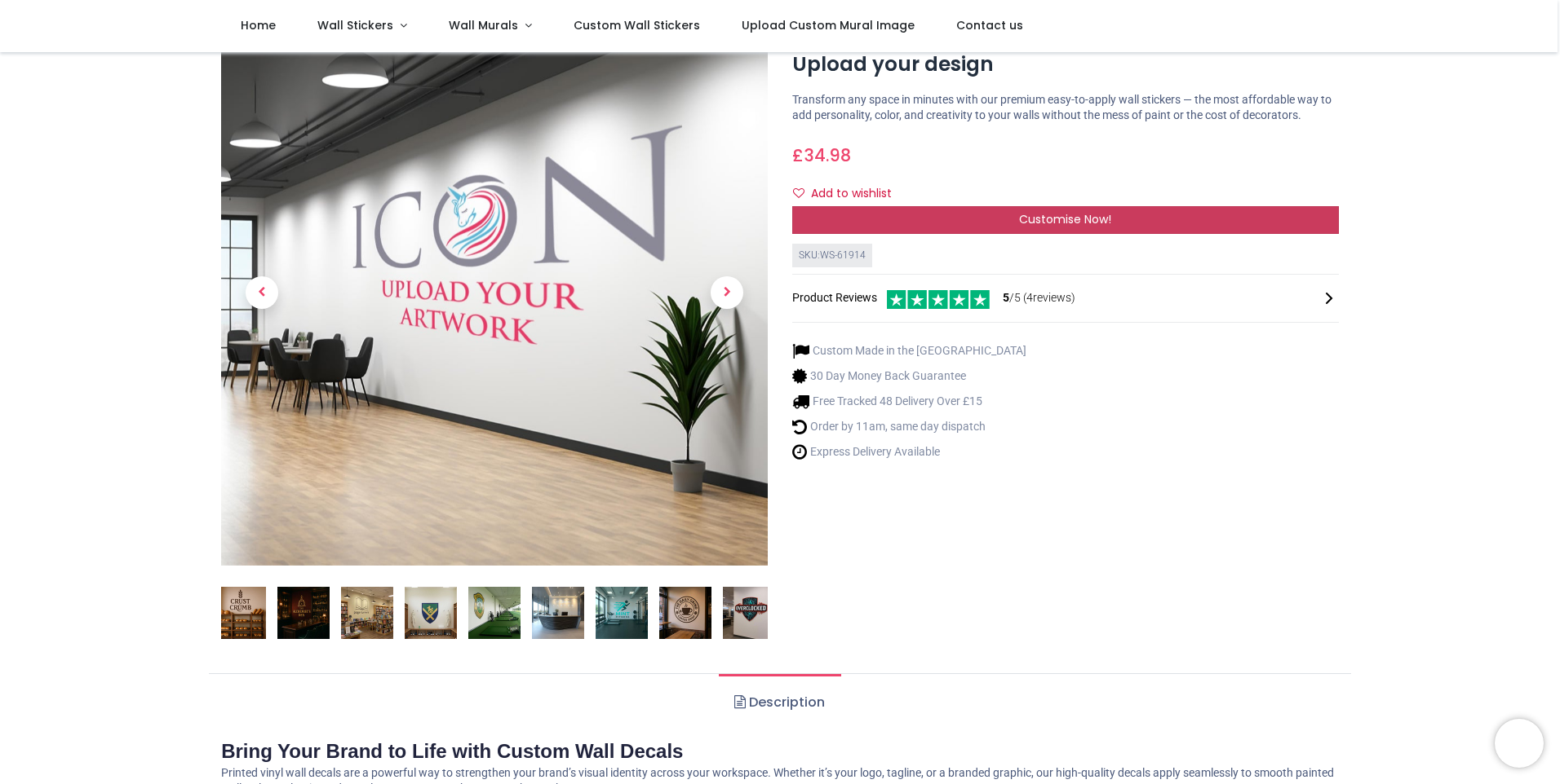
click at [1071, 216] on span "Customise Now!" at bounding box center [1065, 219] width 92 height 16
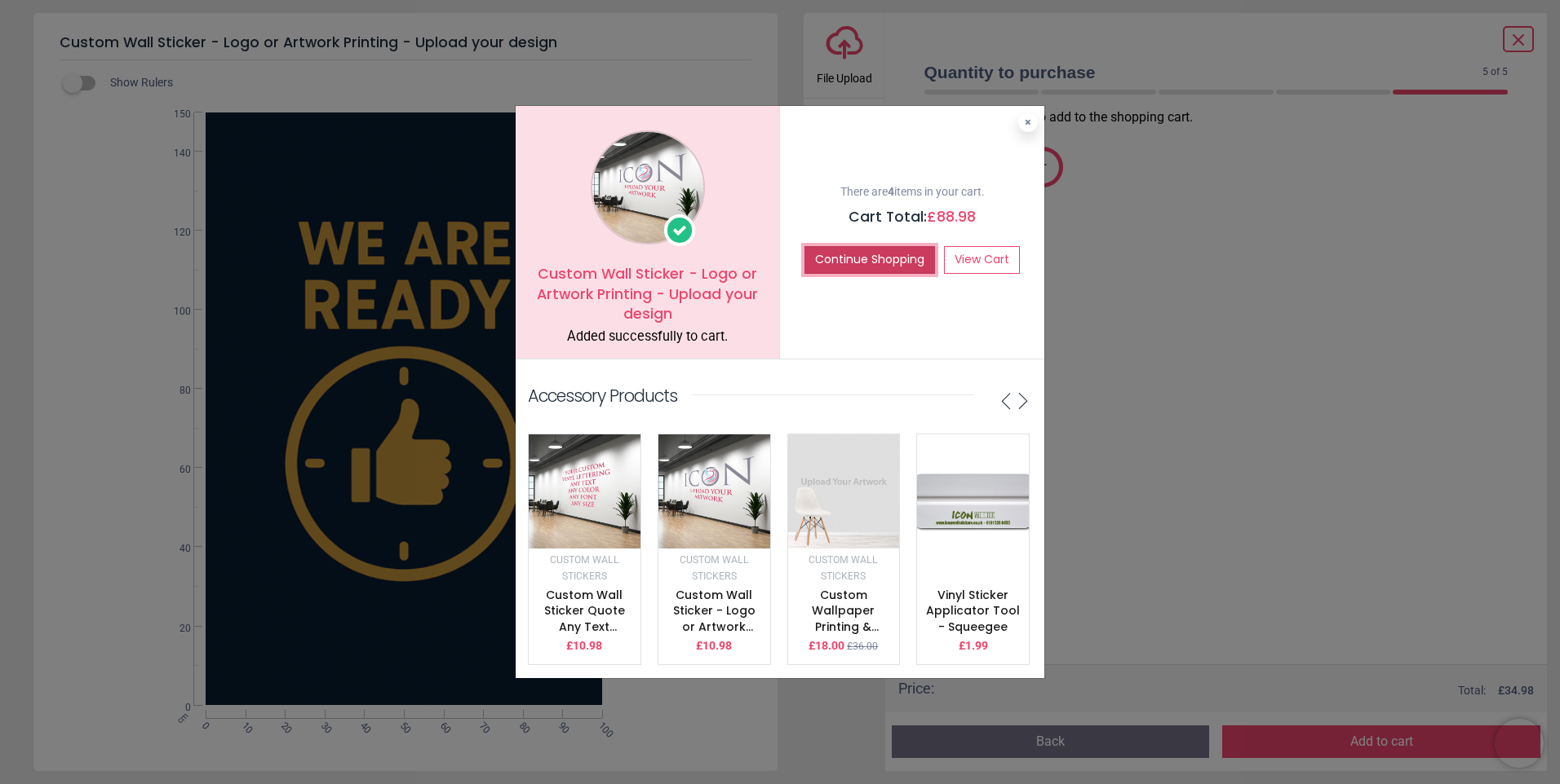
click at [888, 252] on button "Continue Shopping" at bounding box center [870, 260] width 131 height 28
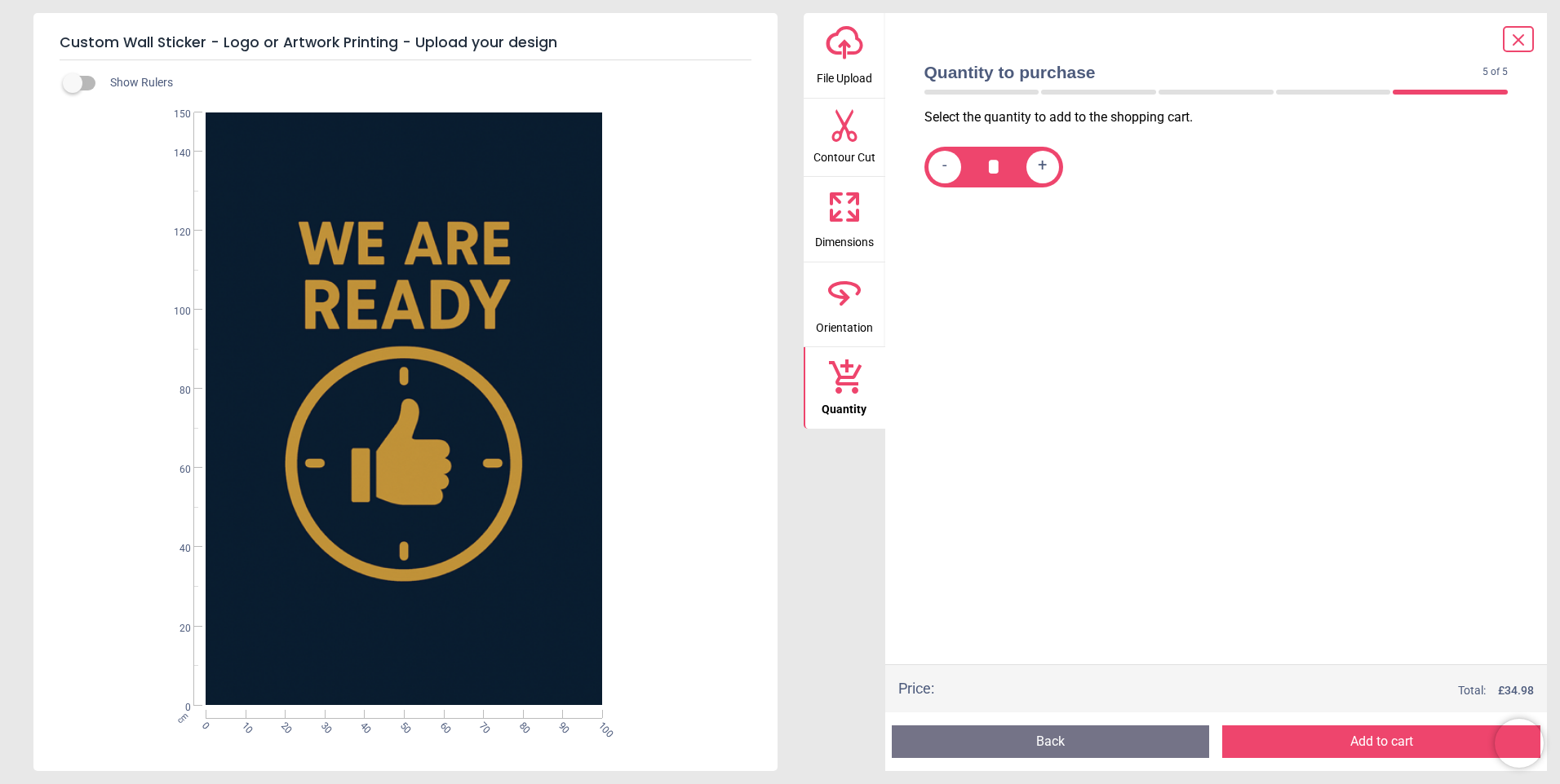
click at [1383, 730] on button "Add to cart" at bounding box center [1380, 741] width 318 height 33
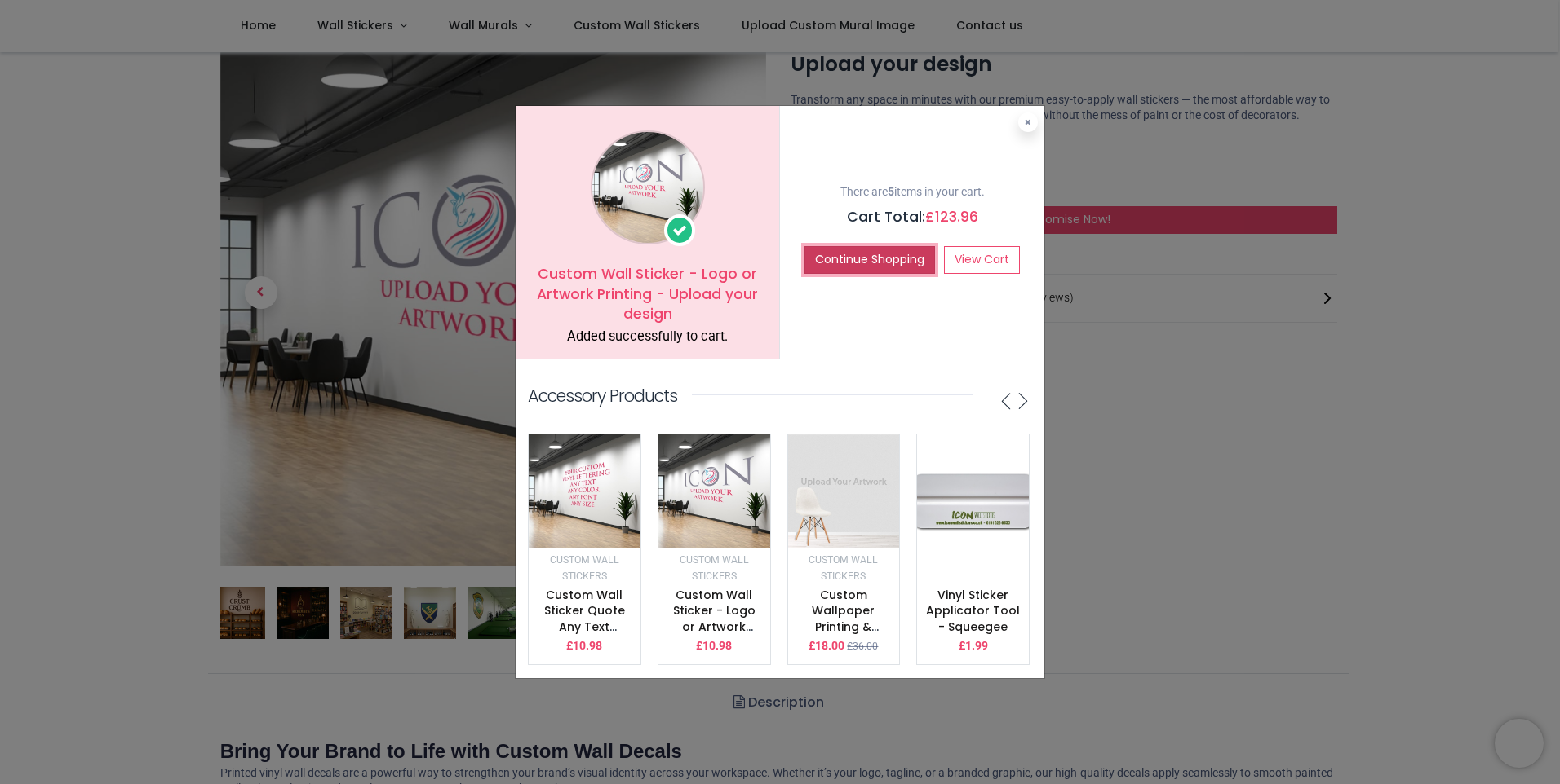
click at [884, 247] on button "Continue Shopping" at bounding box center [870, 260] width 131 height 28
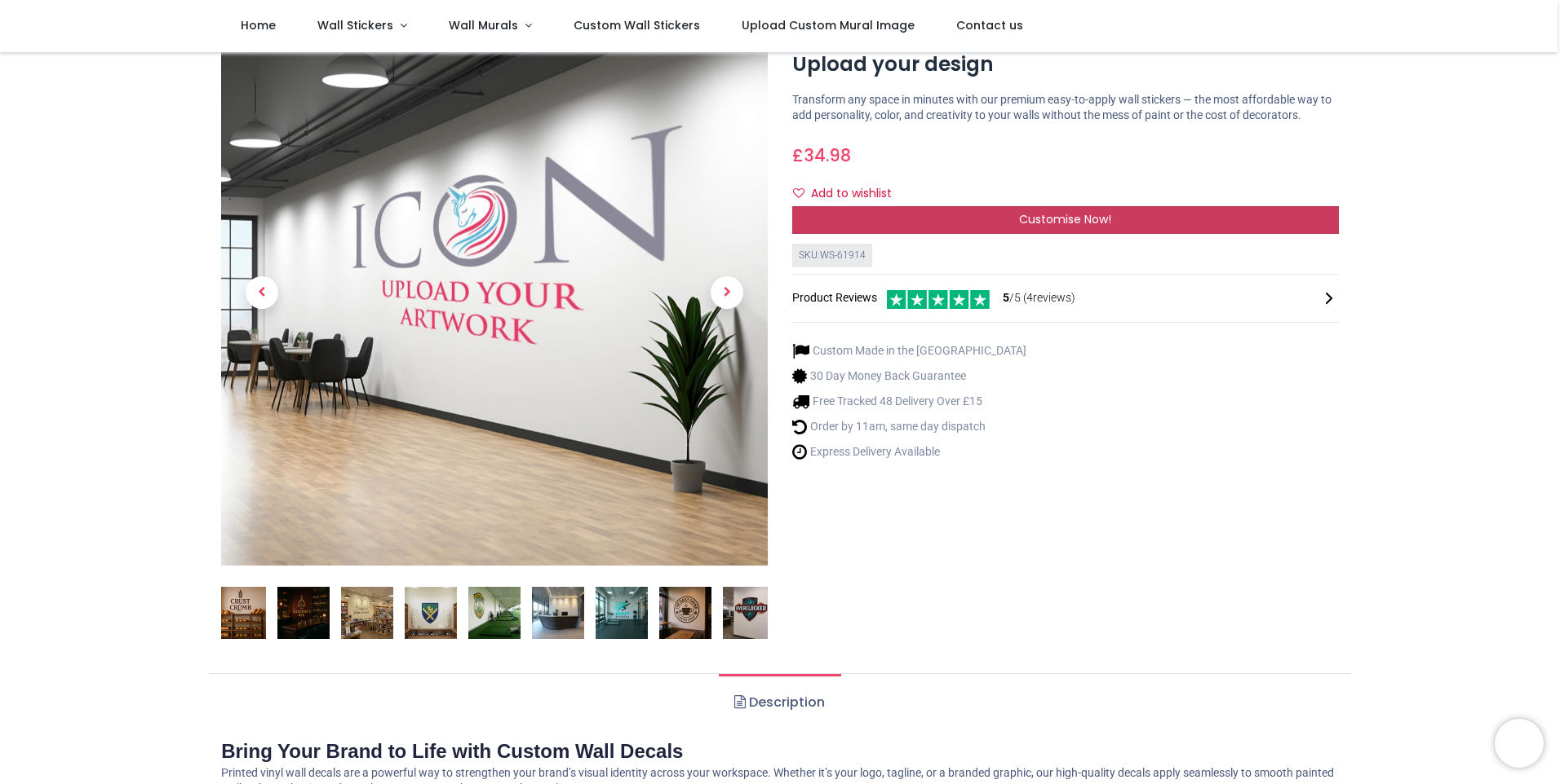
click at [1071, 219] on span "Customise Now!" at bounding box center [1065, 219] width 92 height 16
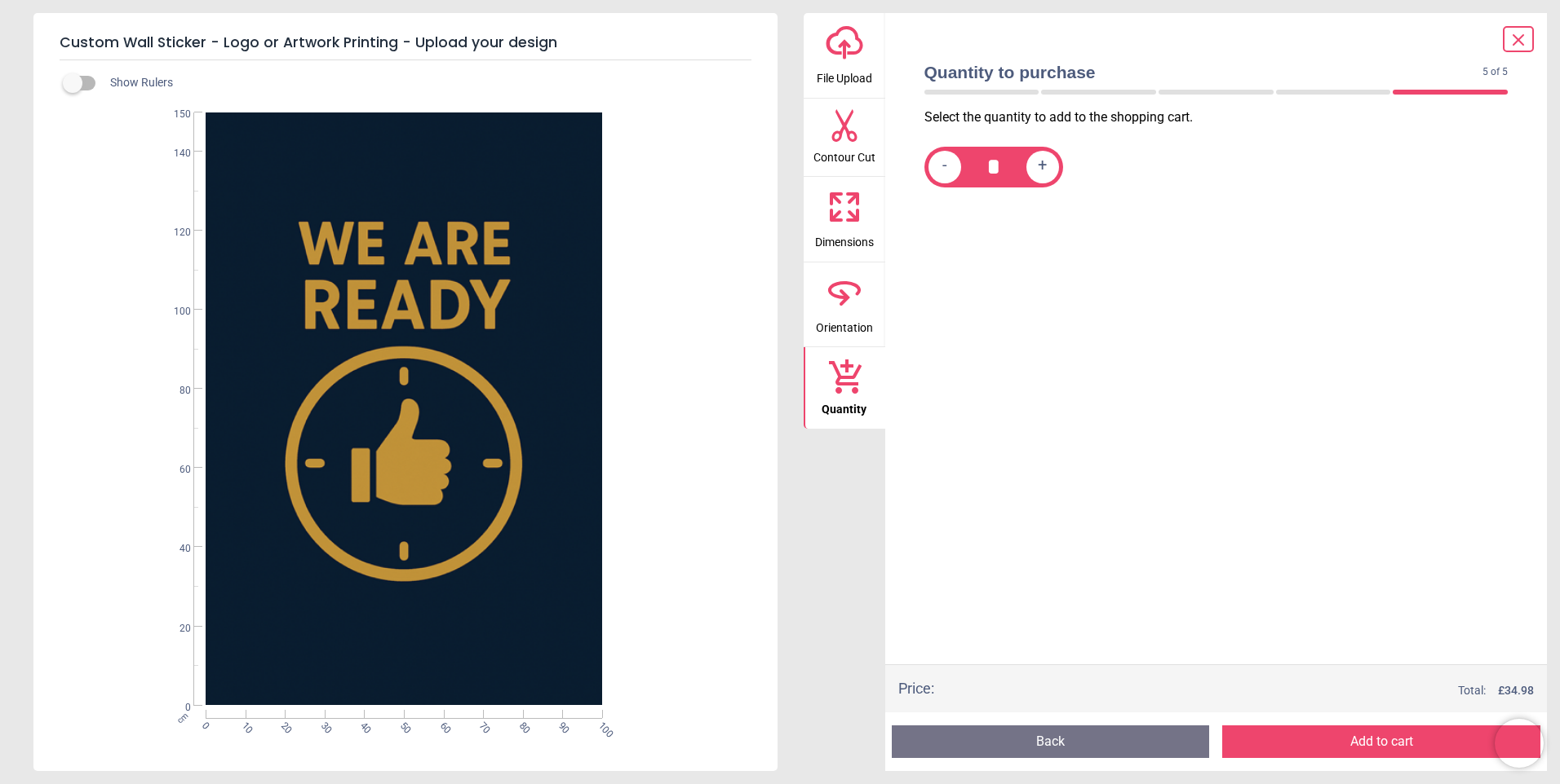
click at [846, 66] on span "File Upload" at bounding box center [845, 74] width 56 height 25
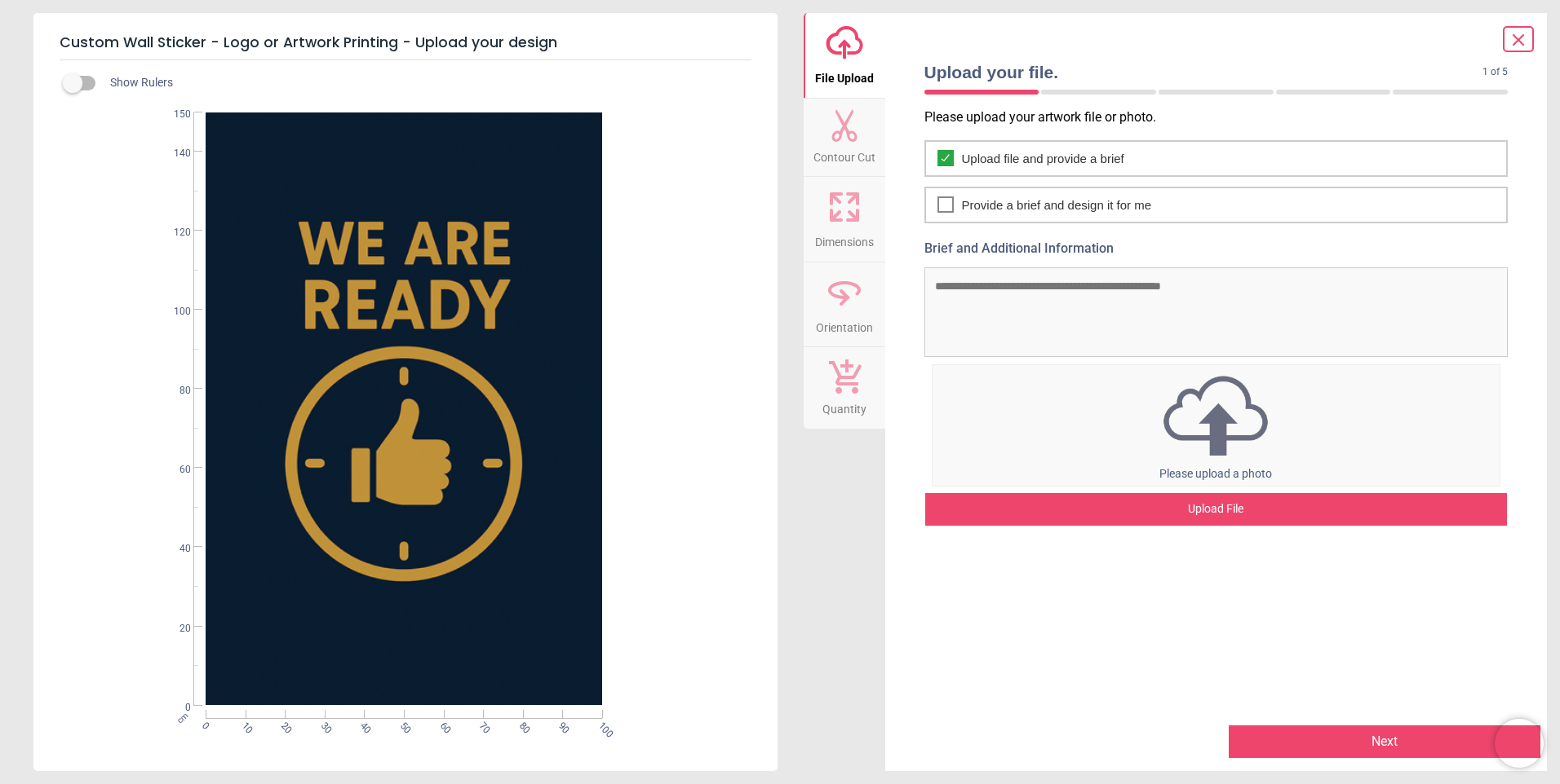
click at [1214, 512] on div "Upload File" at bounding box center [1216, 509] width 582 height 33
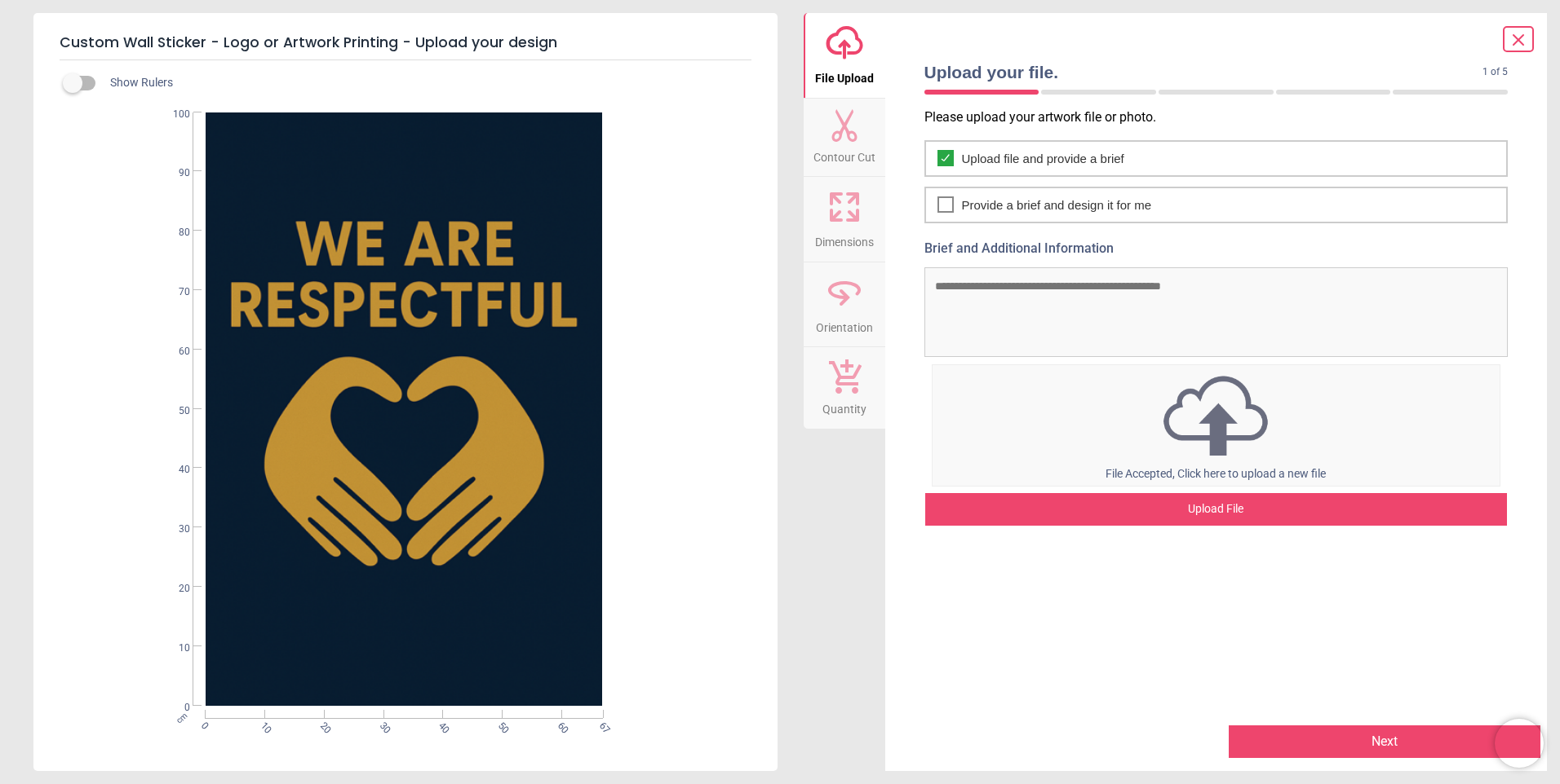
click at [841, 218] on icon at bounding box center [844, 206] width 39 height 39
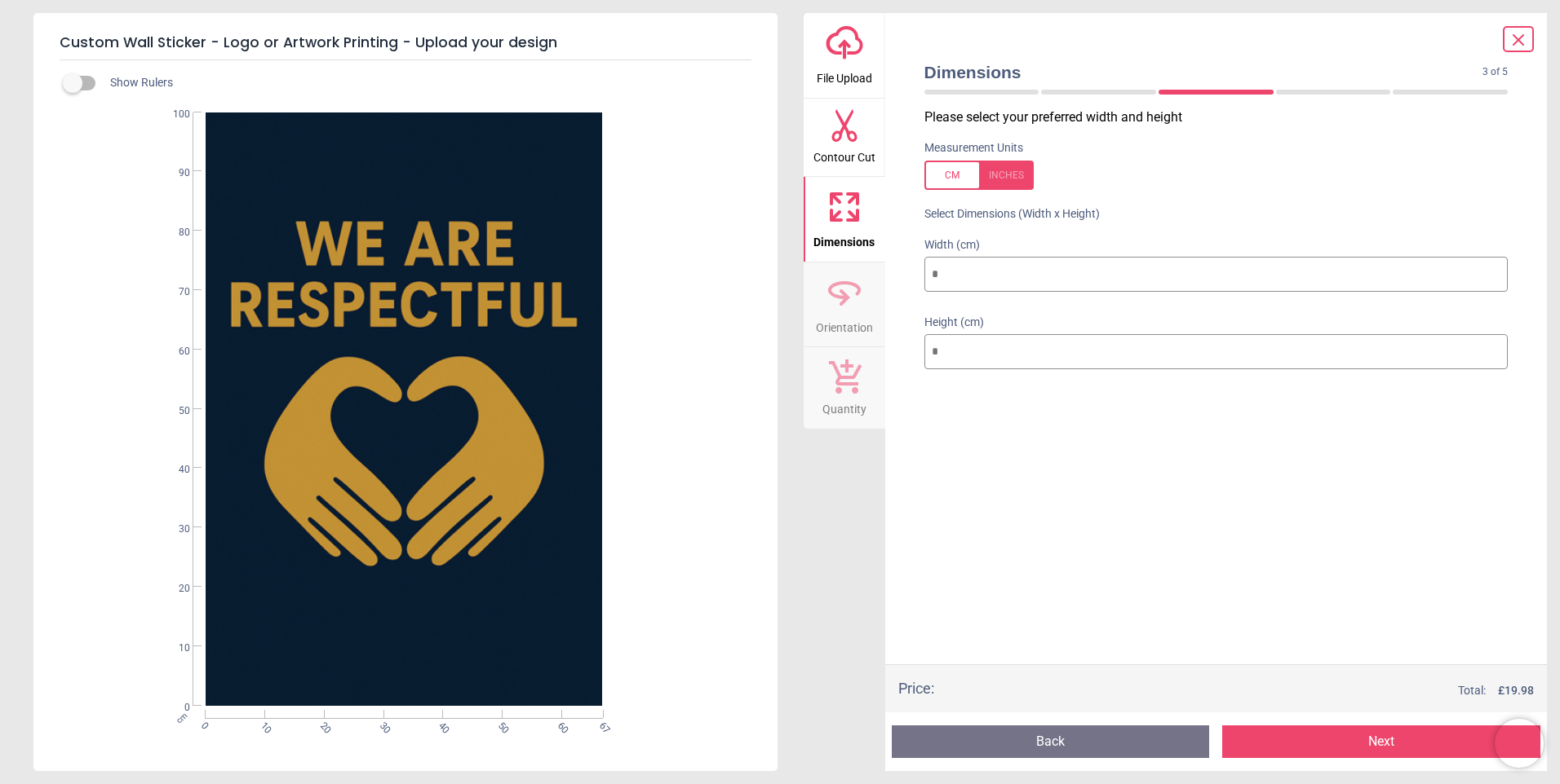
click at [859, 155] on span "Contour Cut" at bounding box center [844, 154] width 62 height 25
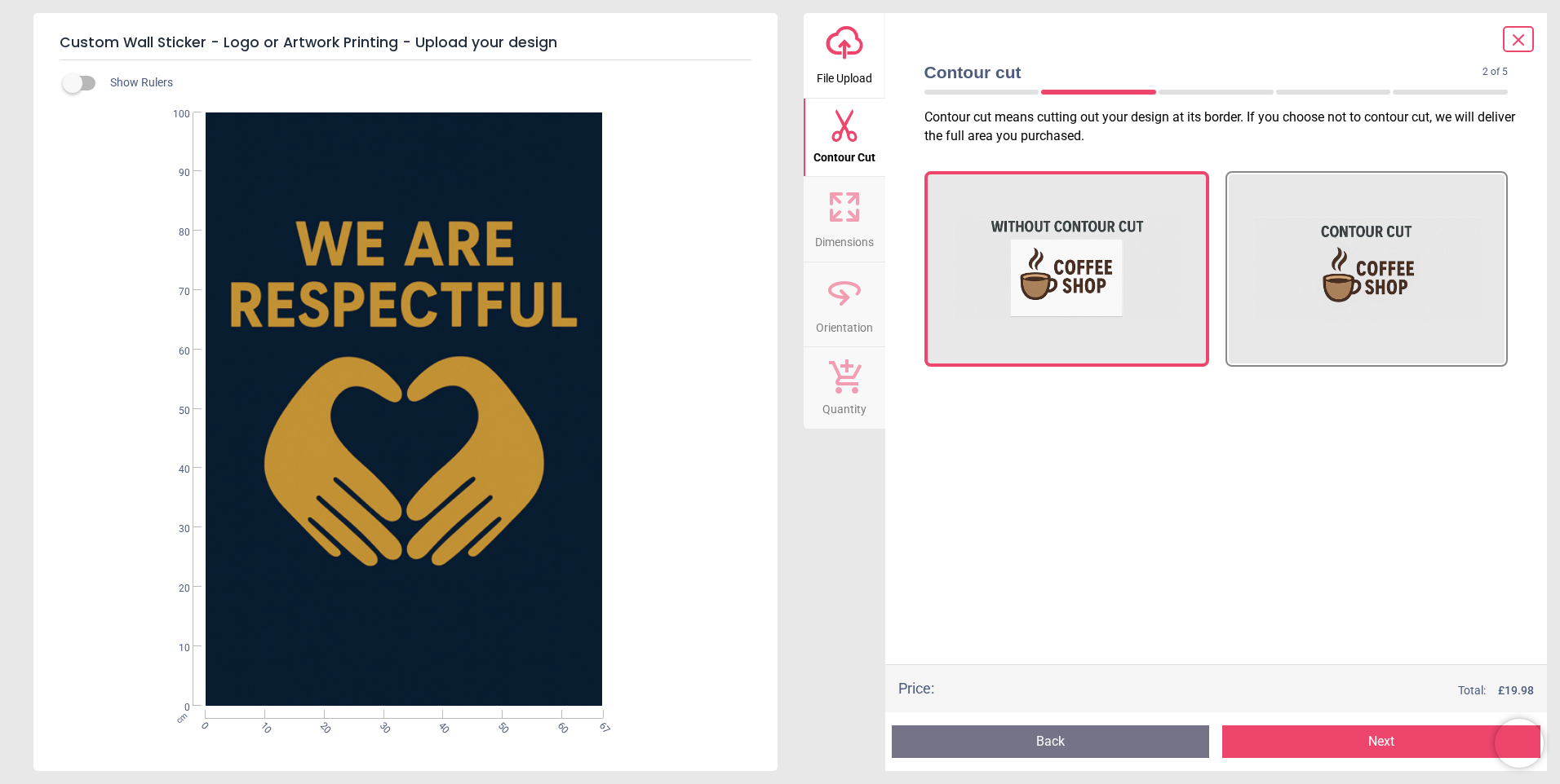
click at [840, 217] on icon at bounding box center [844, 206] width 39 height 39
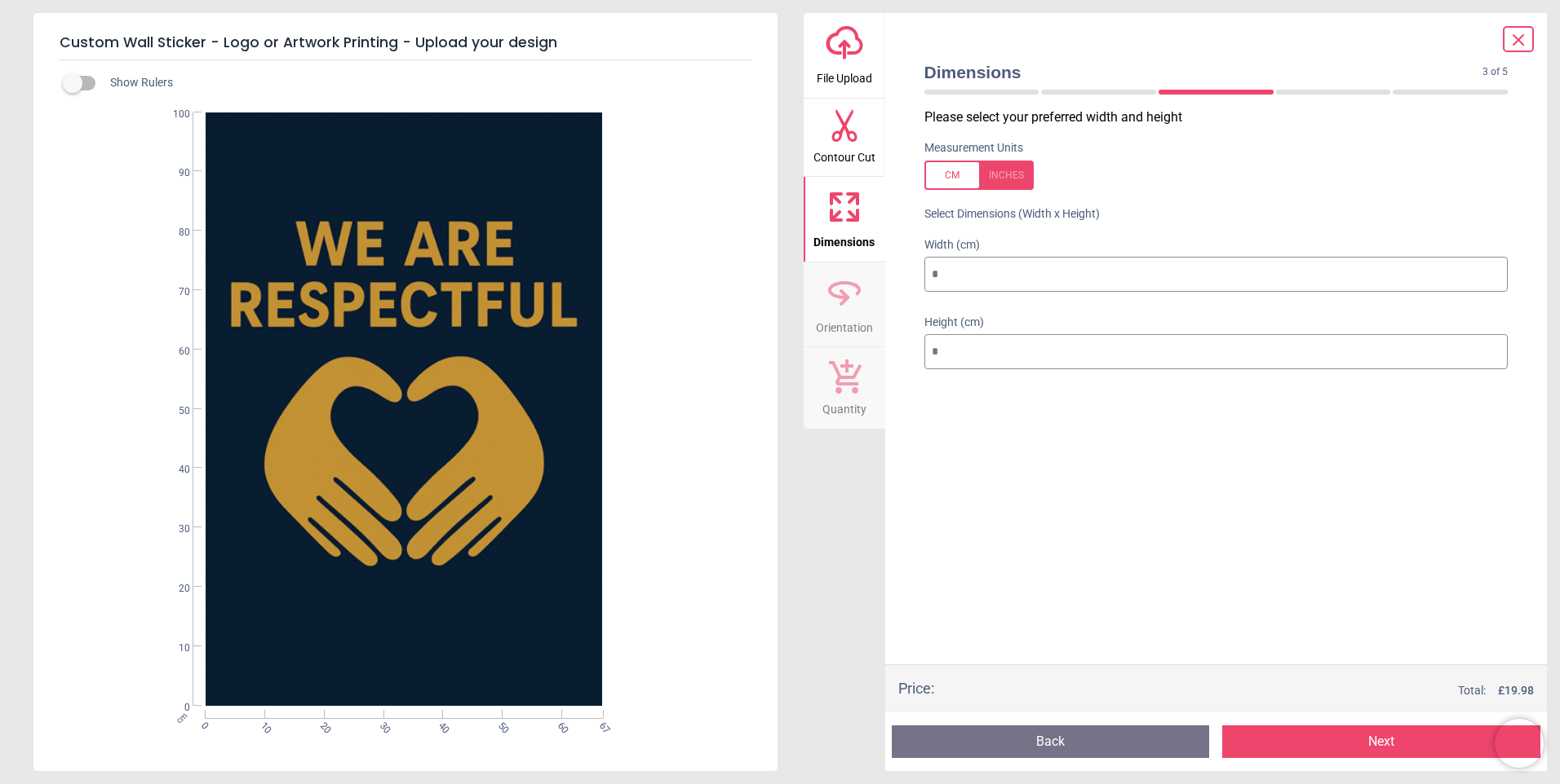
drag, startPoint x: 974, startPoint y: 276, endPoint x: 868, endPoint y: 276, distance: 106.0
click at [874, 276] on div "upload-cloud-line File Upload Contour Cut Dimensions Orientation Quantity Dimen…" at bounding box center [1175, 392] width 744 height 758
type input "*"
type input "**"
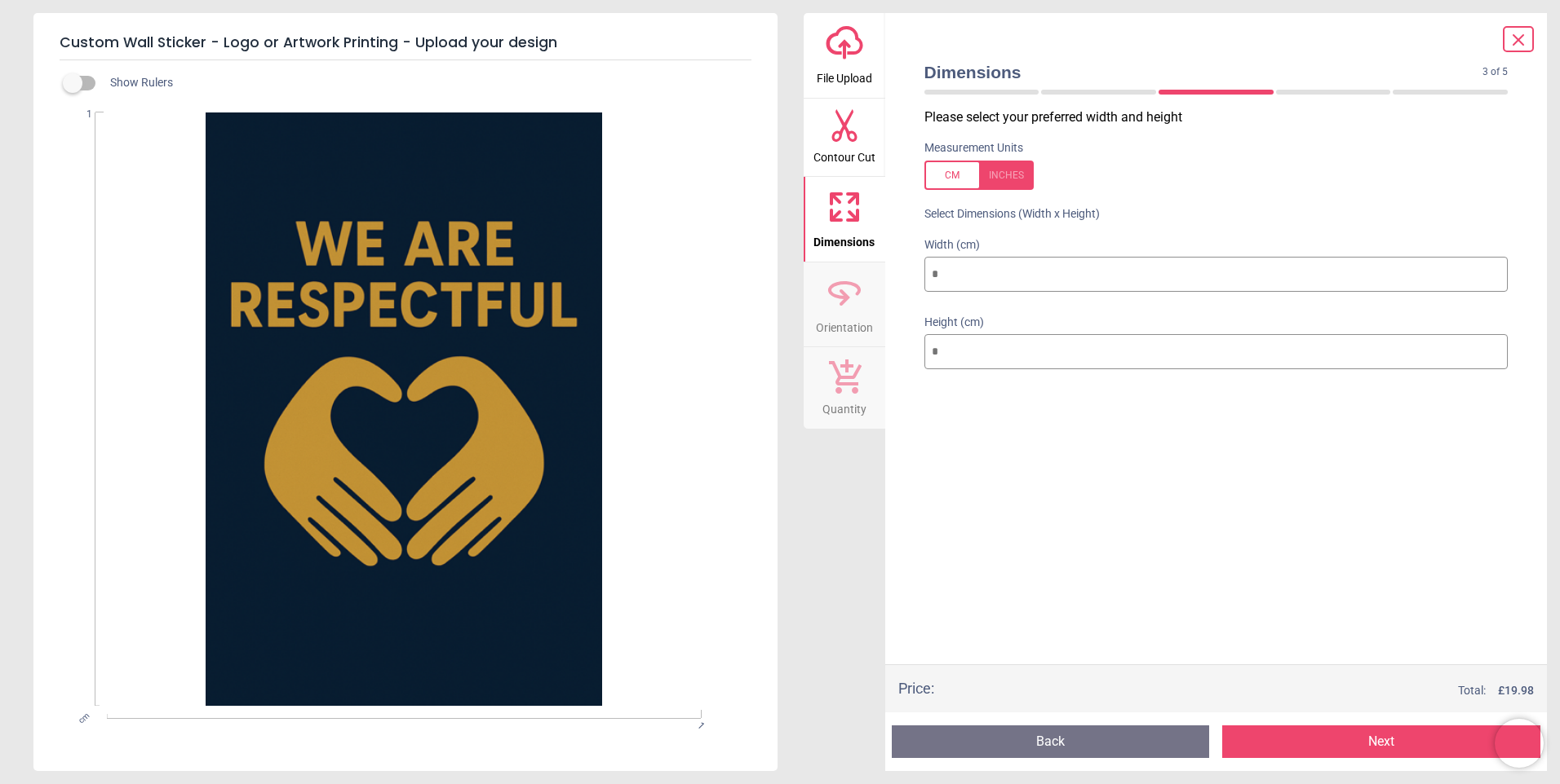
type input "**"
type input "***"
click at [1315, 738] on button "Next" at bounding box center [1380, 741] width 318 height 33
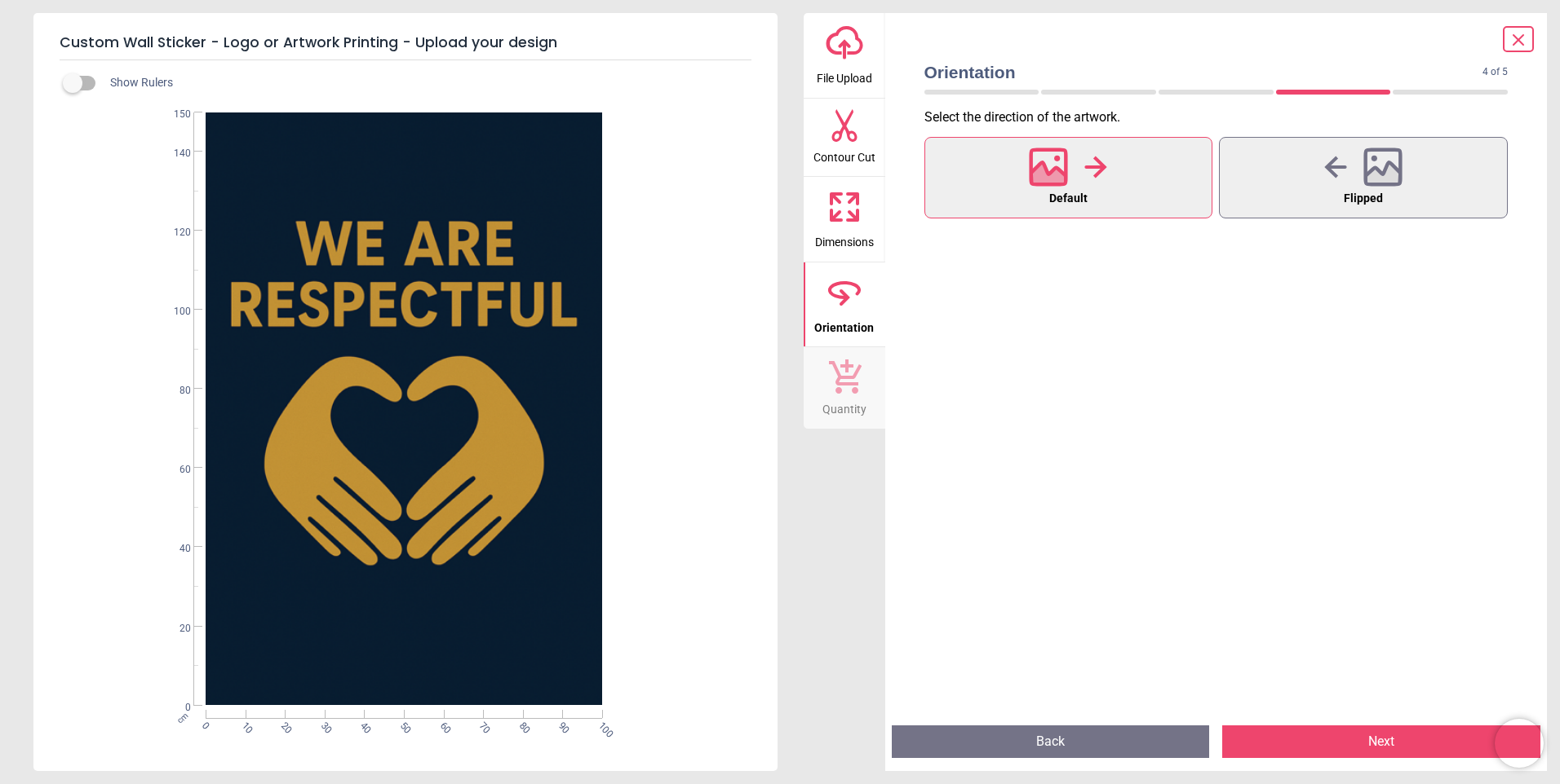
click at [1379, 737] on button "Next" at bounding box center [1380, 741] width 318 height 33
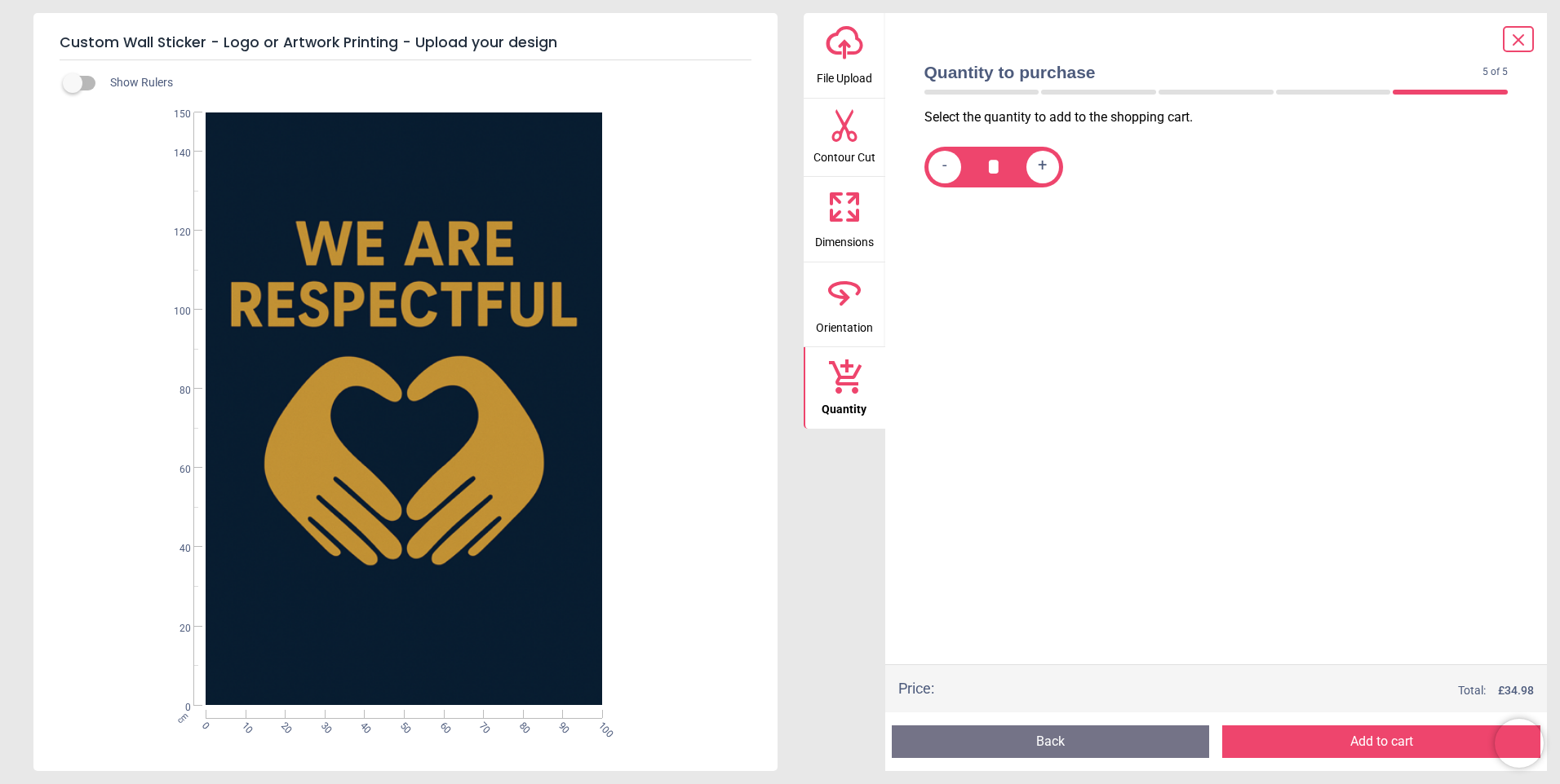
click at [1379, 737] on button "Add to cart" at bounding box center [1380, 741] width 318 height 33
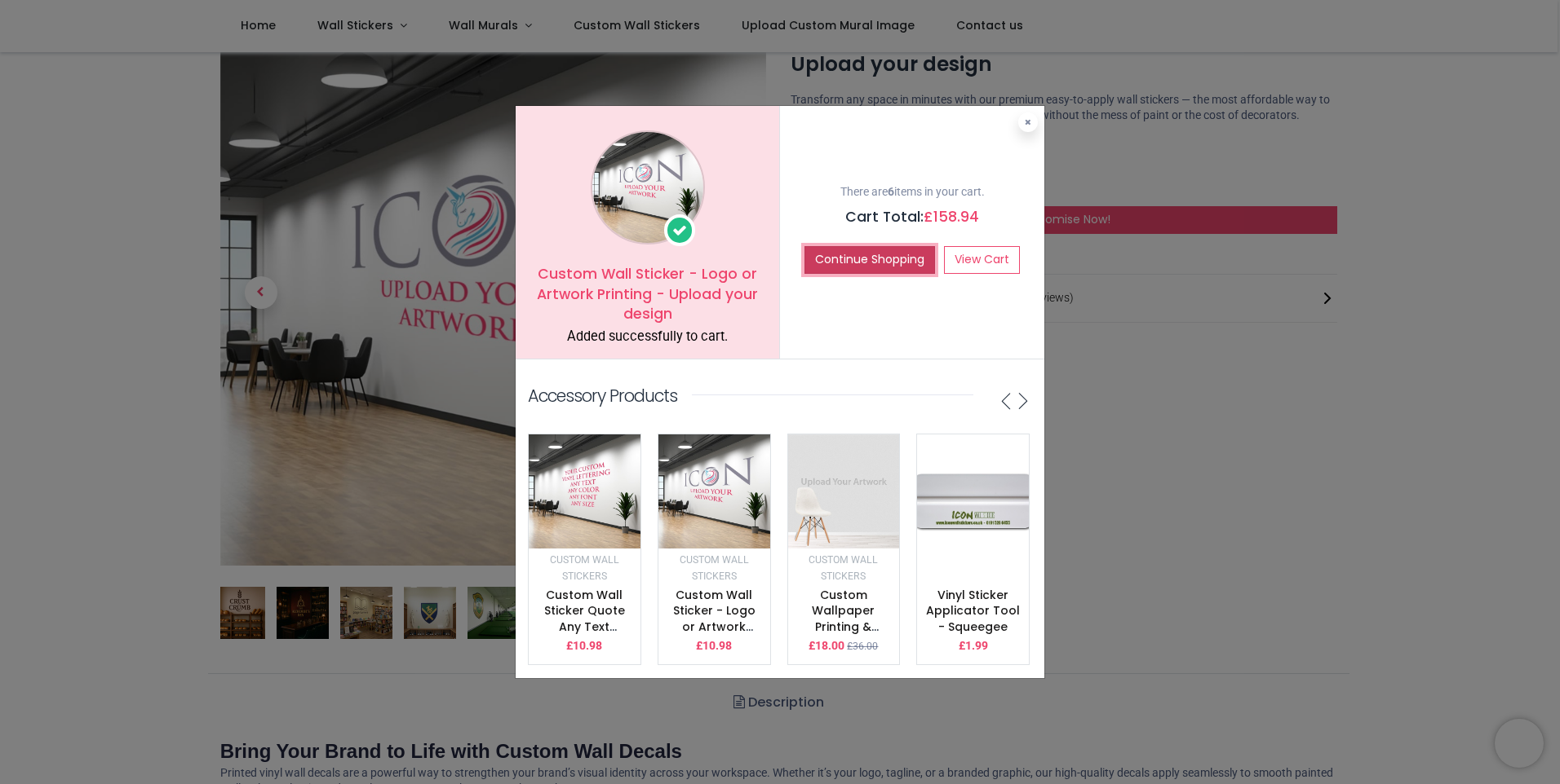
click at [849, 254] on button "Continue Shopping" at bounding box center [870, 260] width 131 height 28
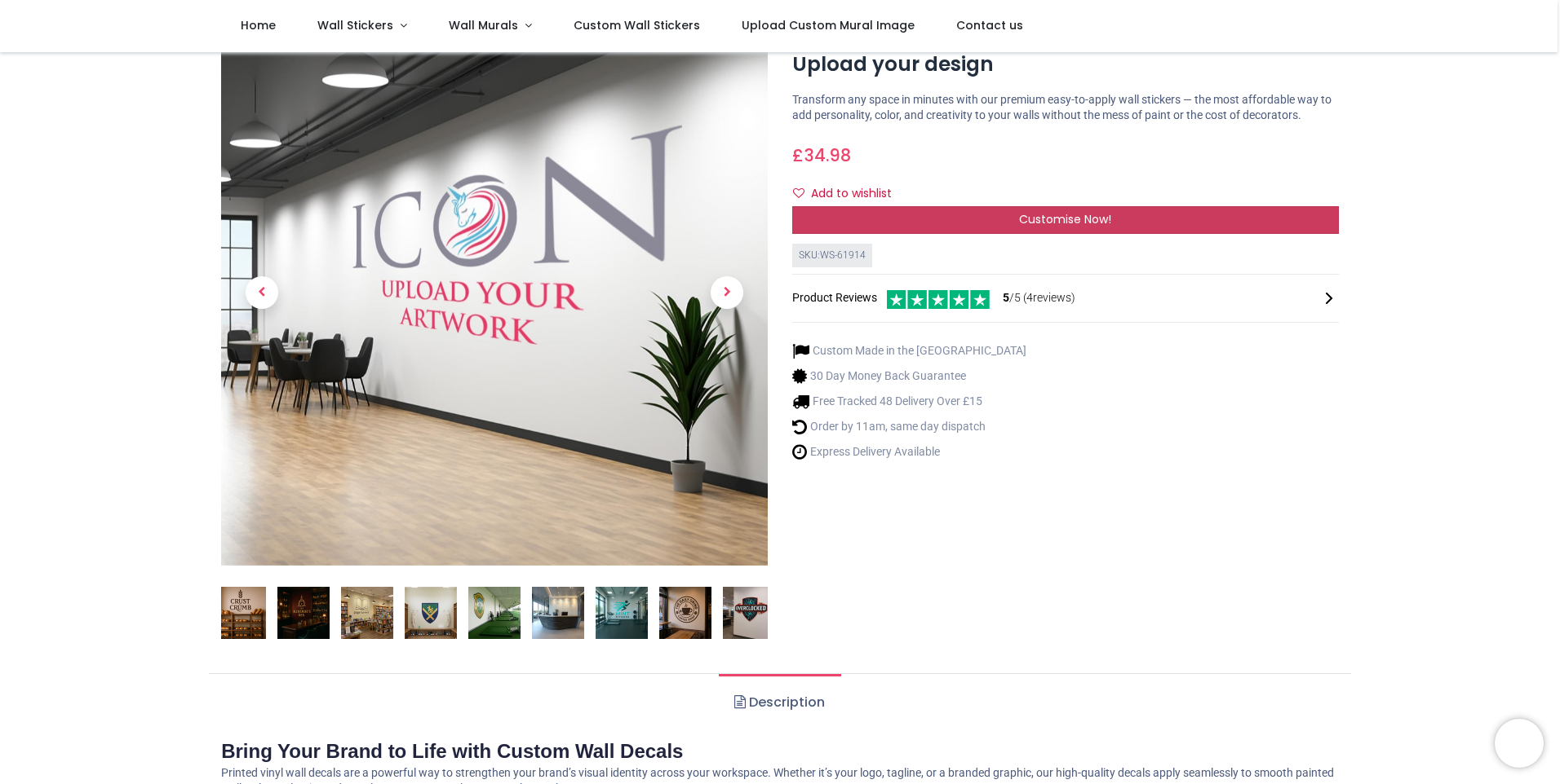
click at [1038, 218] on span "Customise Now!" at bounding box center [1065, 219] width 92 height 16
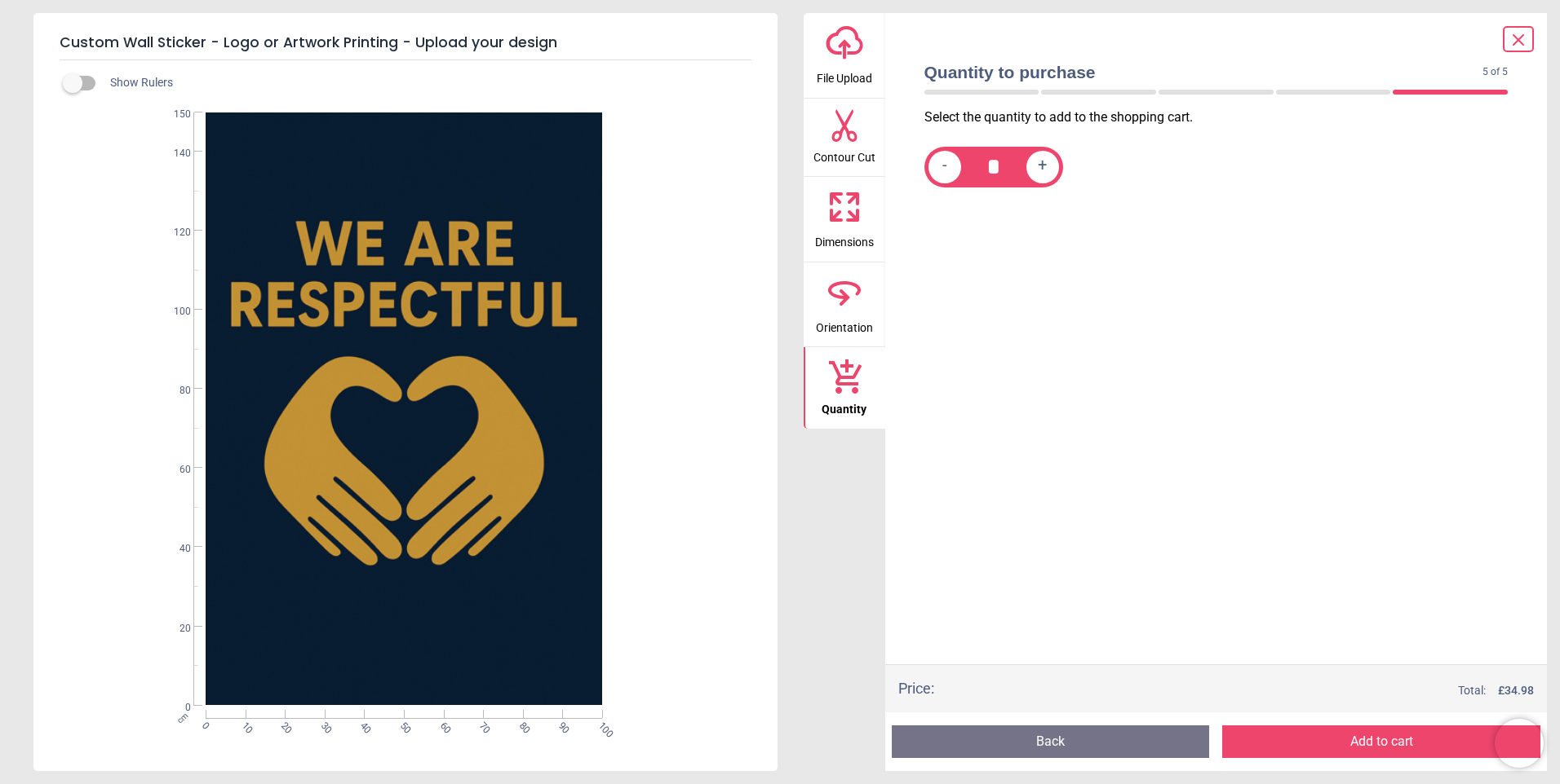
click at [855, 51] on icon "upload-cloud-line" at bounding box center [844, 43] width 39 height 39
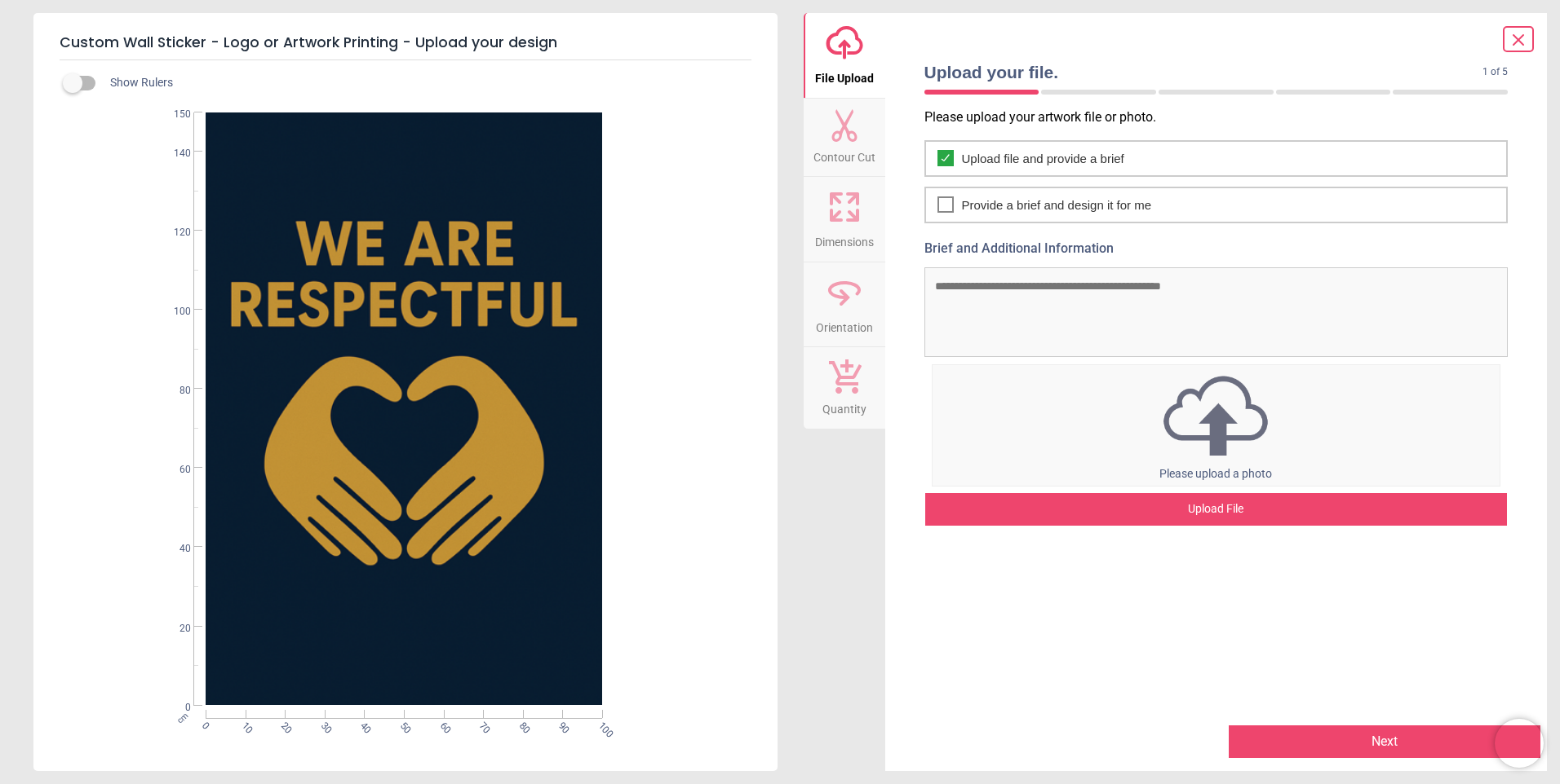
click at [1217, 508] on div "Upload File" at bounding box center [1216, 509] width 582 height 33
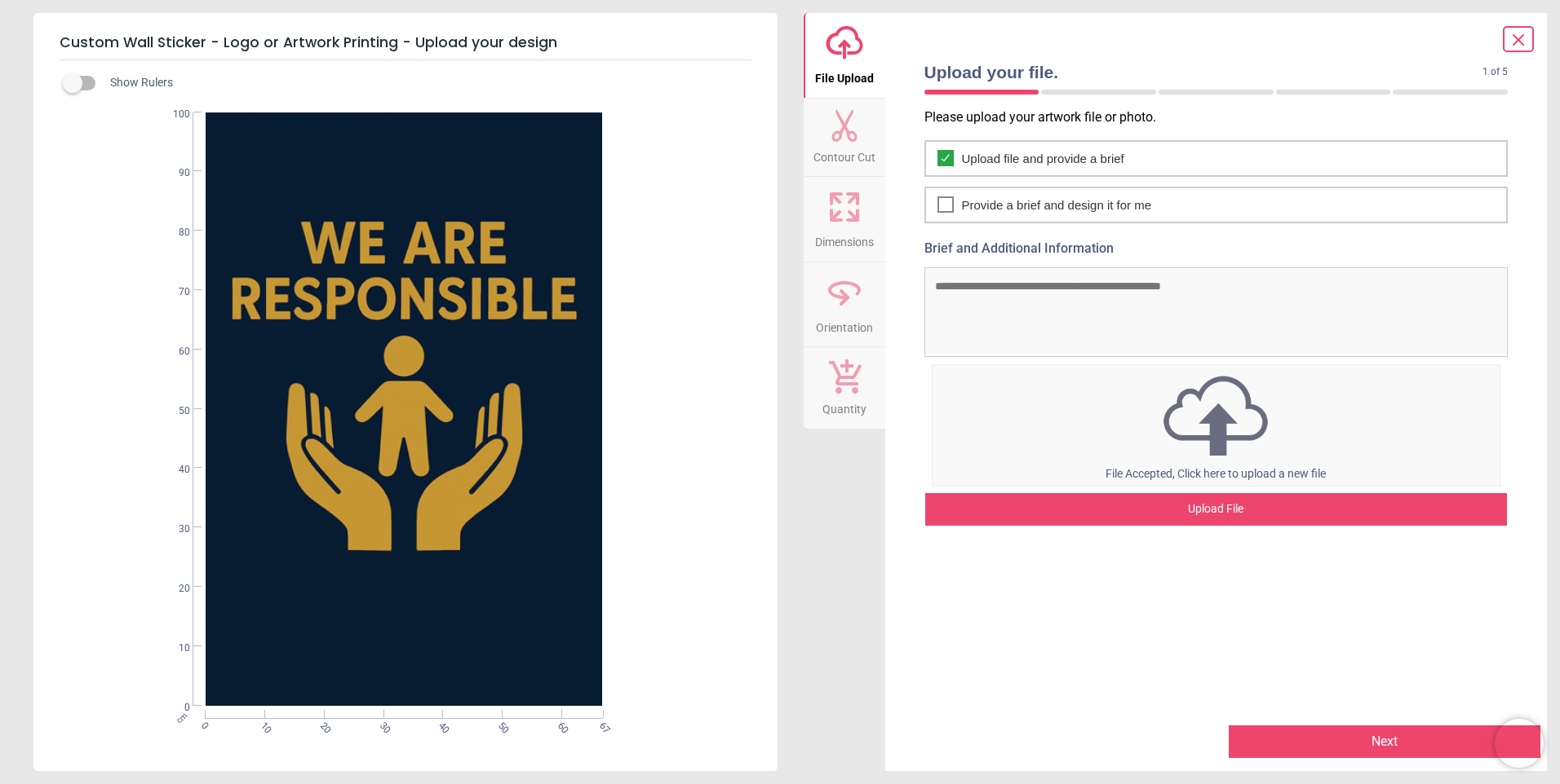
click at [840, 223] on icon at bounding box center [844, 206] width 39 height 39
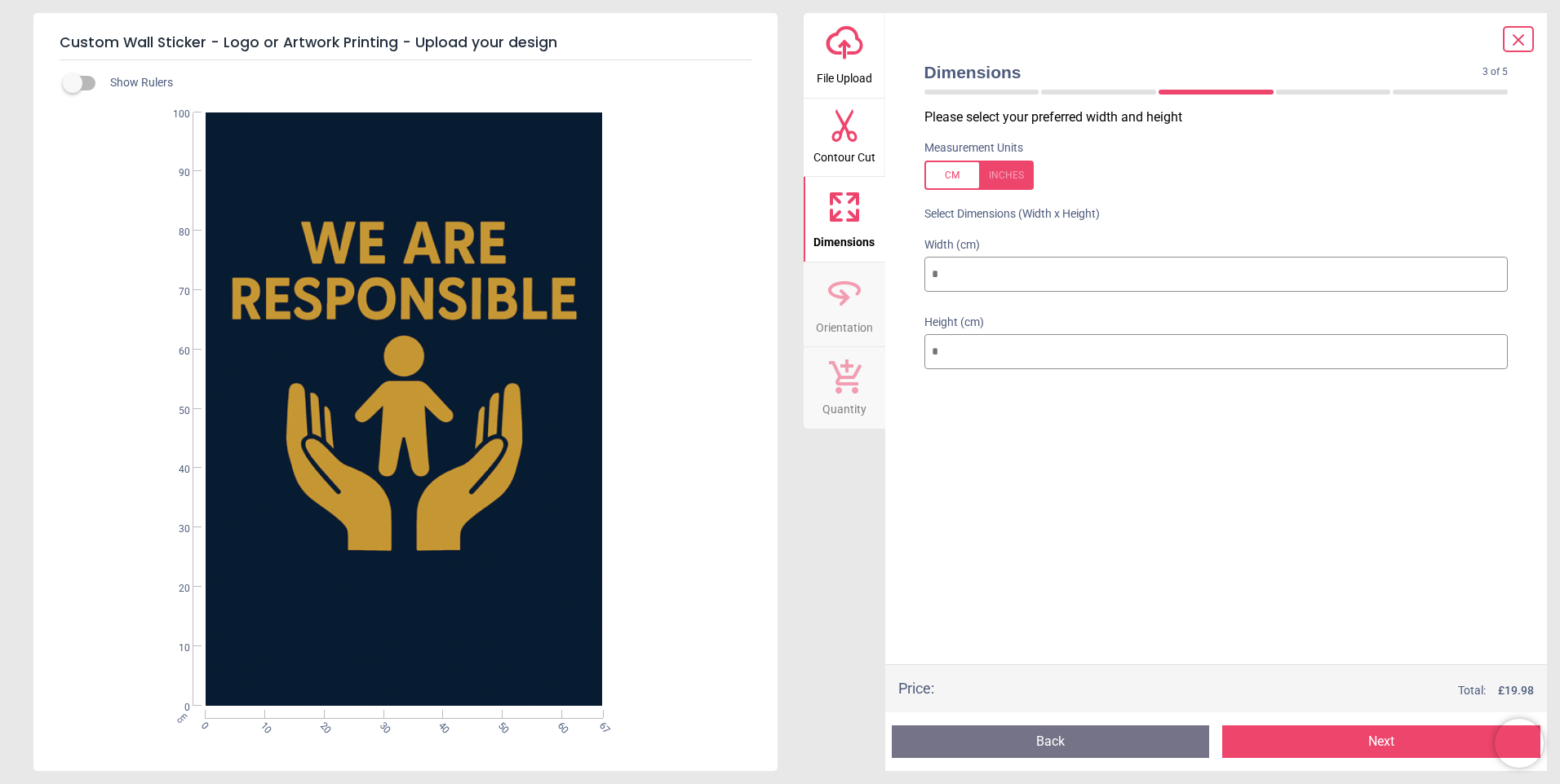
drag, startPoint x: 973, startPoint y: 269, endPoint x: 737, endPoint y: 277, distance: 236.1
click at [739, 271] on div "Custom Wall Sticker - Logo or Artwork Printing - Upload your design Show Rulers…" at bounding box center [780, 392] width 1560 height 784
type input "*"
type input "**"
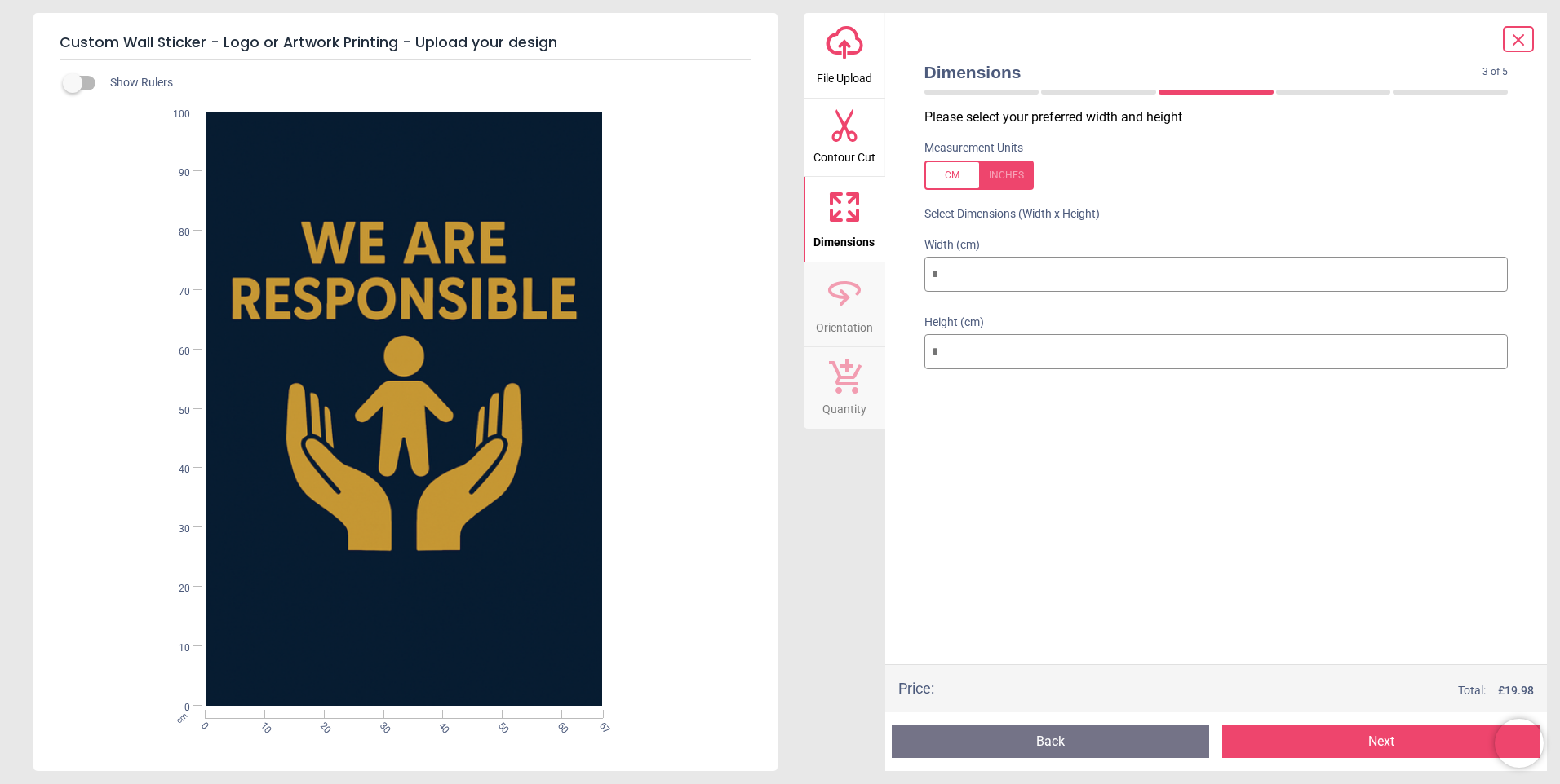
type input "**"
type input "***"
click at [1326, 747] on button "Next" at bounding box center [1380, 741] width 318 height 33
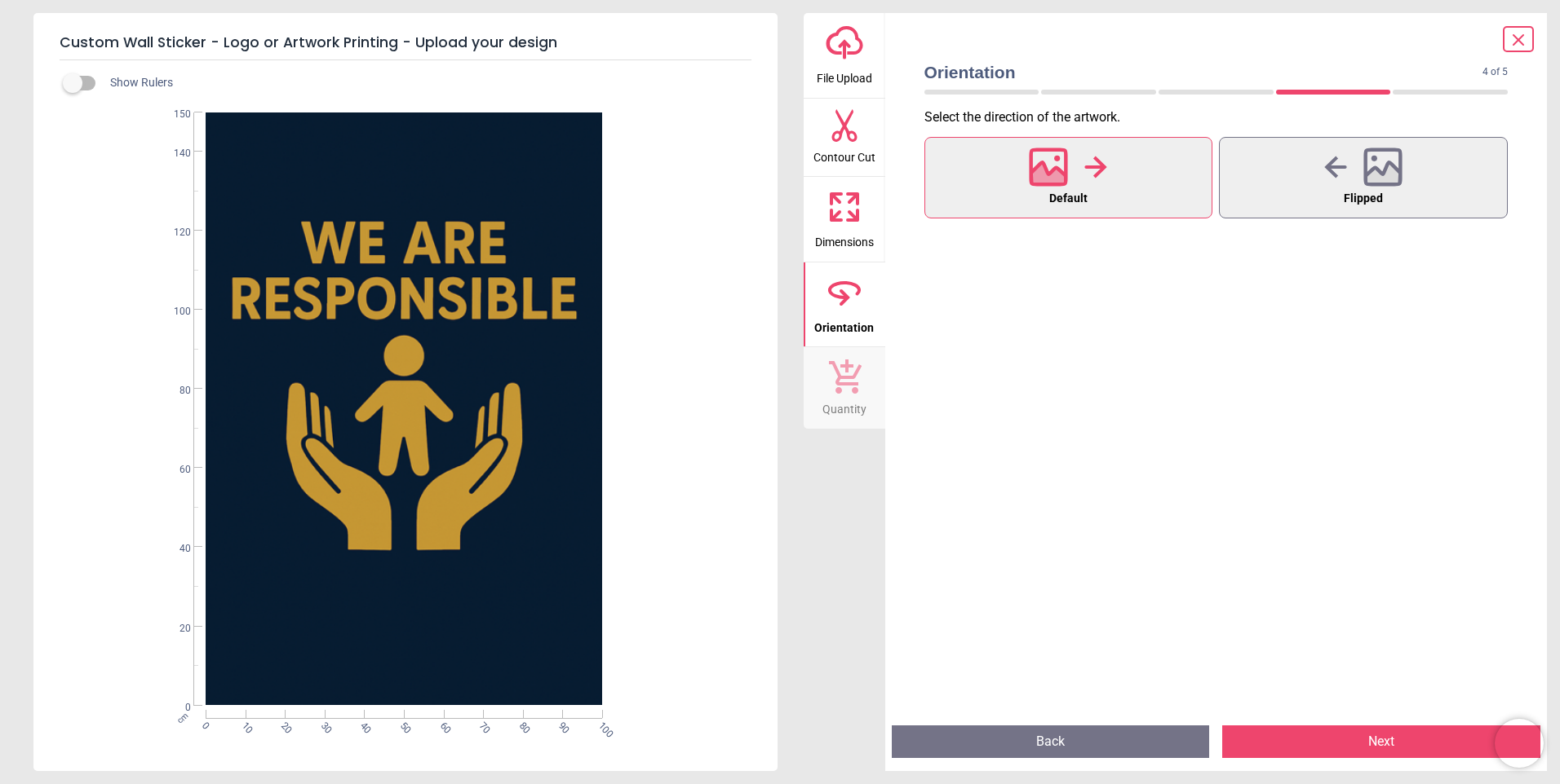
click at [1332, 736] on button "Next" at bounding box center [1380, 741] width 318 height 33
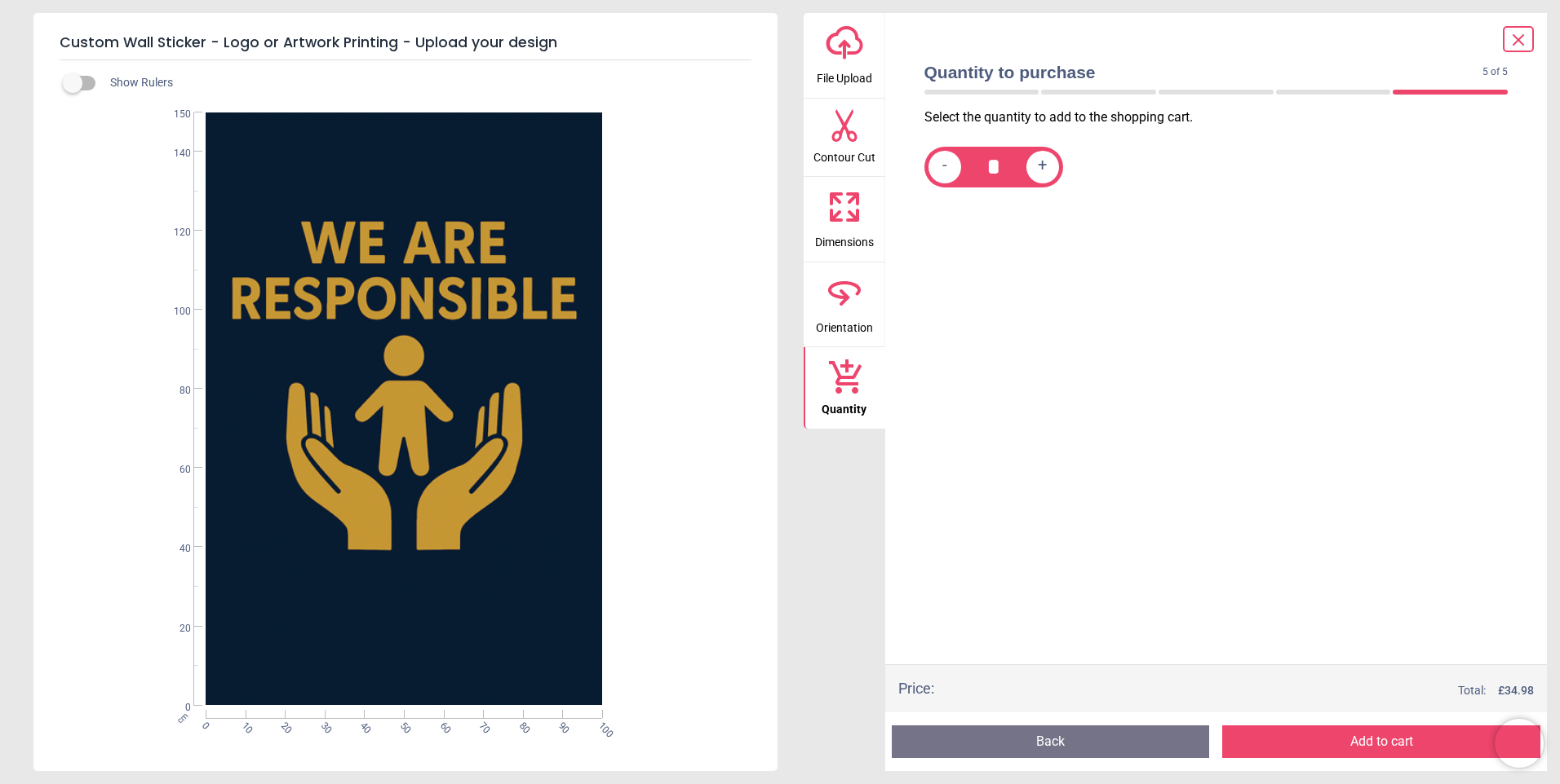
click at [1332, 736] on button "Add to cart" at bounding box center [1380, 741] width 318 height 33
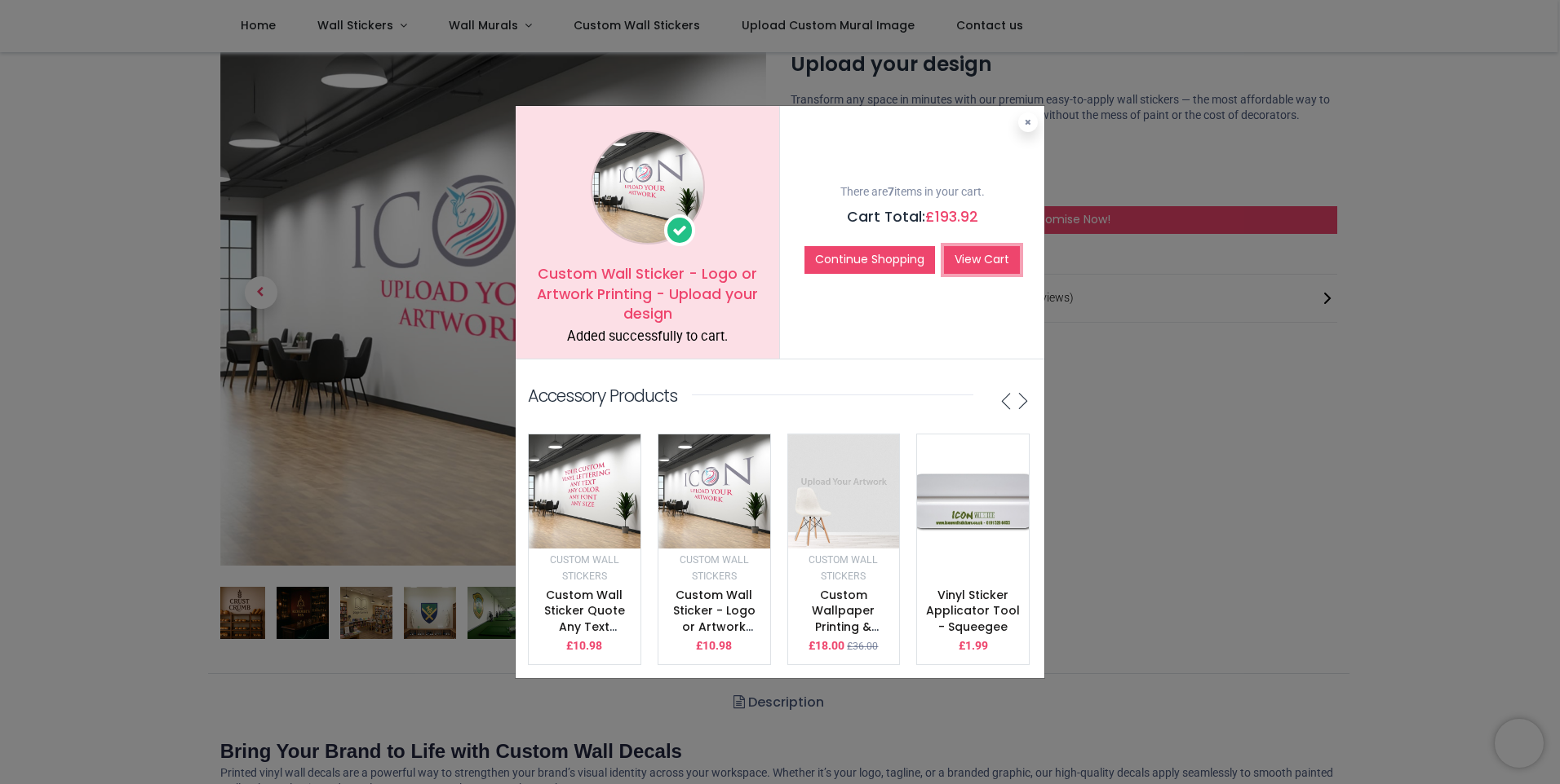
click at [1002, 254] on link "View Cart" at bounding box center [982, 260] width 76 height 28
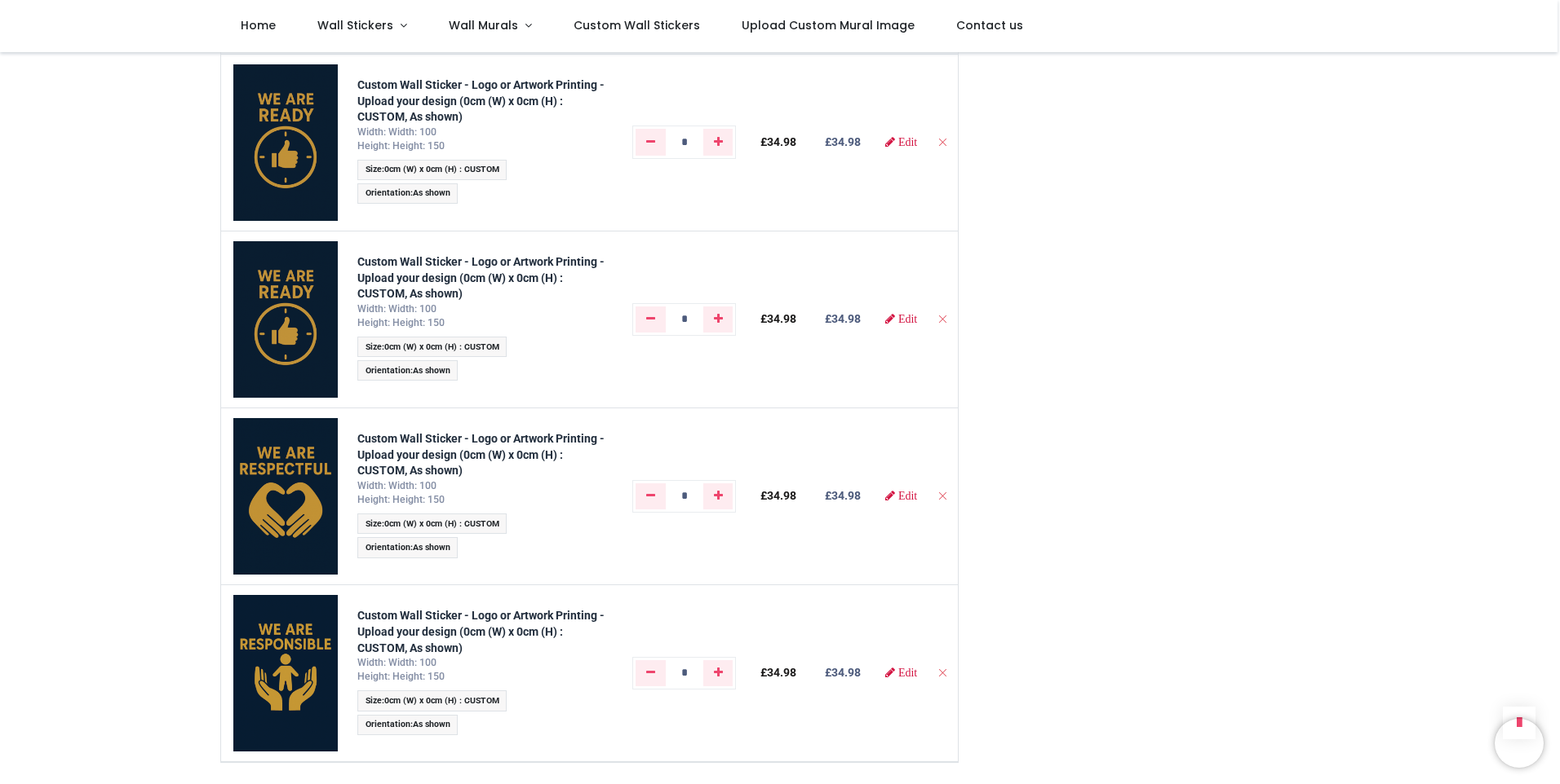
scroll to position [766, 0]
click at [937, 319] on icon "Remove from cart" at bounding box center [942, 320] width 12 height 12
type input "*"
click at [942, 318] on icon "Remove from cart" at bounding box center [942, 320] width 12 height 12
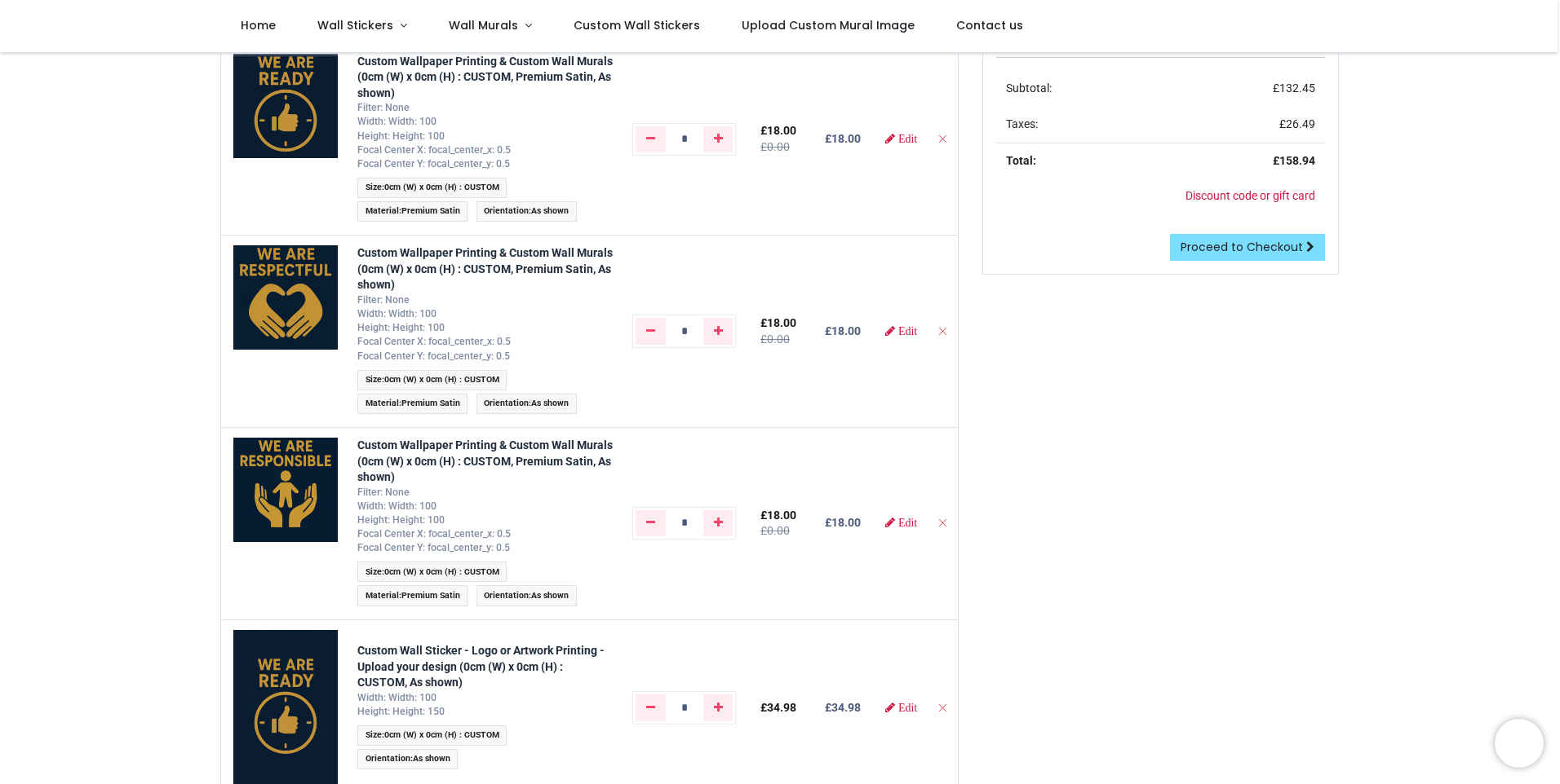
scroll to position [164, 0]
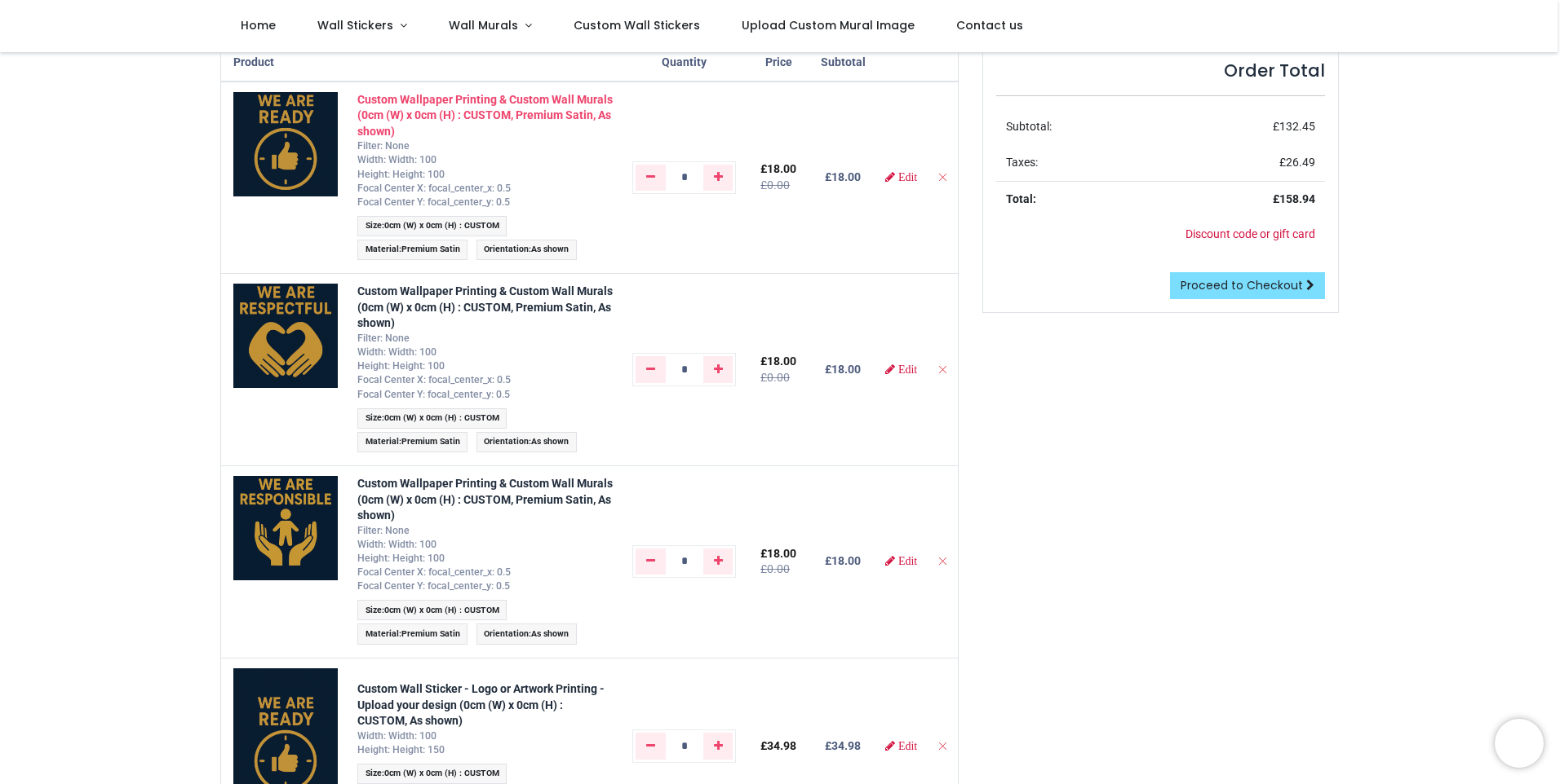
click at [430, 100] on strong "Custom Wallpaper Printing & Custom Wall Murals (0cm (W) x 0cm (H) : CUSTOM, Pre…" at bounding box center [485, 115] width 256 height 45
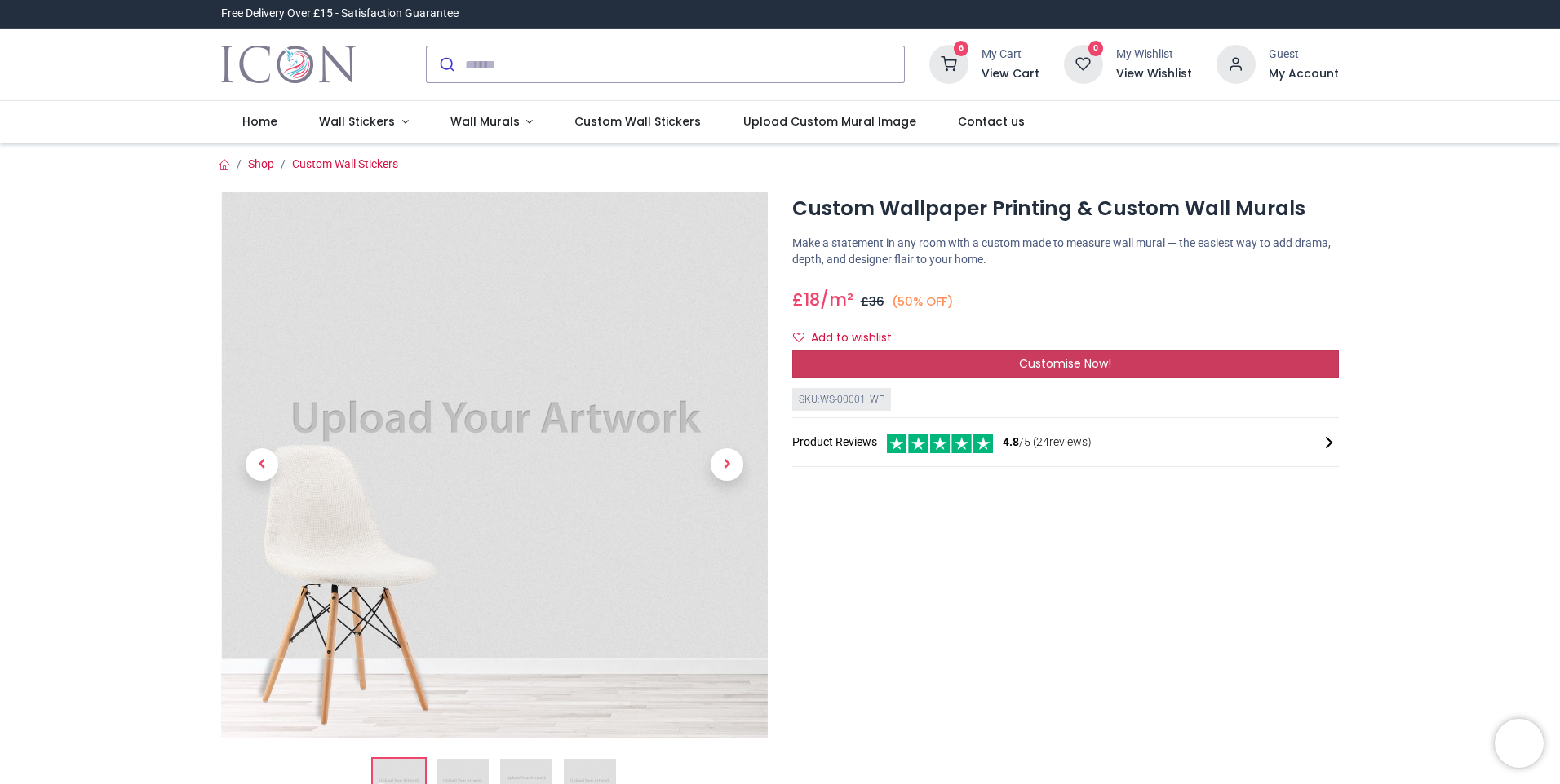
click at [1117, 371] on div "Customise Now!" at bounding box center [1065, 365] width 546 height 28
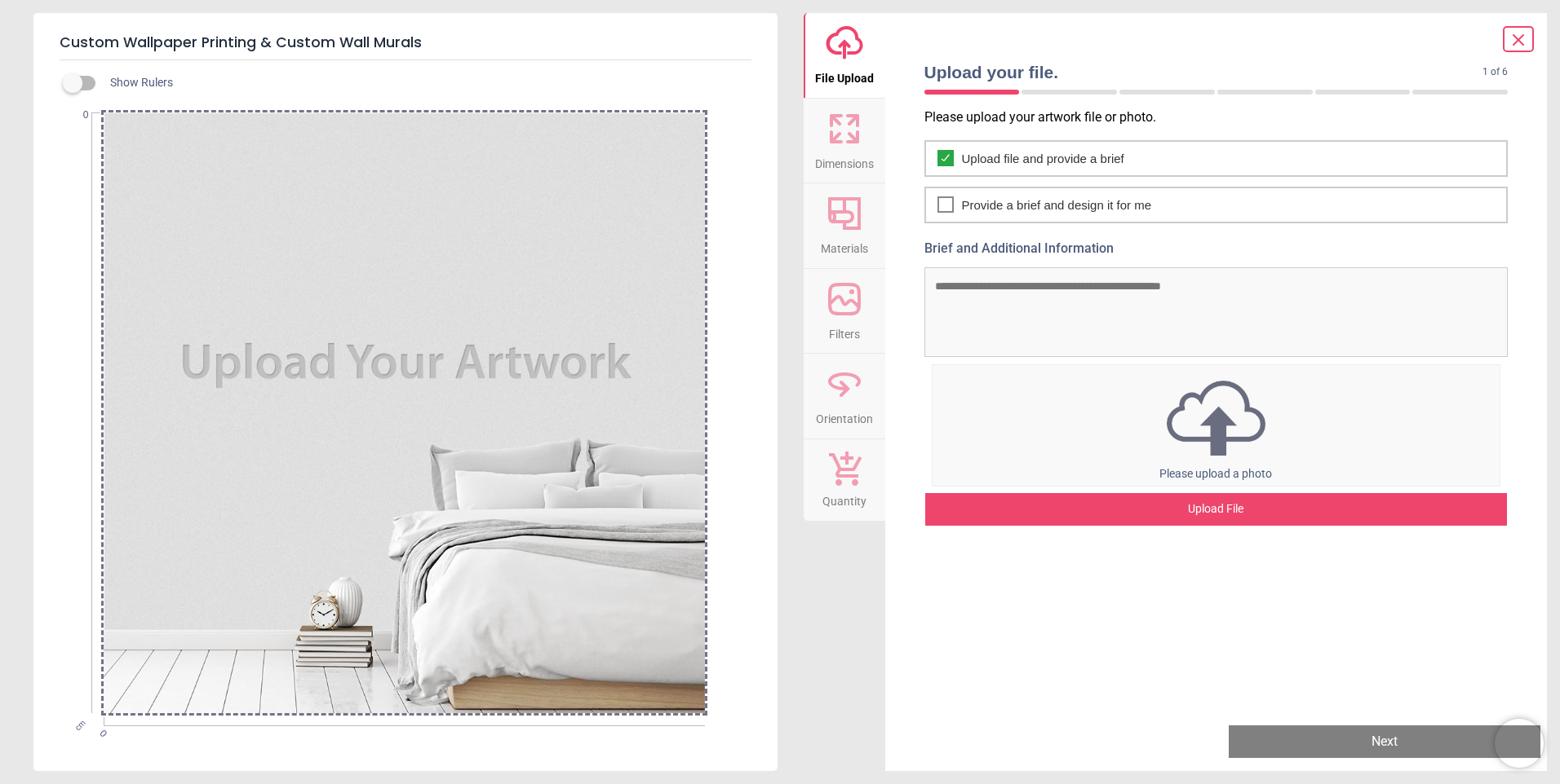
click at [849, 223] on icon at bounding box center [844, 213] width 39 height 39
click at [842, 239] on span "Materials" at bounding box center [845, 245] width 48 height 25
click at [1224, 504] on div "Upload File" at bounding box center [1216, 509] width 582 height 33
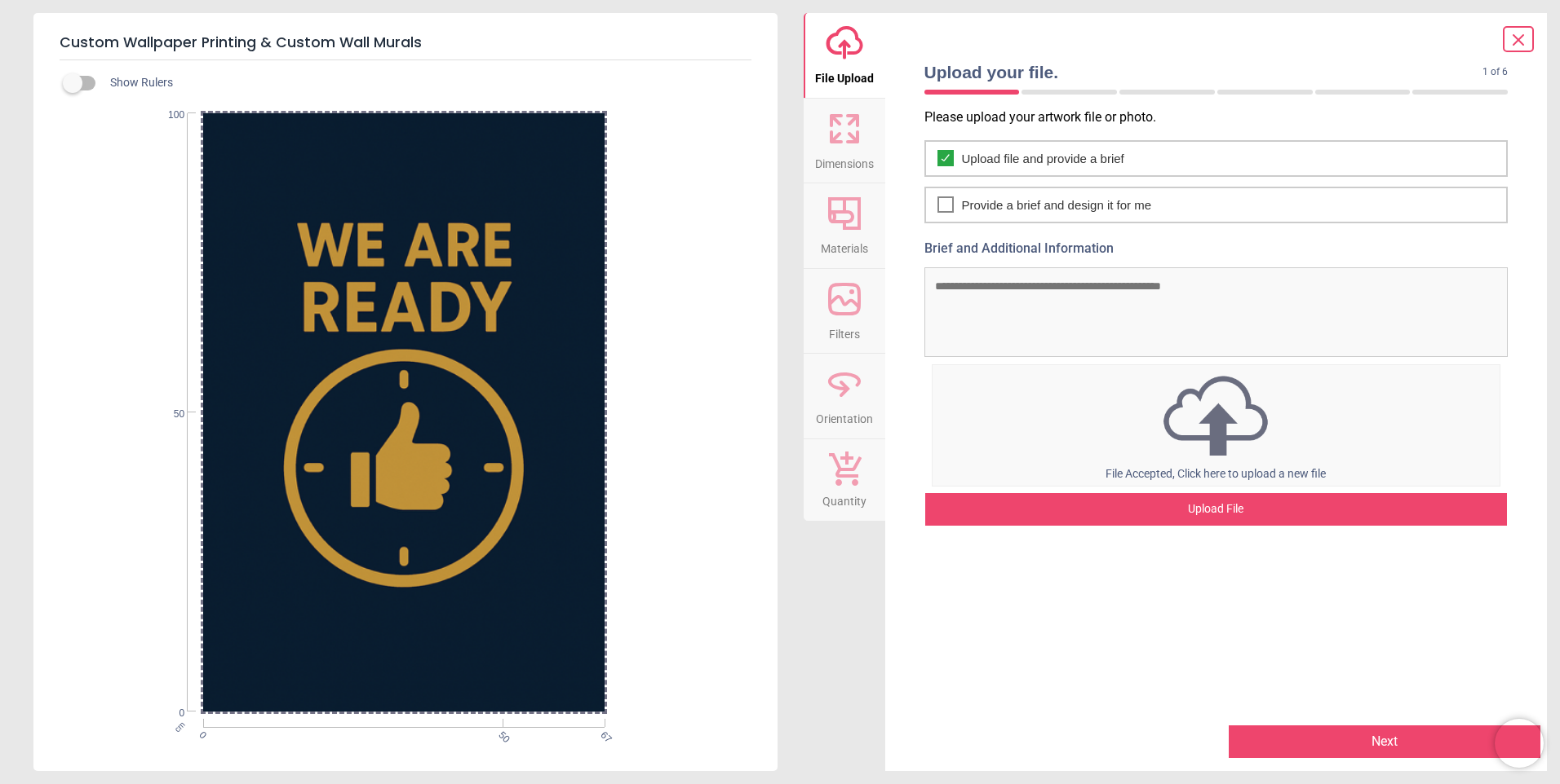
click at [845, 151] on span "Dimensions" at bounding box center [844, 161] width 59 height 25
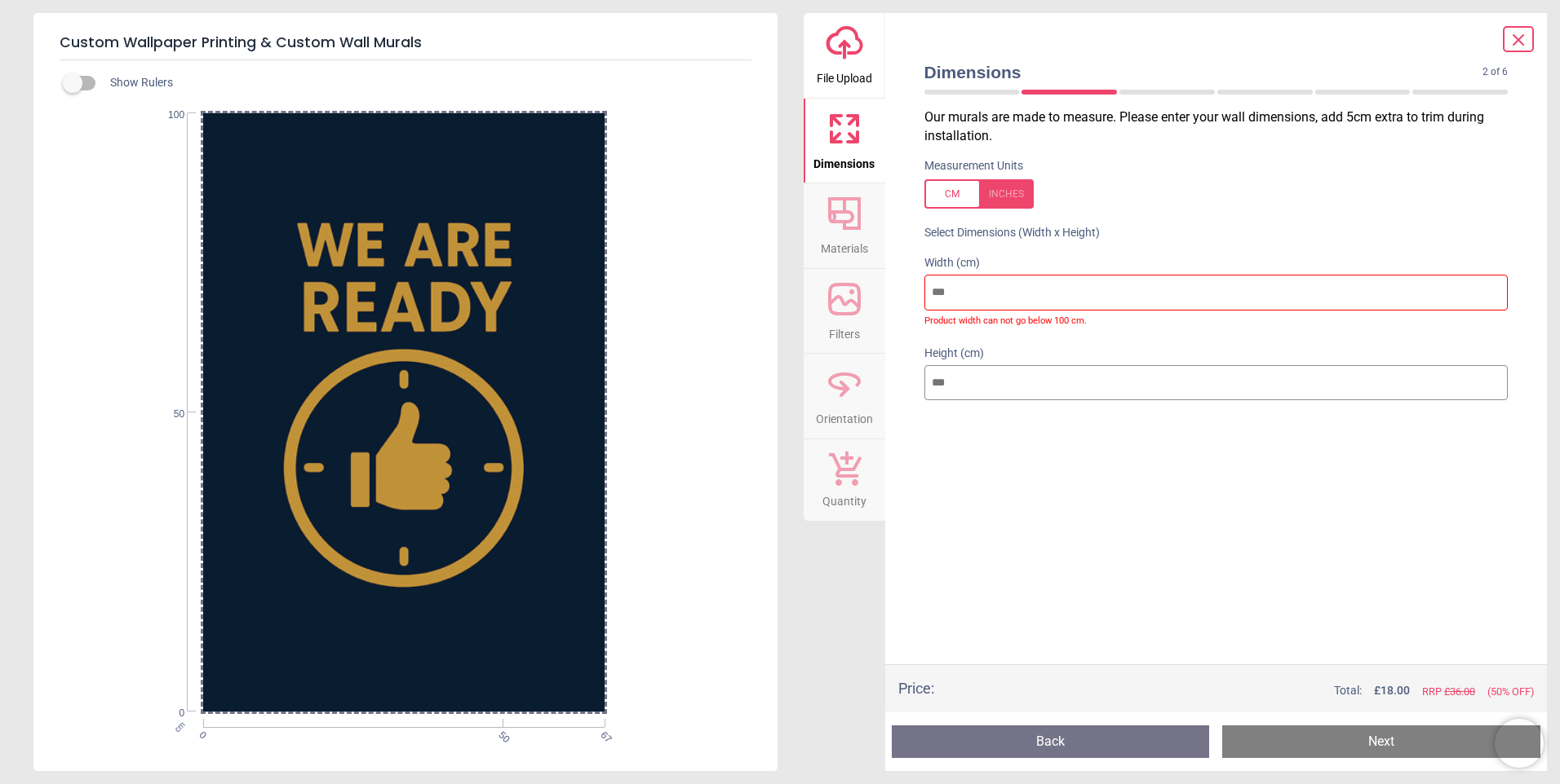
drag, startPoint x: 956, startPoint y: 291, endPoint x: 800, endPoint y: 309, distance: 157.0
click at [814, 304] on div "upload-cloud-line File Upload Dimensions Crop Materials Filters Orientation Qua…" at bounding box center [1175, 392] width 744 height 758
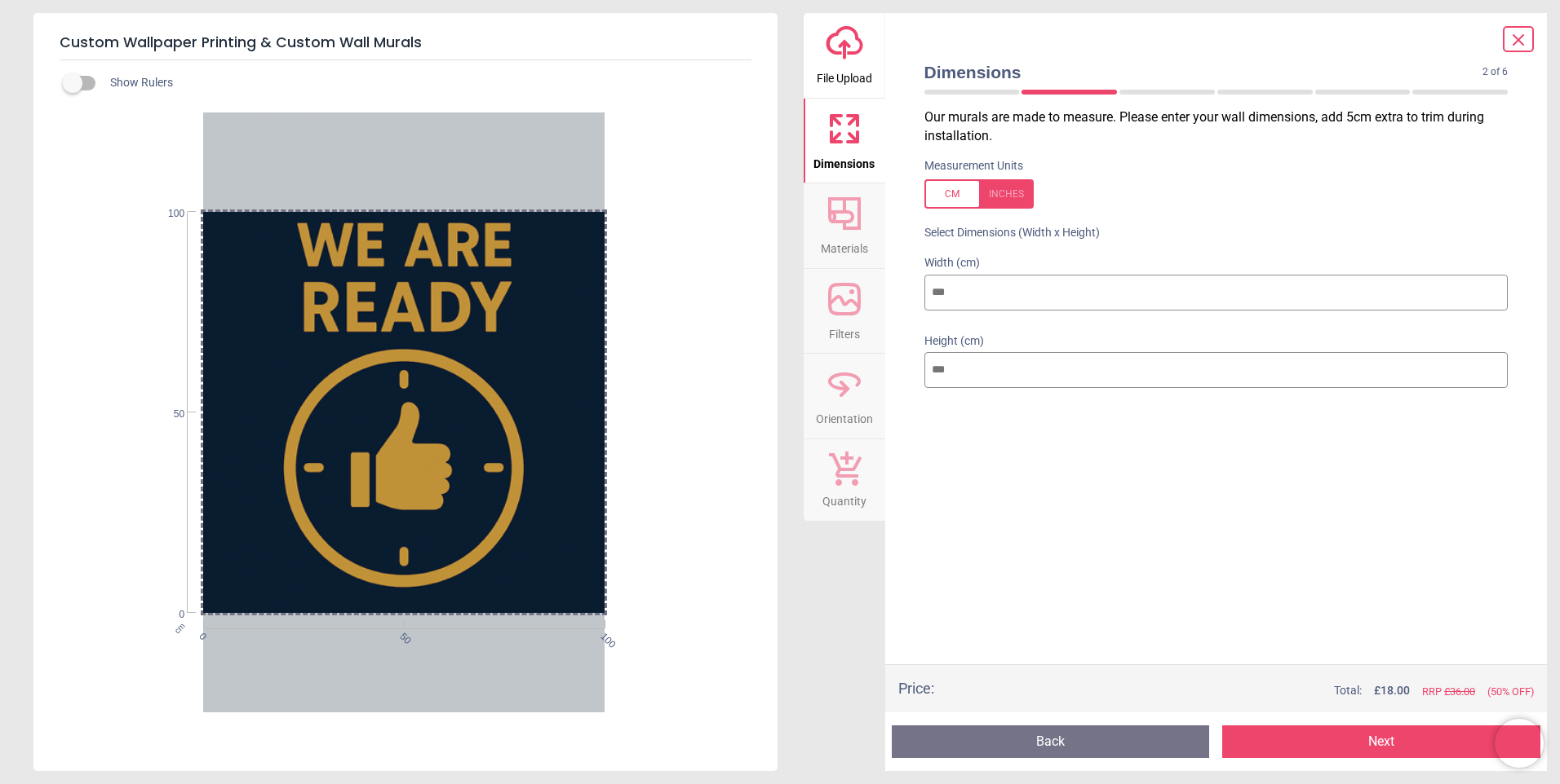
drag, startPoint x: 964, startPoint y: 294, endPoint x: 821, endPoint y: 316, distance: 144.7
click at [821, 316] on div "upload-cloud-line File Upload Dimensions Crop Materials Filters Orientation Qua…" at bounding box center [1175, 392] width 744 height 758
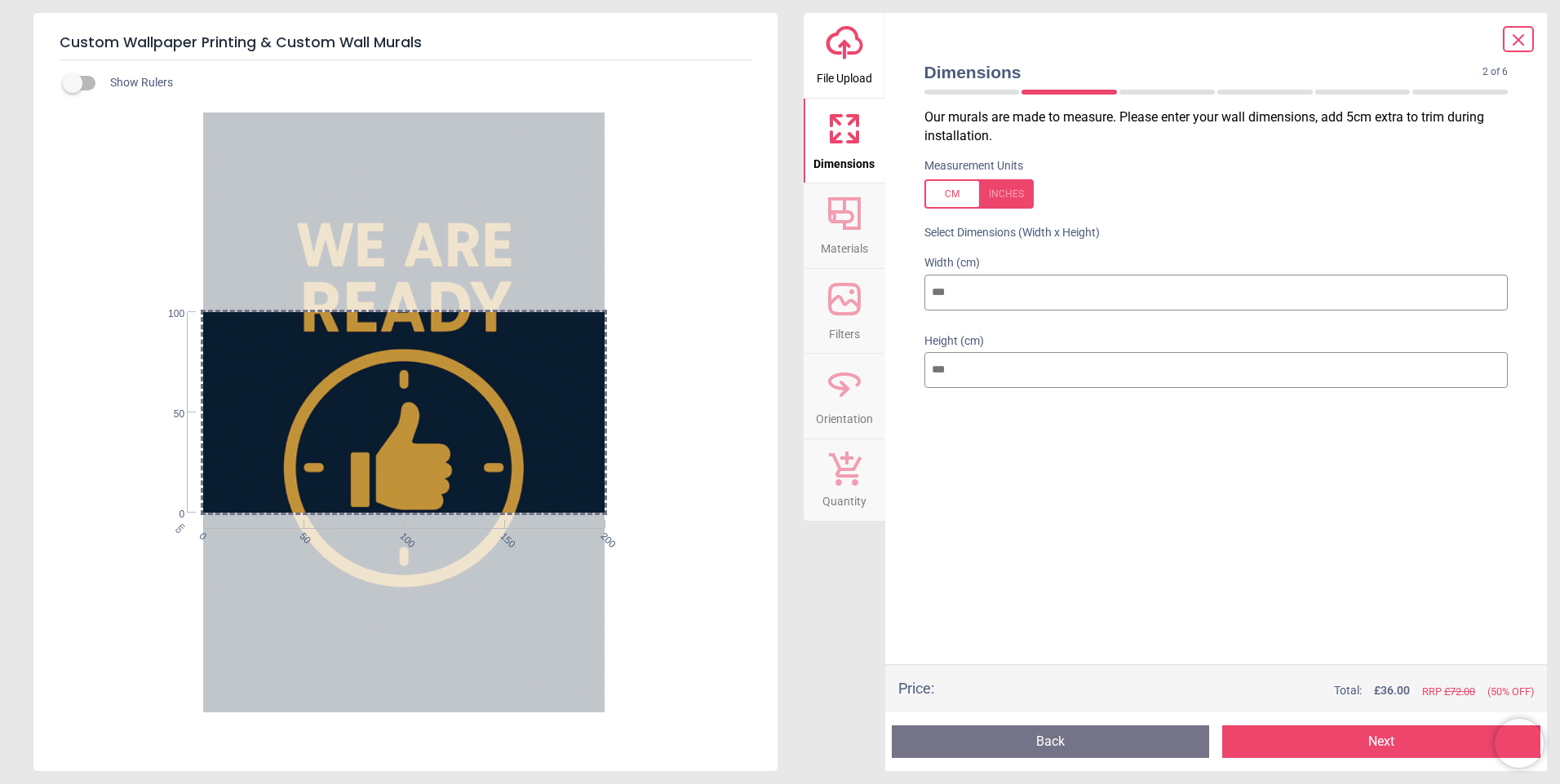
type input "*"
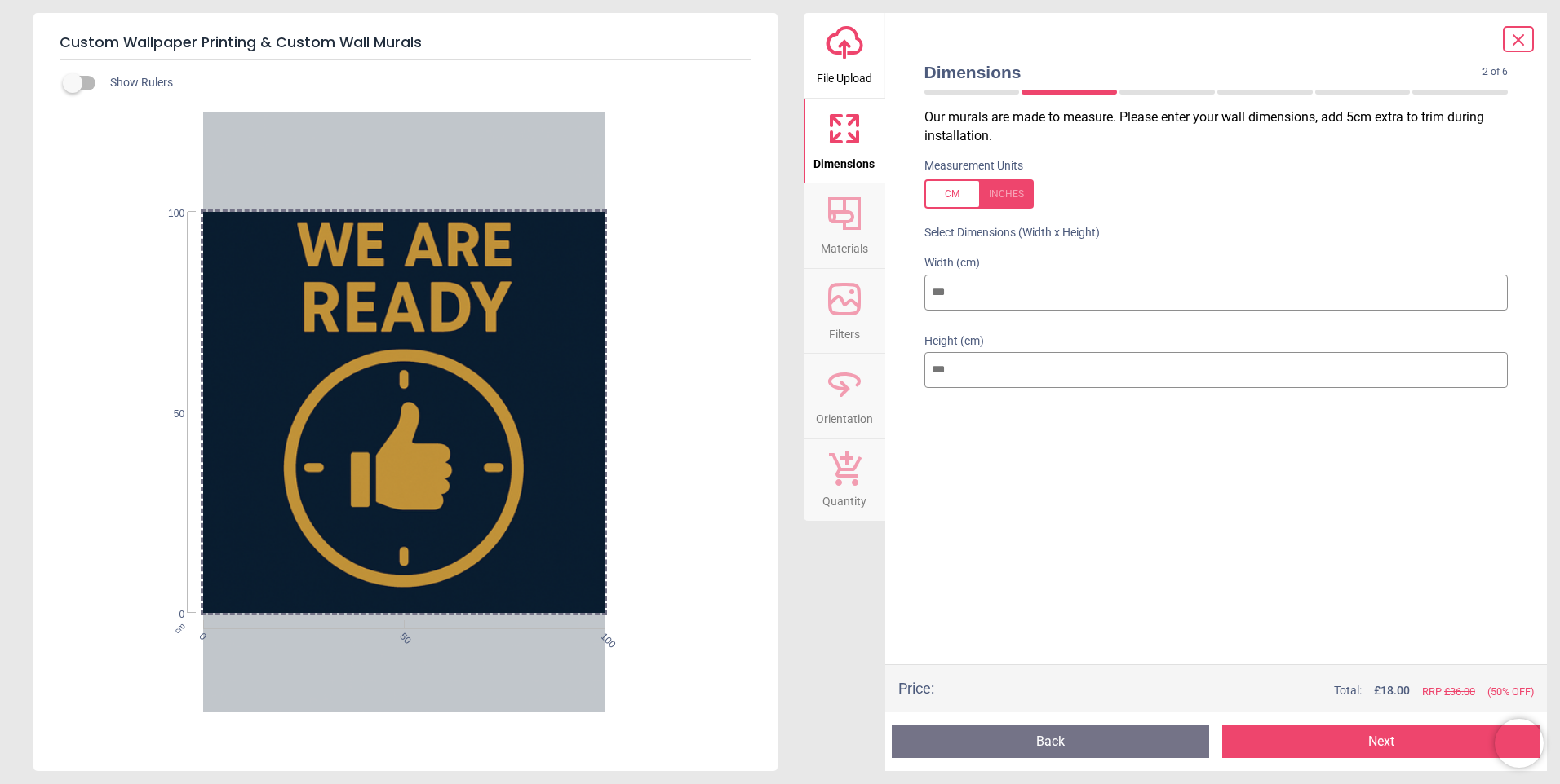
type input "***"
click at [833, 243] on span "Materials" at bounding box center [845, 245] width 48 height 25
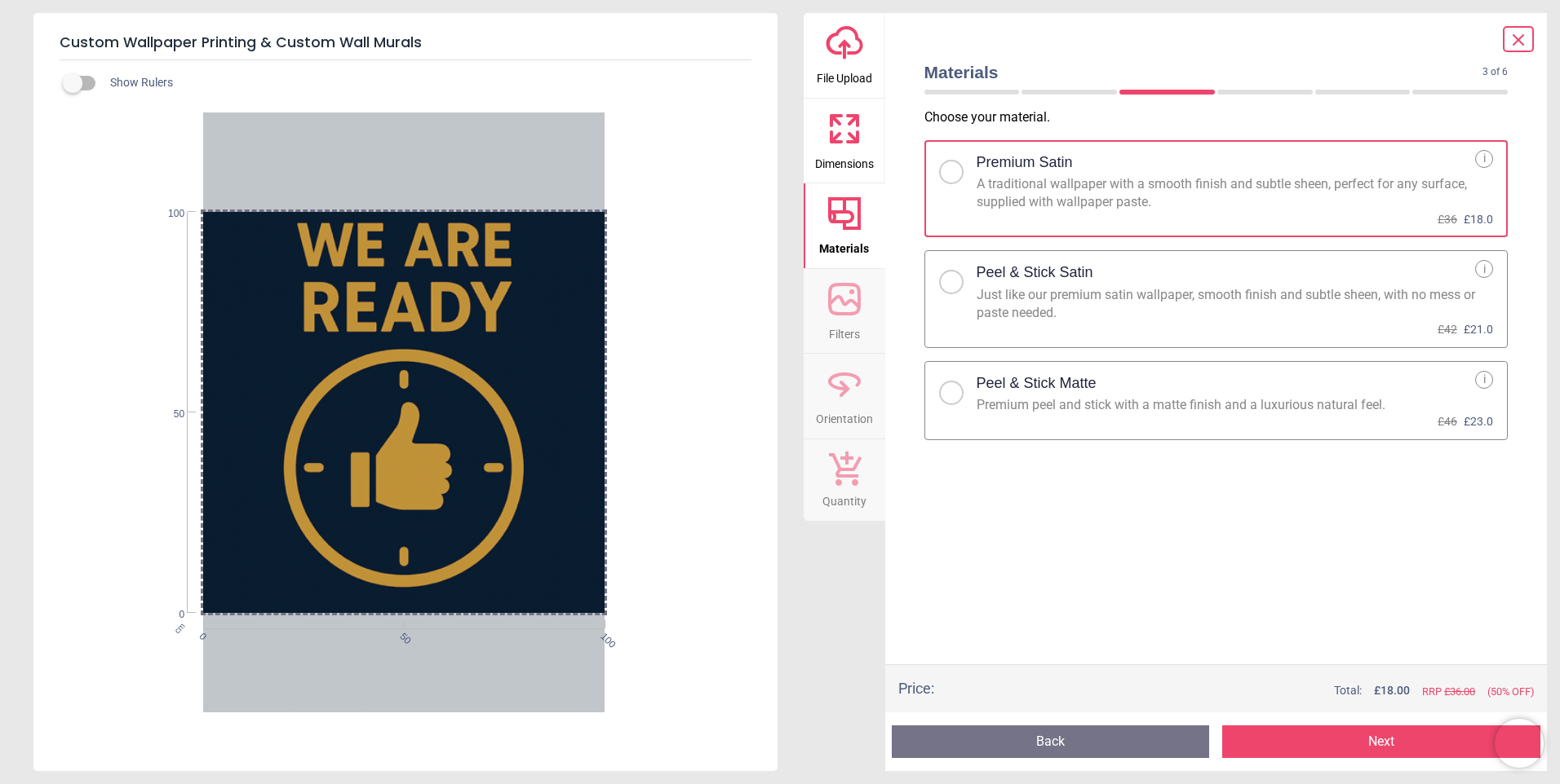
click at [1047, 403] on div "Premium peel and stick with a matte finish and a luxurious natural feel." at bounding box center [1226, 405] width 499 height 18
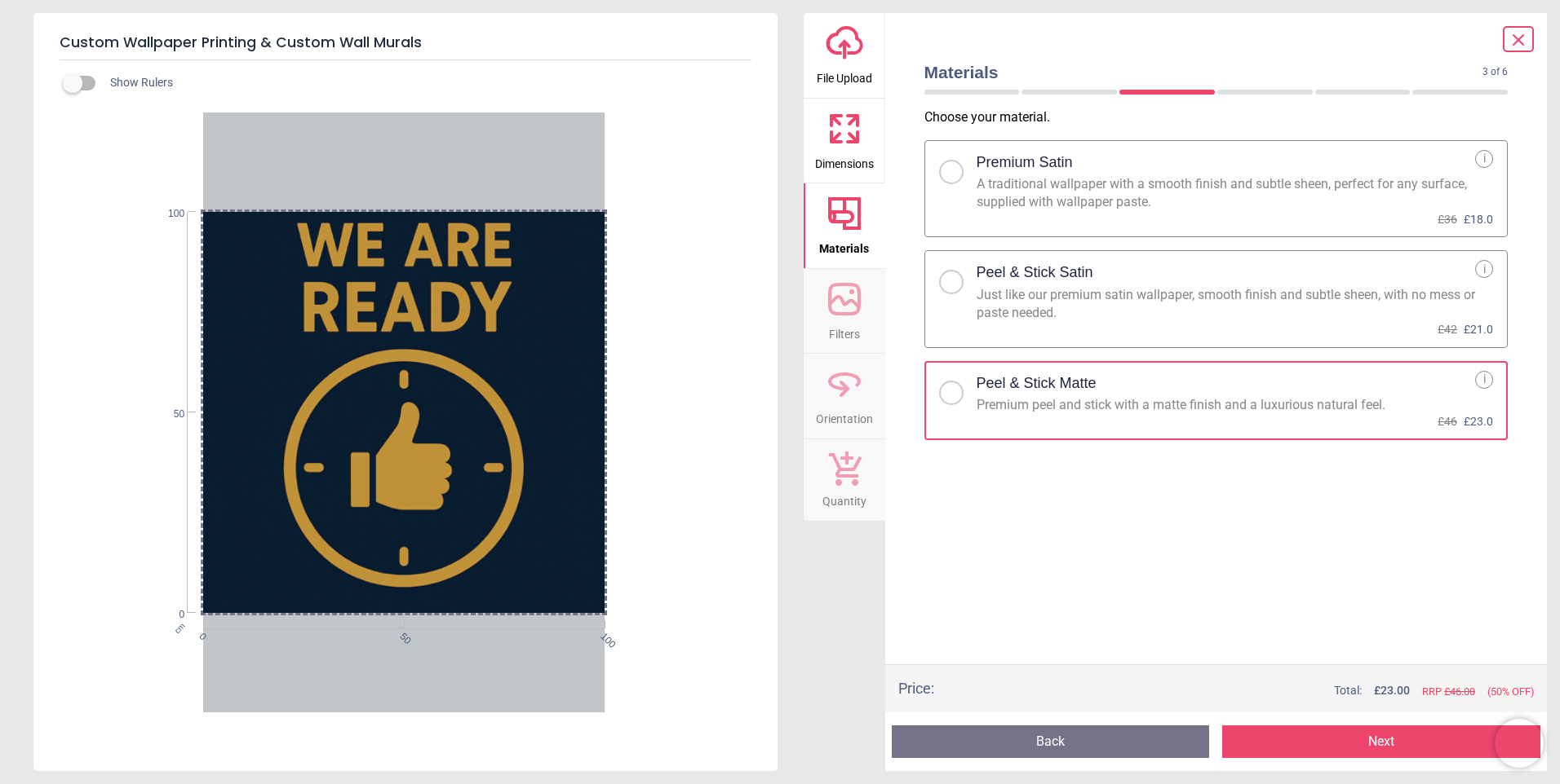
click at [1362, 735] on button "Next" at bounding box center [1380, 741] width 318 height 33
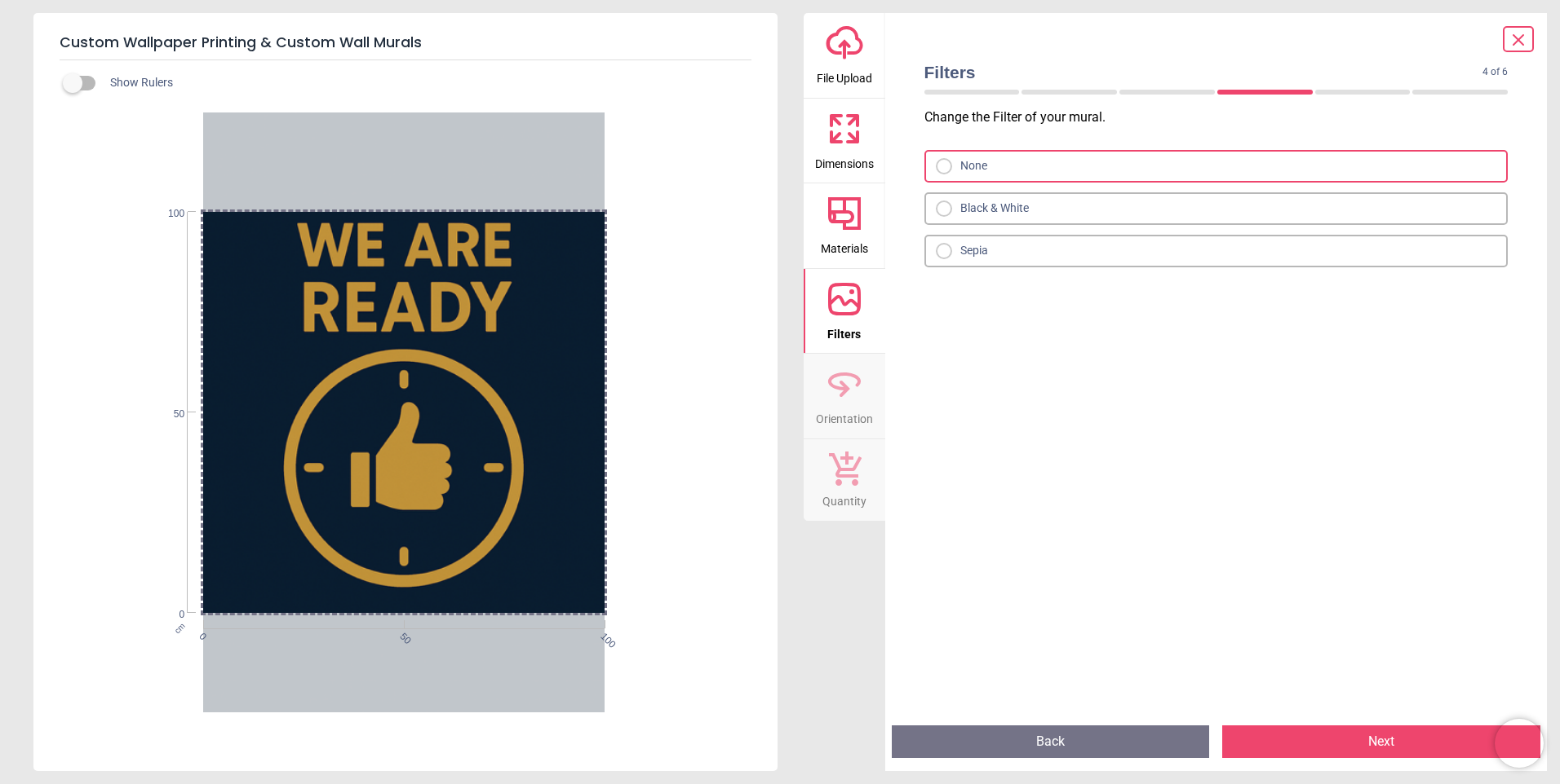
click at [1412, 744] on button "Next" at bounding box center [1380, 741] width 318 height 33
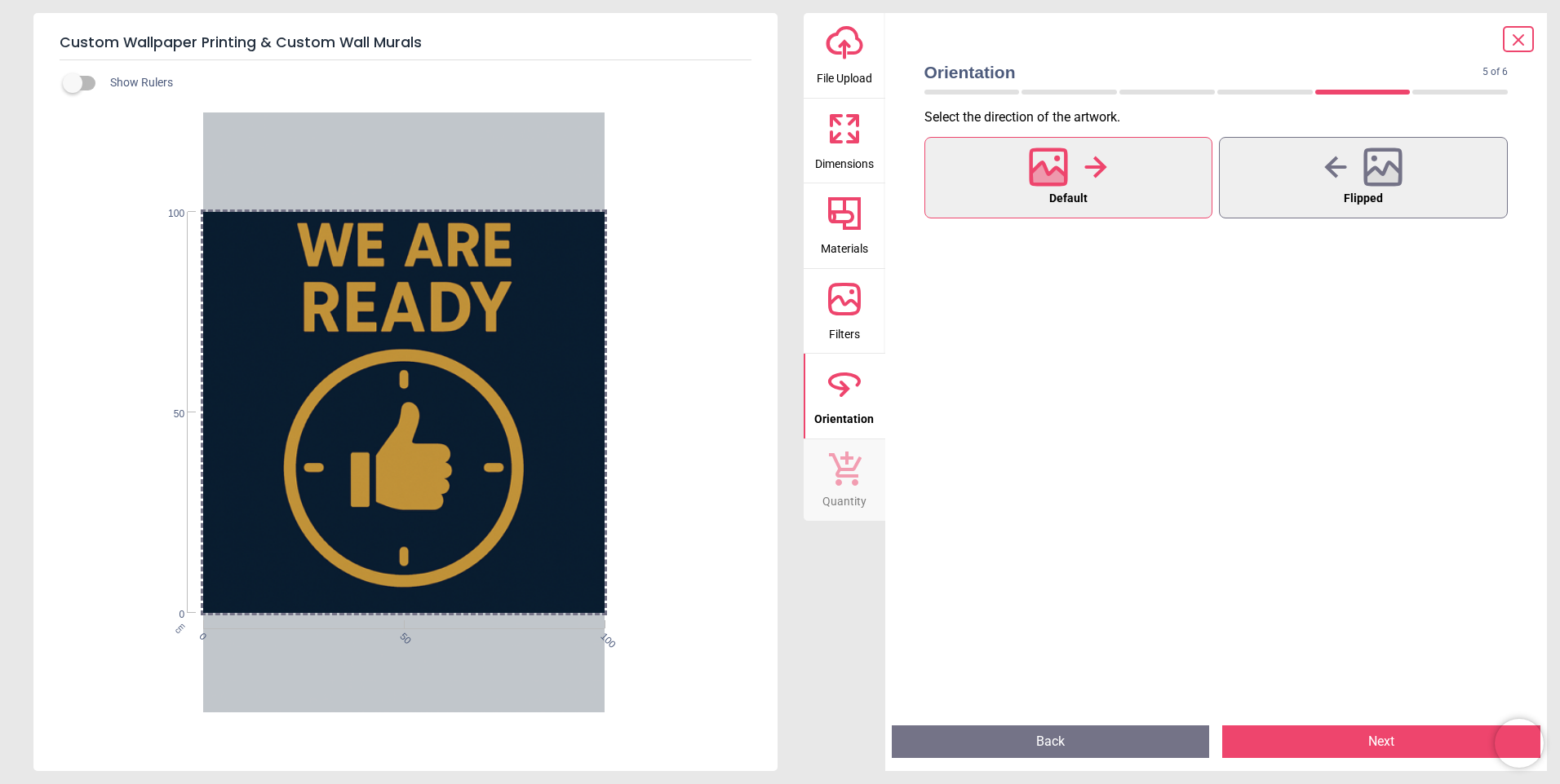
click at [1412, 744] on button "Next" at bounding box center [1380, 741] width 318 height 33
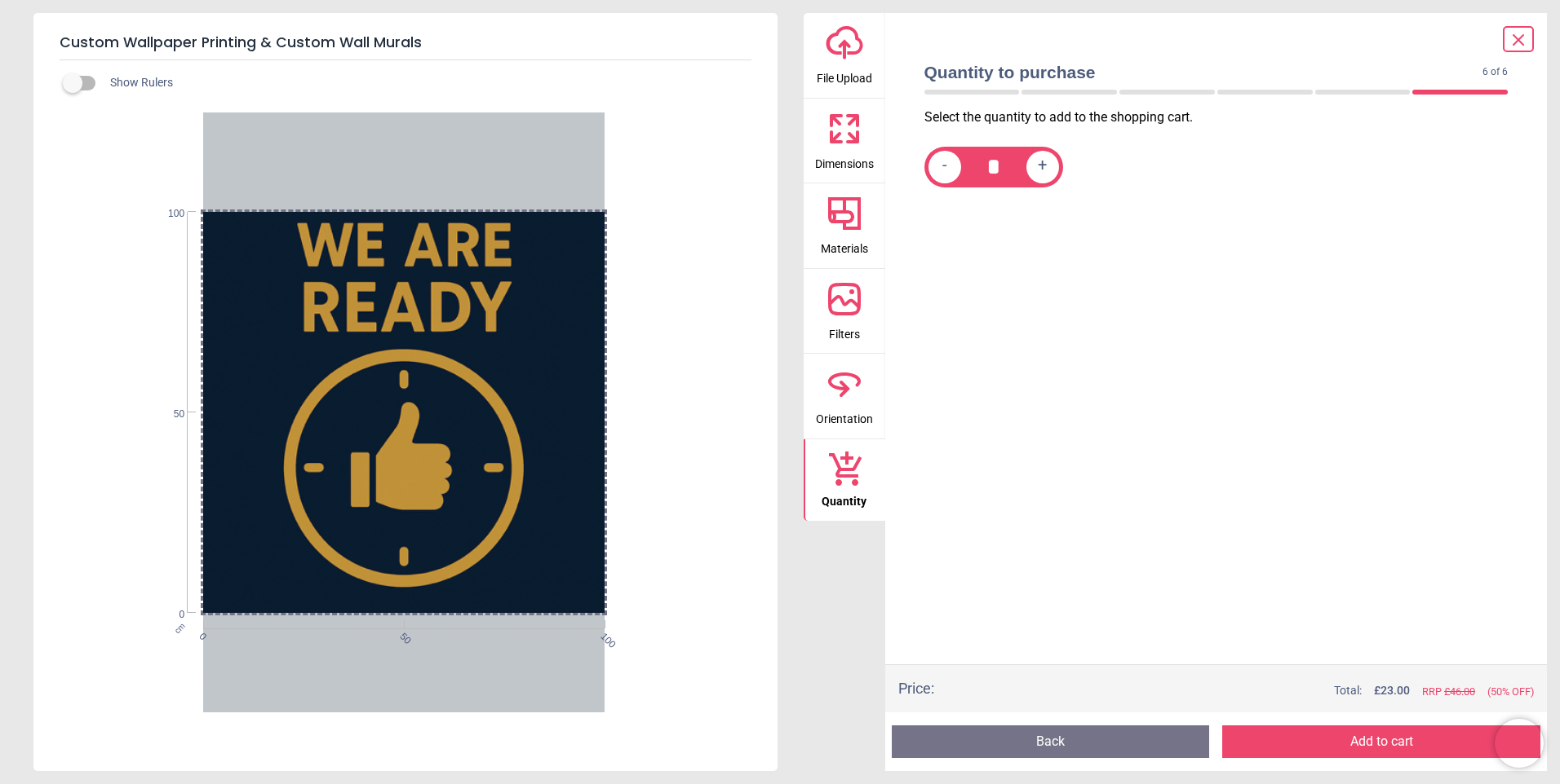
click at [1412, 744] on button "Add to cart" at bounding box center [1380, 741] width 318 height 33
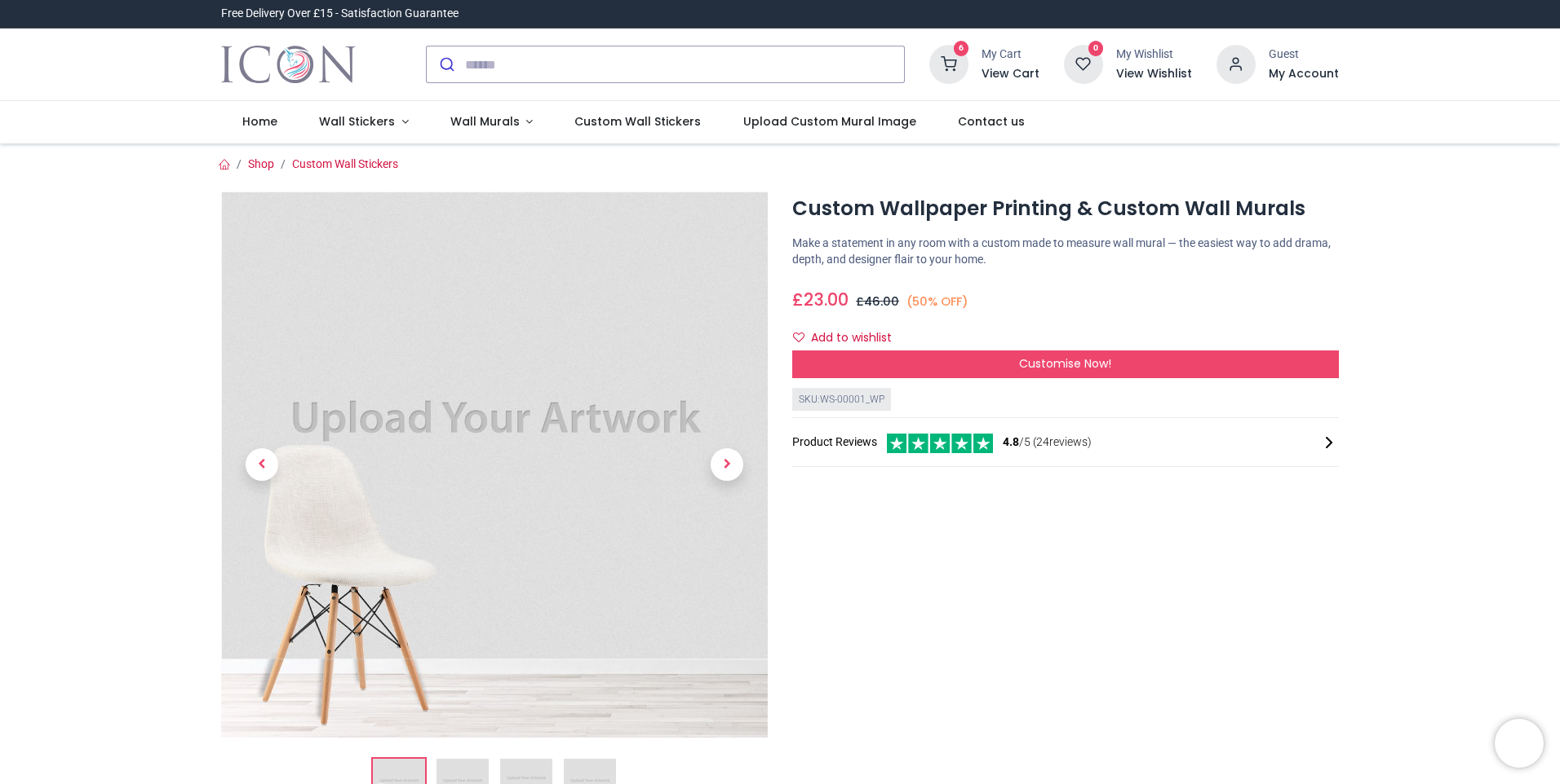
click at [1002, 75] on h6 "View Cart" at bounding box center [1011, 74] width 58 height 16
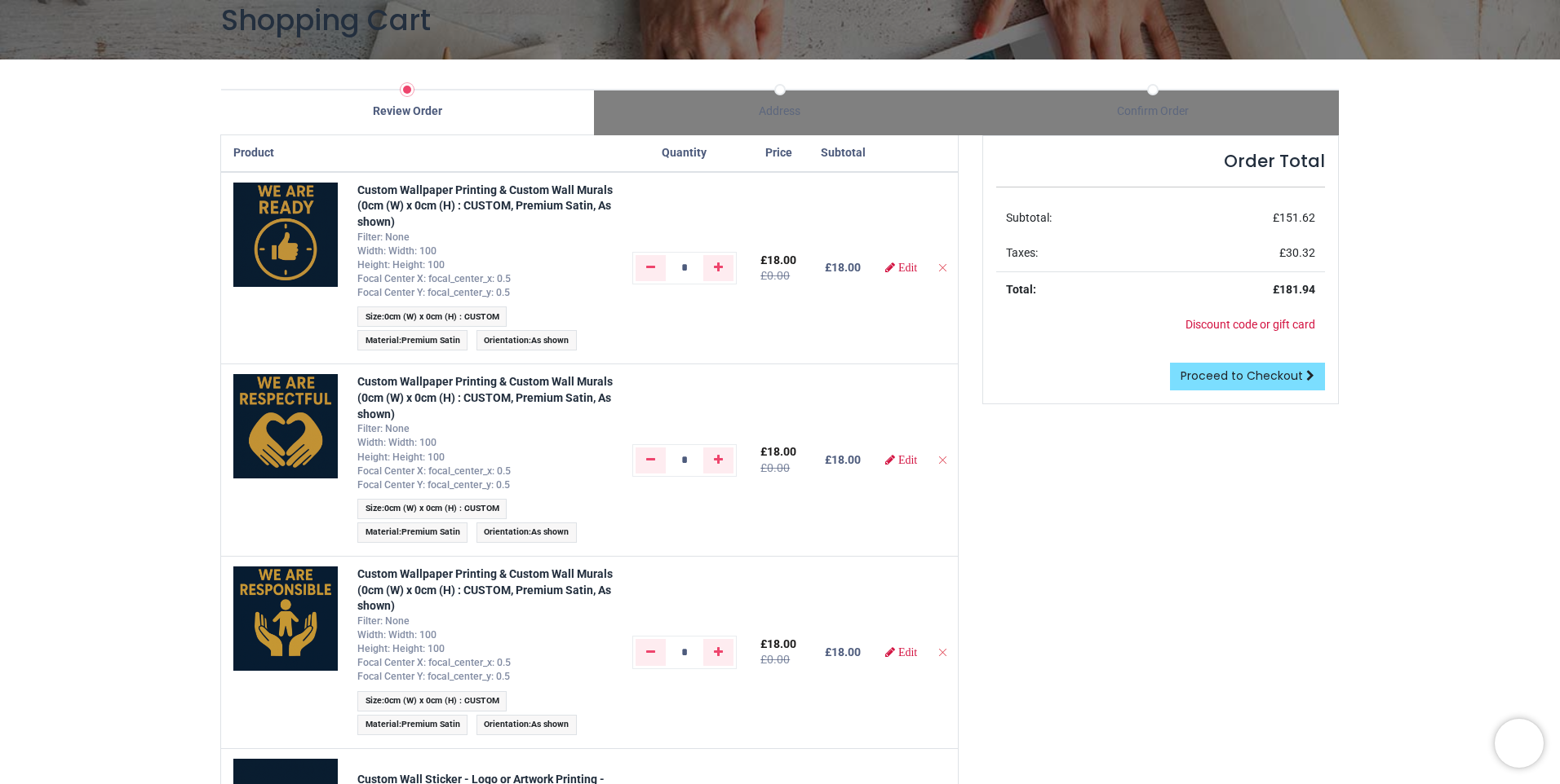
scroll to position [164, 0]
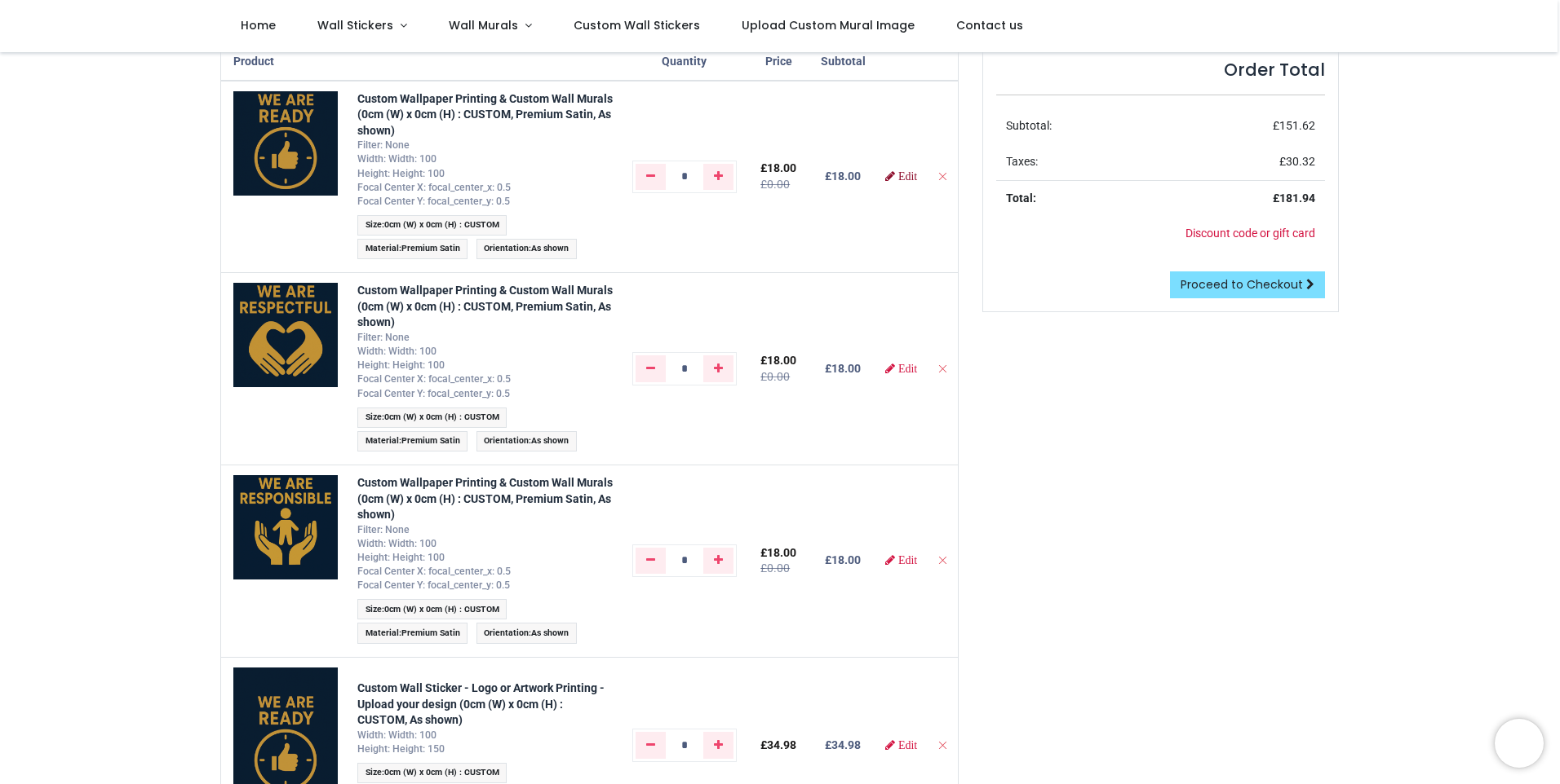
click at [903, 177] on span "Edit" at bounding box center [907, 176] width 19 height 12
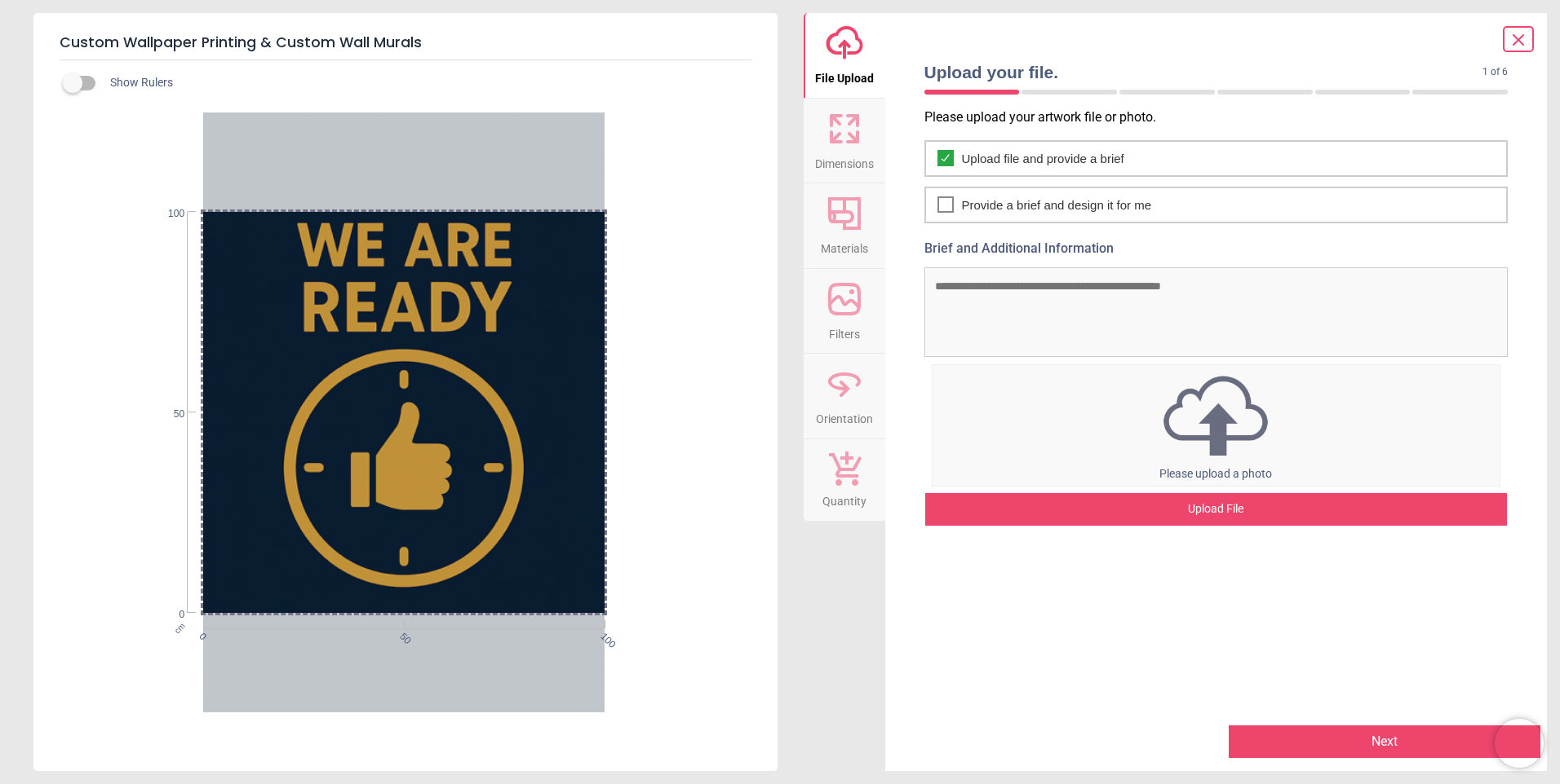
click at [835, 237] on span "Materials" at bounding box center [845, 245] width 48 height 25
click at [853, 204] on icon at bounding box center [844, 213] width 39 height 39
click at [1520, 35] on icon at bounding box center [1518, 40] width 20 height 20
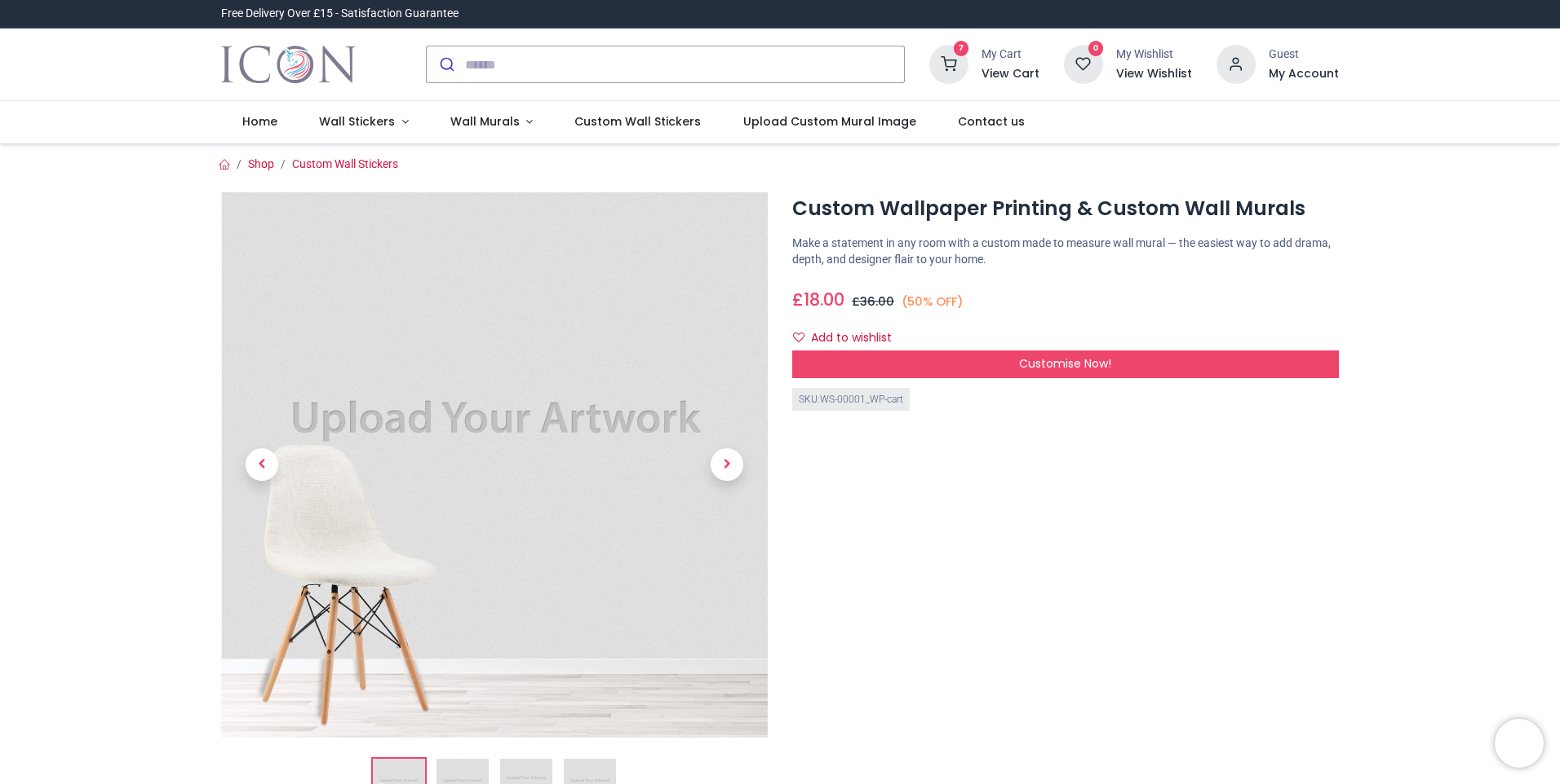
click at [1006, 67] on h6 "View Cart" at bounding box center [1011, 74] width 58 height 16
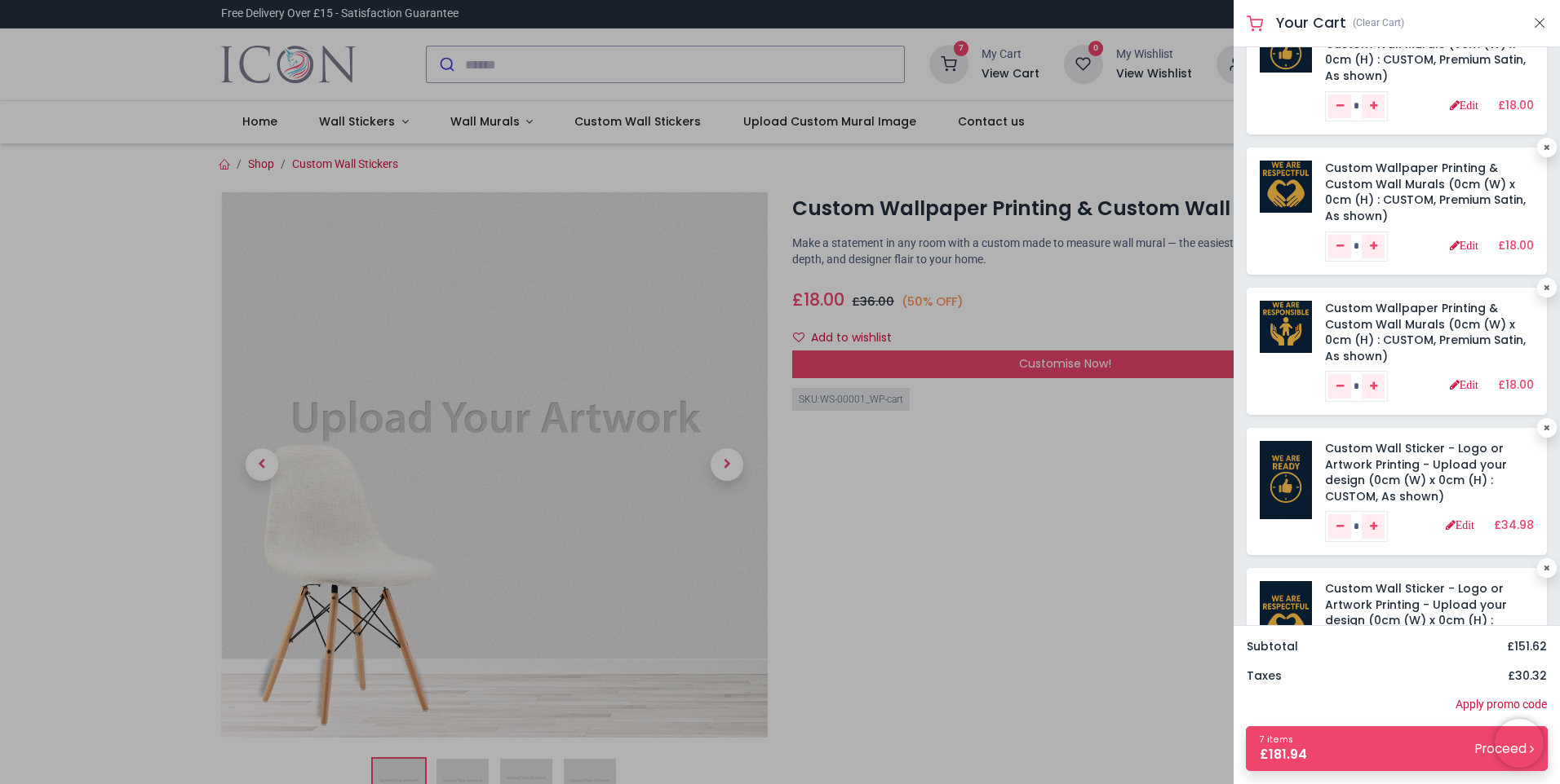
scroll to position [81, 0]
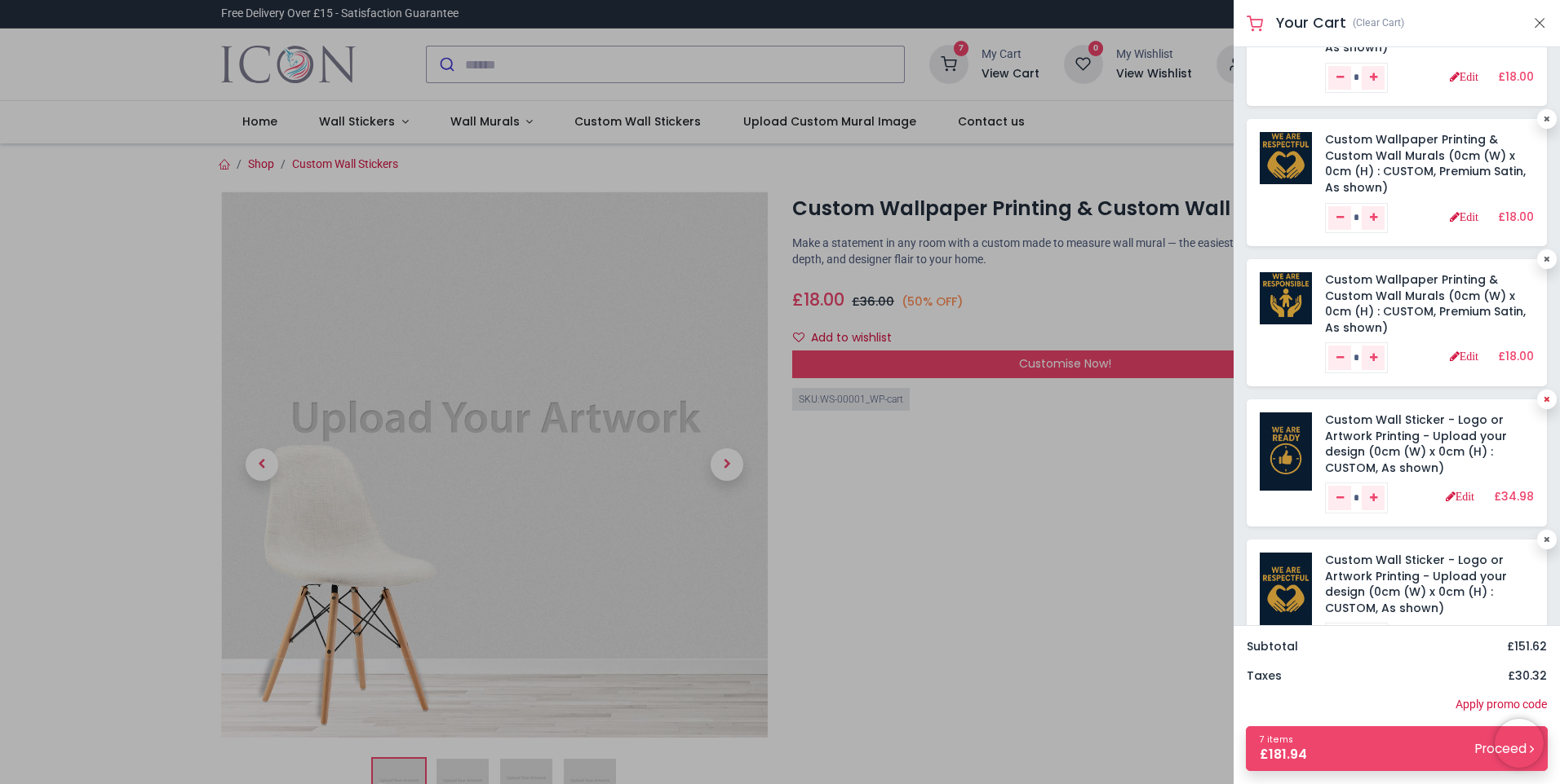
click at [1539, 405] on link at bounding box center [1547, 399] width 20 height 20
type input "*"
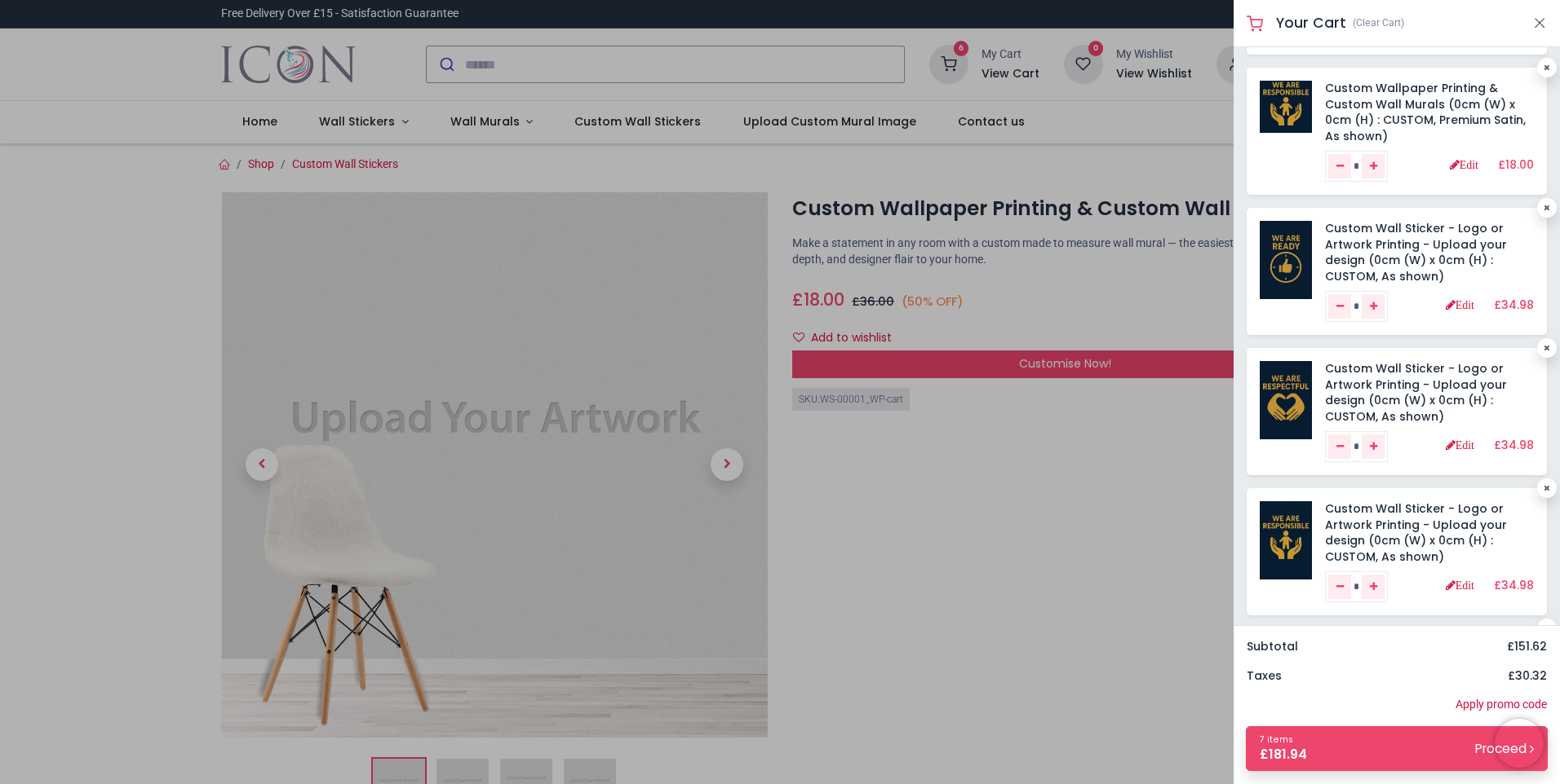
scroll to position [326, 0]
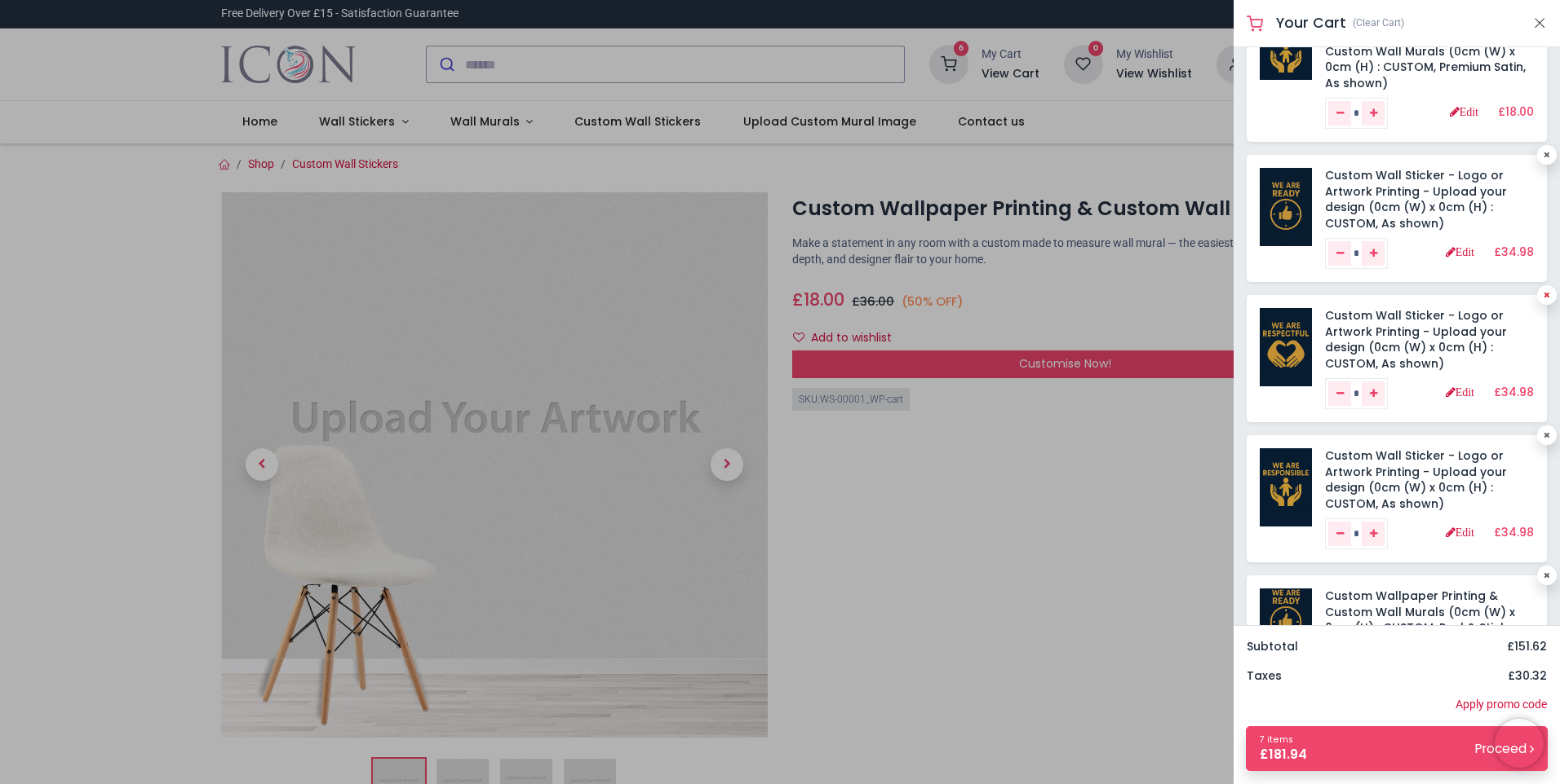
click at [1540, 289] on link at bounding box center [1547, 295] width 20 height 20
type input "*"
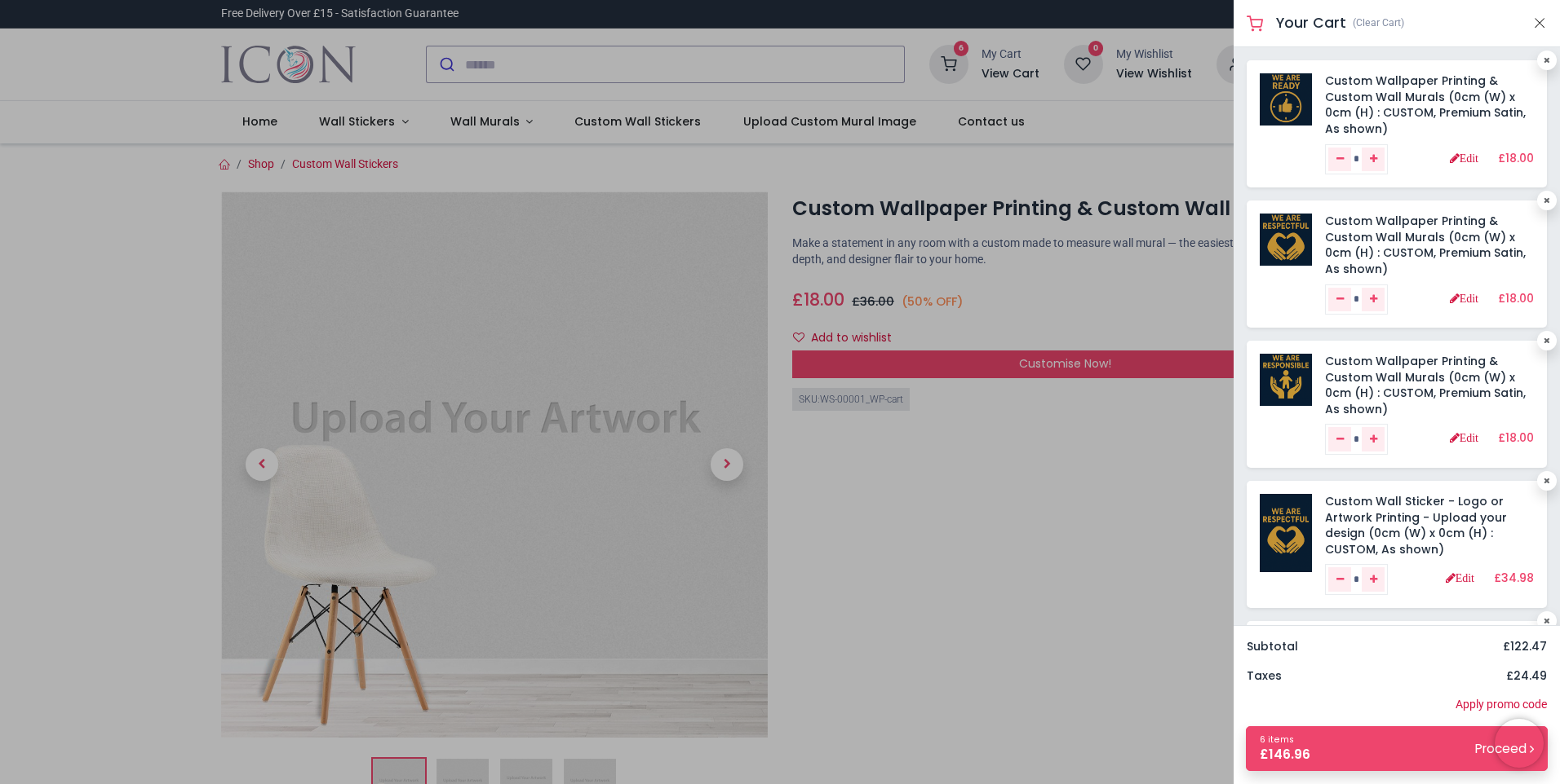
click at [1536, 439] on div "Custom Wallpaper Printing & Custom Wall Murals (0cm (W) x 0cm (H) : CUSTOM, Pre…" at bounding box center [1396, 404] width 300 height 127
click at [1541, 476] on link at bounding box center [1547, 482] width 20 height 20
type input "*"
click at [1544, 62] on icon at bounding box center [1547, 60] width 7 height 8
type input "*"
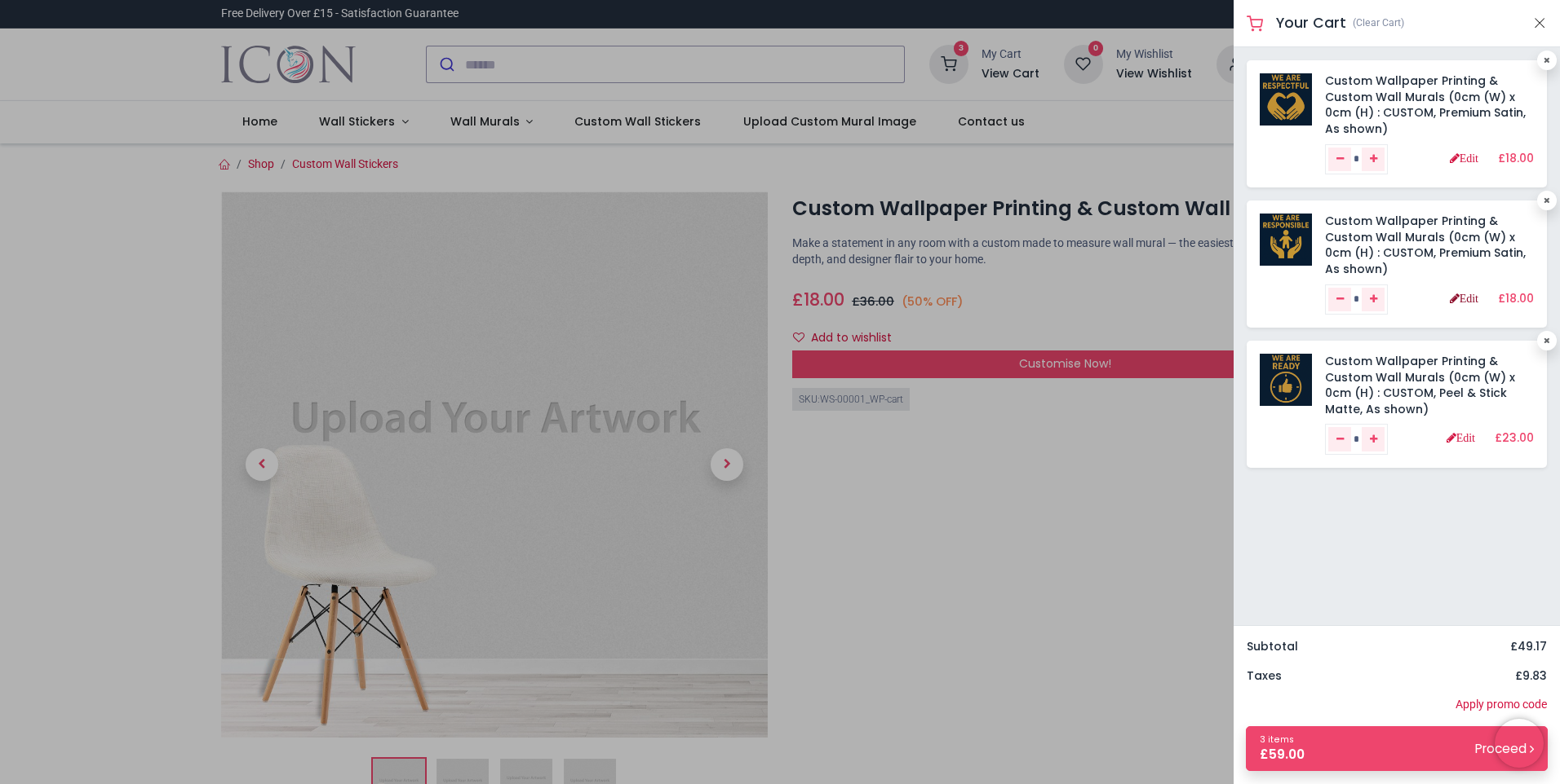
click at [1463, 296] on link "Edit" at bounding box center [1464, 298] width 29 height 12
